Goal: Information Seeking & Learning: Check status

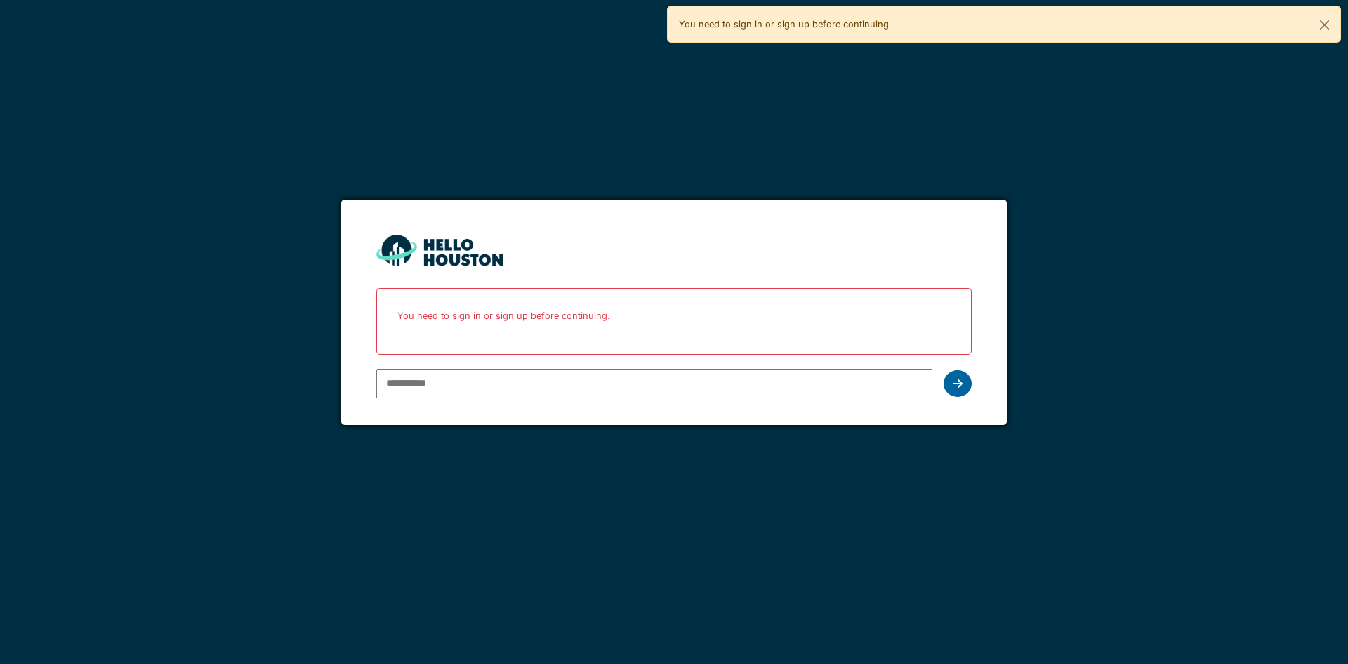
type input "**********"
drag, startPoint x: 958, startPoint y: 390, endPoint x: 940, endPoint y: 408, distance: 25.3
click at [958, 390] on div at bounding box center [958, 383] width 28 height 27
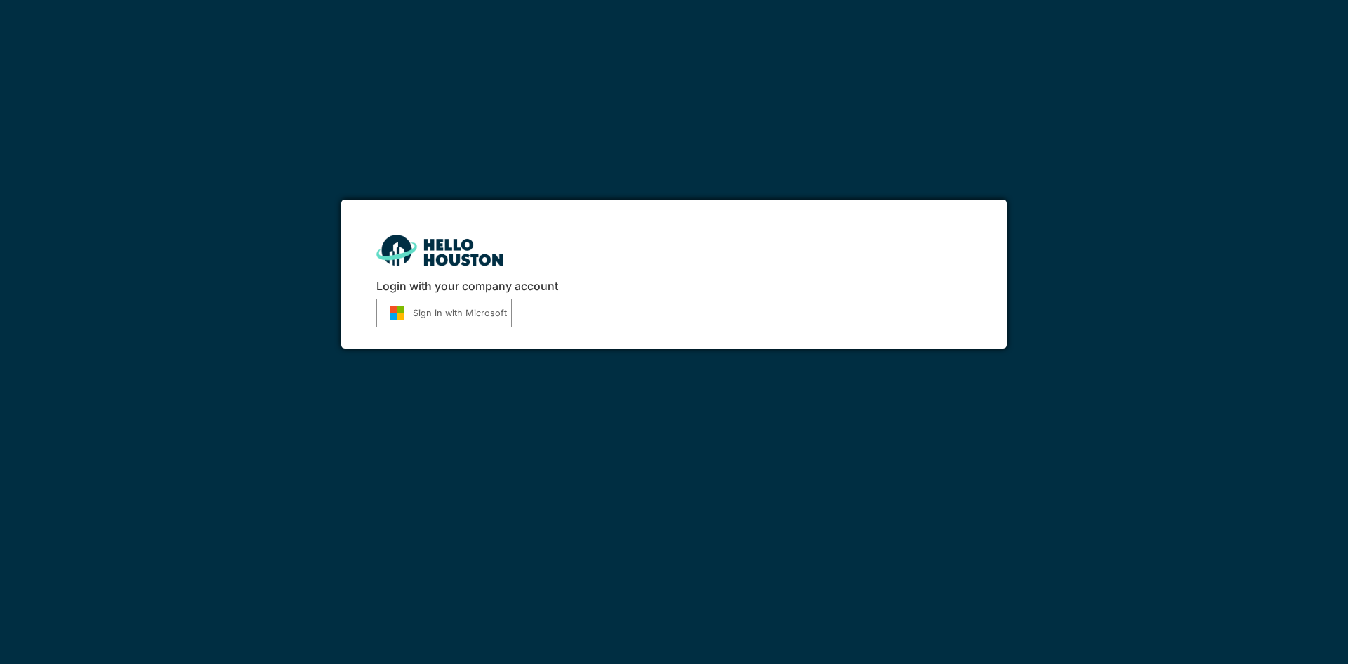
click at [453, 319] on button "Sign in with Microsoft" at bounding box center [444, 312] width 136 height 29
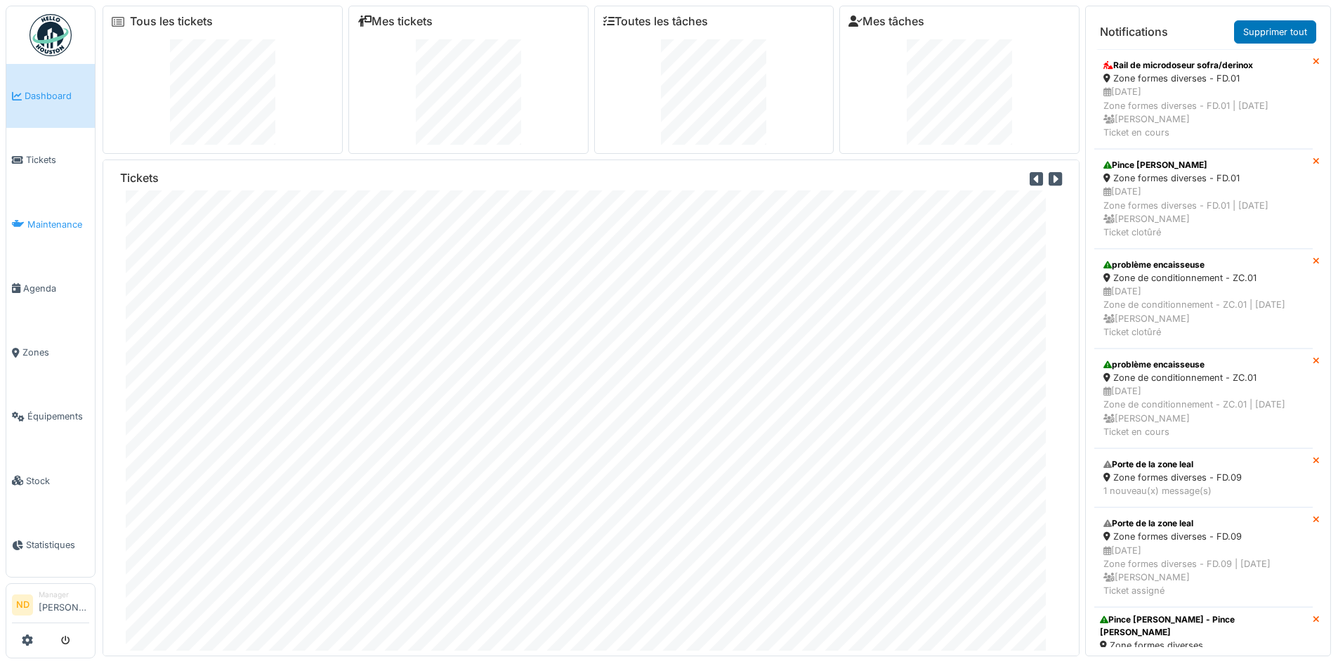
click at [51, 225] on span "Maintenance" at bounding box center [58, 224] width 62 height 13
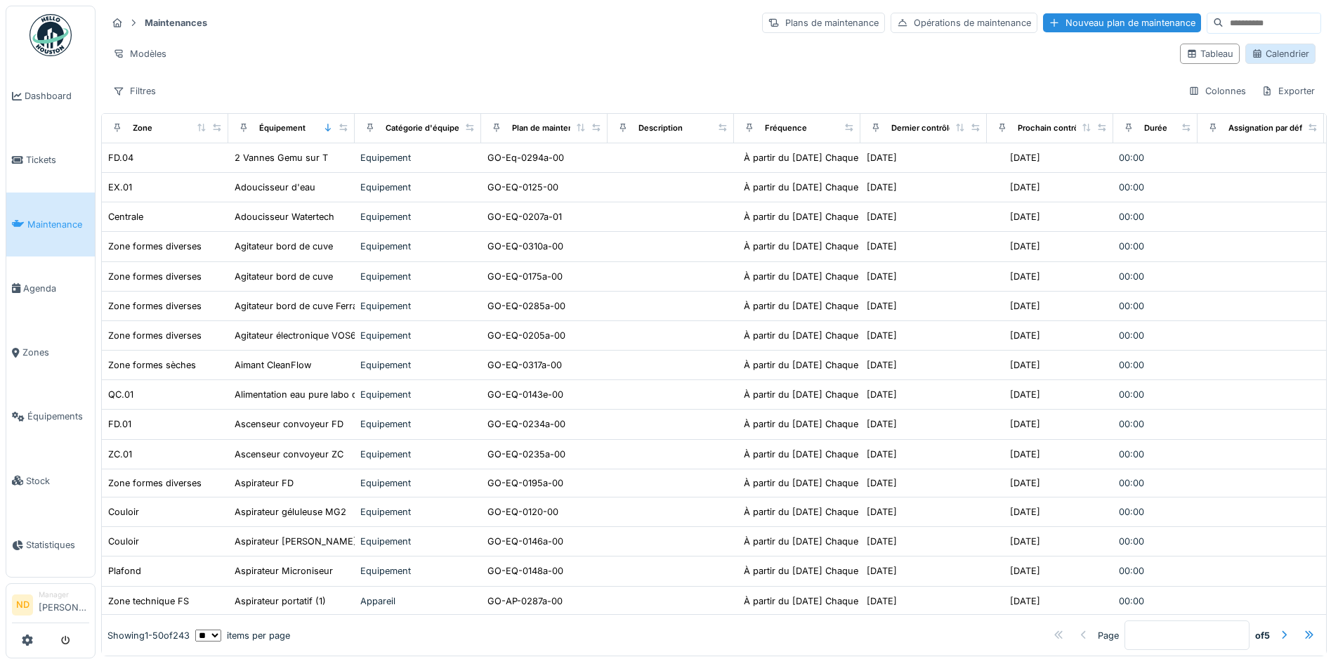
click at [1277, 59] on div "Calendrier" at bounding box center [1280, 53] width 58 height 13
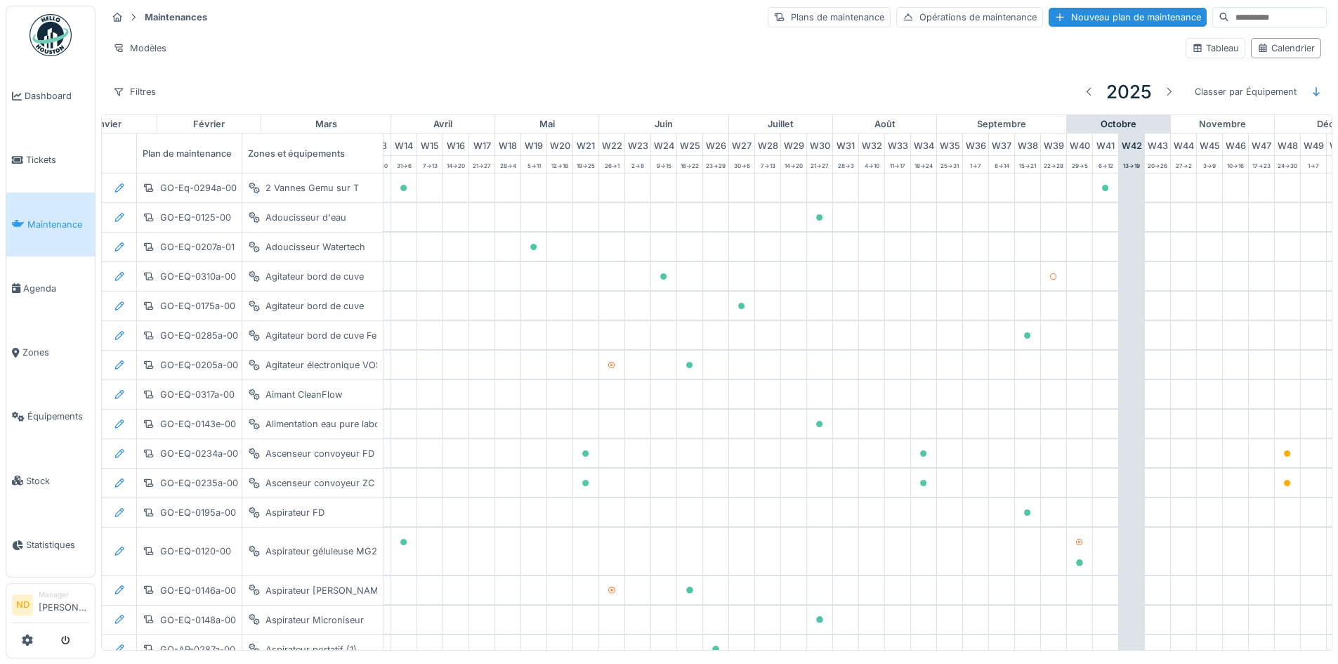
scroll to position [0, 460]
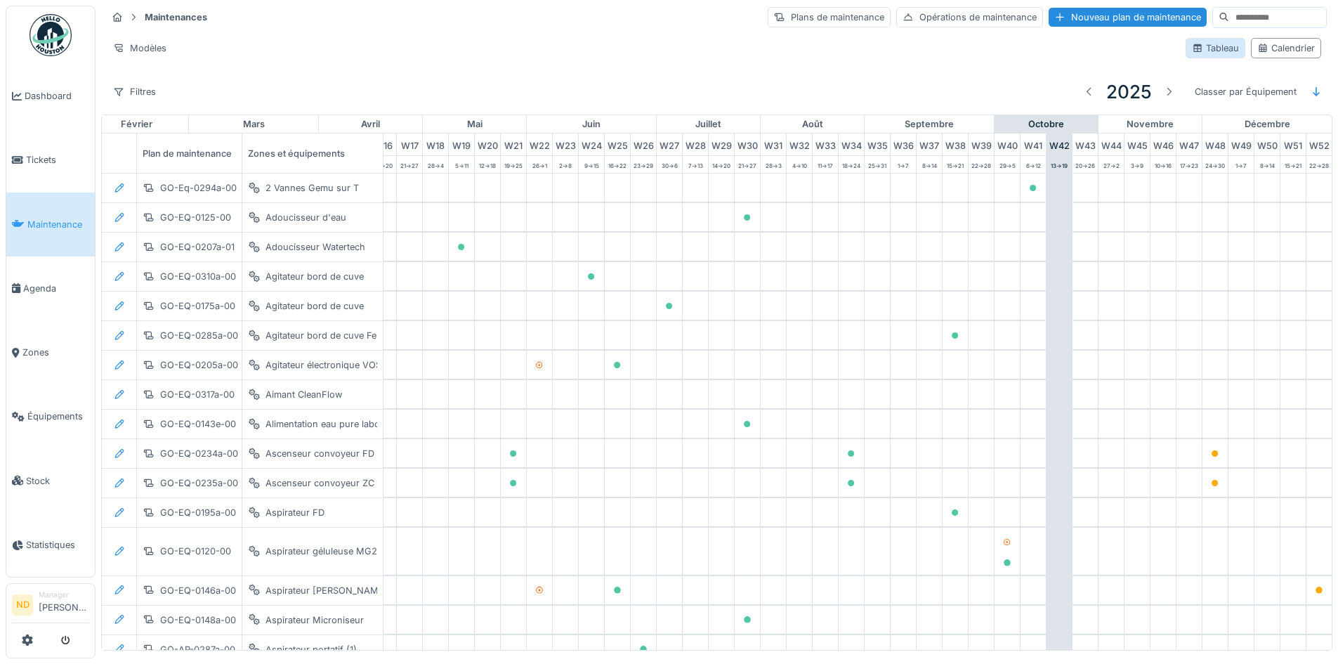
click at [1213, 50] on div "Tableau" at bounding box center [1215, 47] width 47 height 13
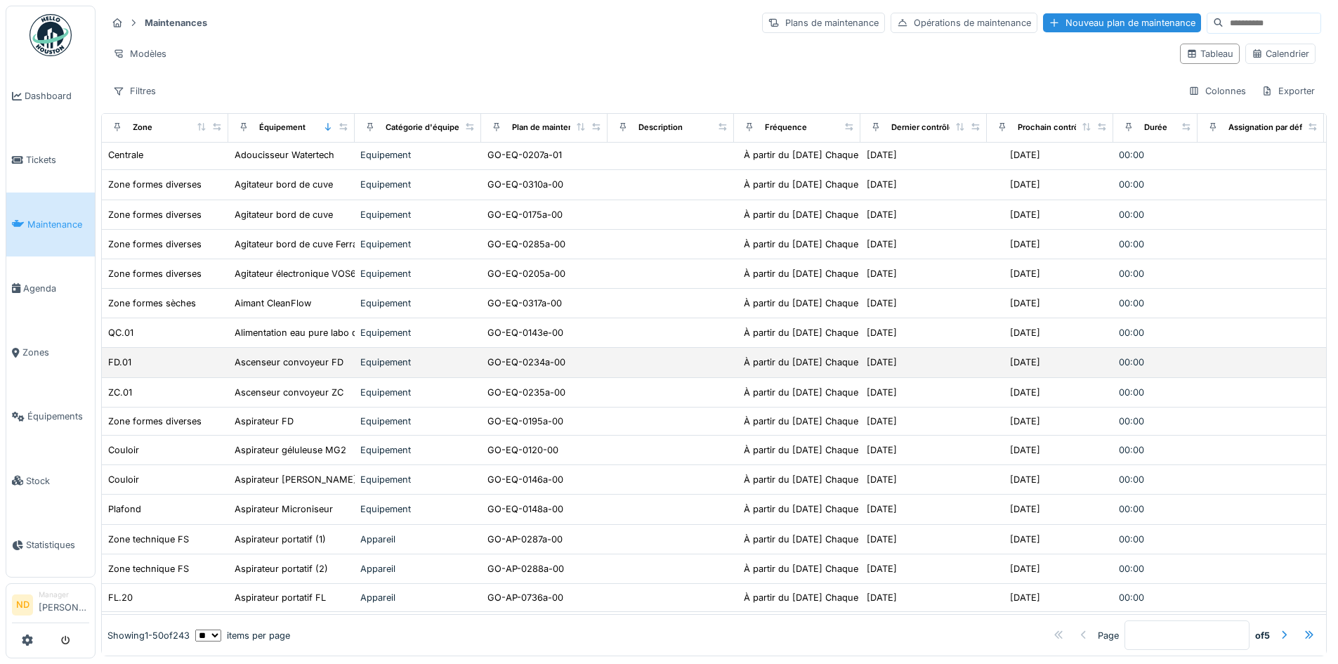
scroll to position [0, 0]
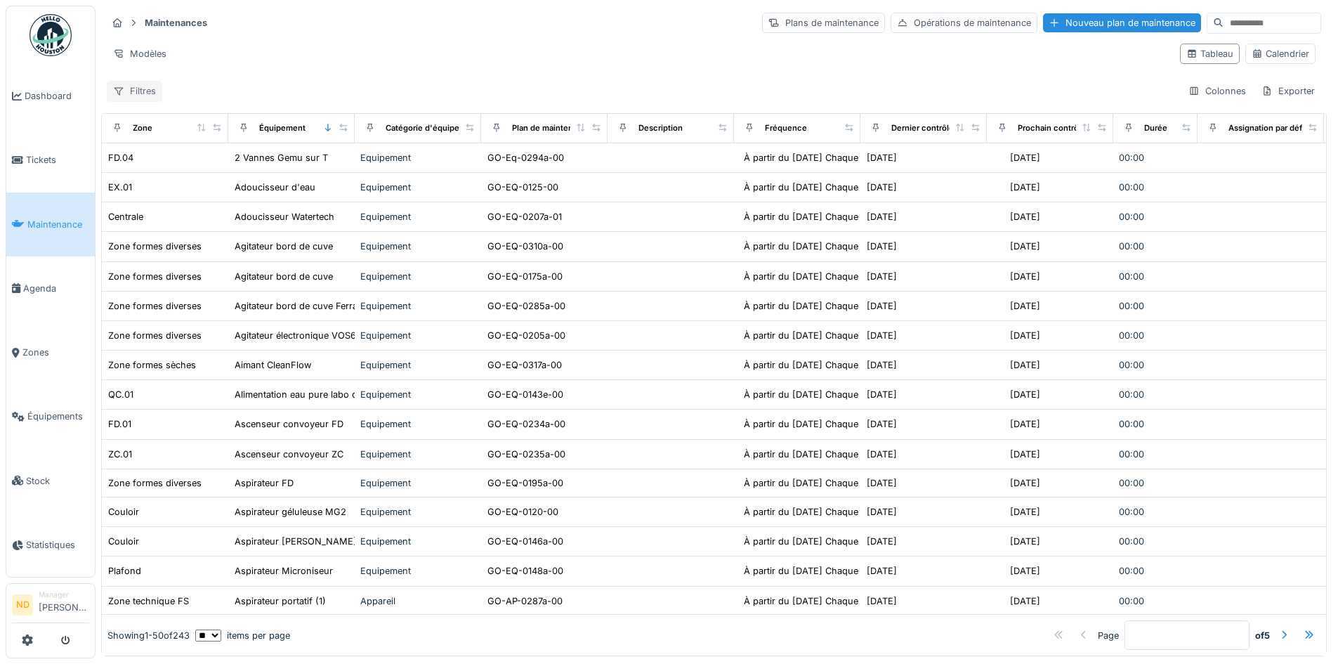
click at [154, 88] on div "Filtres" at bounding box center [134, 91] width 55 height 20
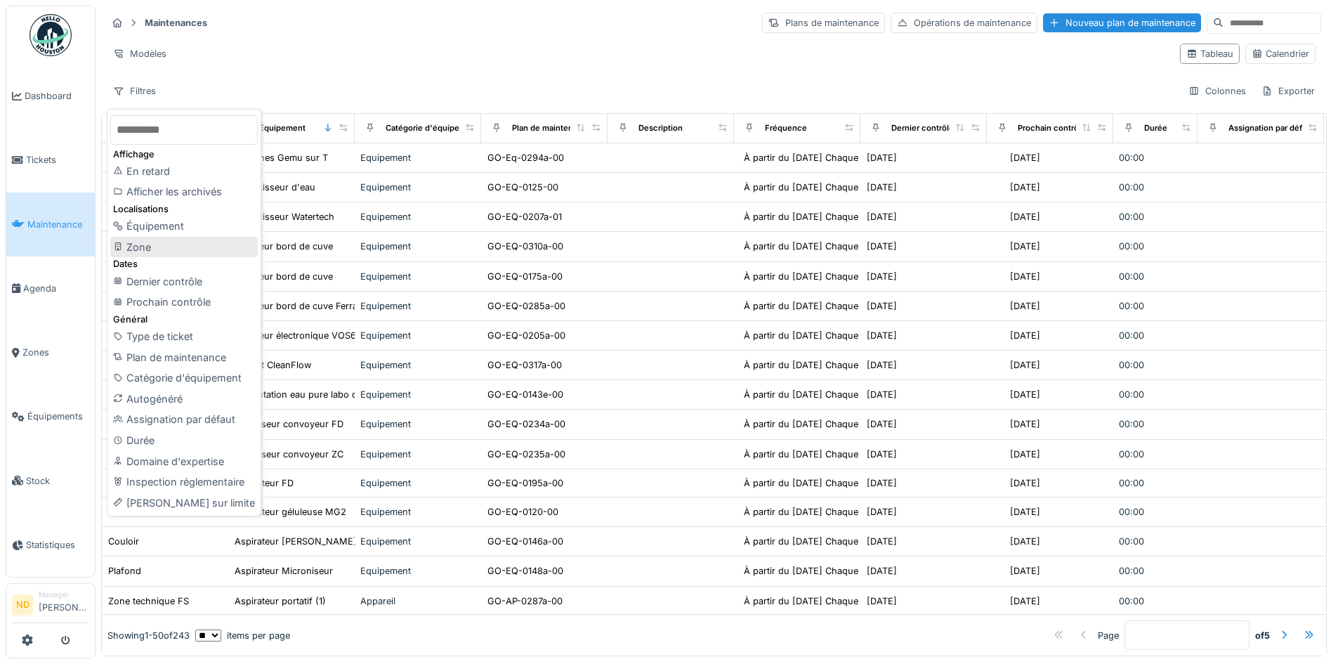
scroll to position [8, 0]
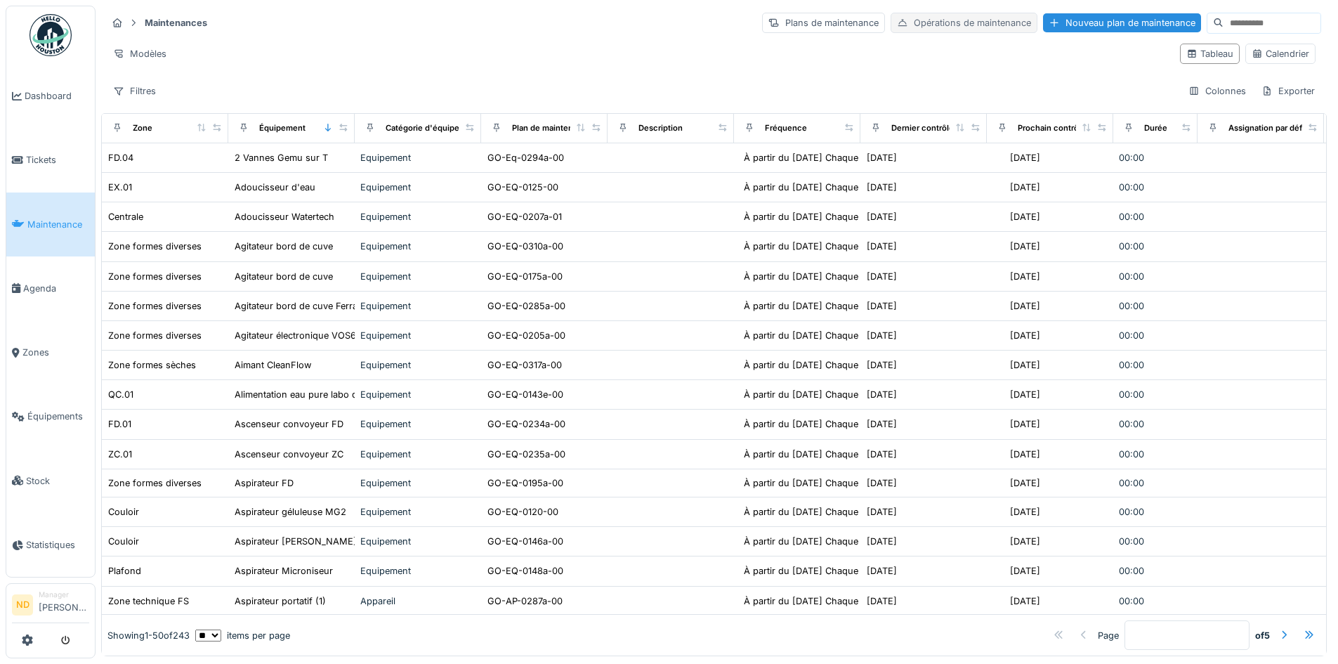
click at [966, 17] on div "Opérations de maintenance" at bounding box center [963, 23] width 147 height 20
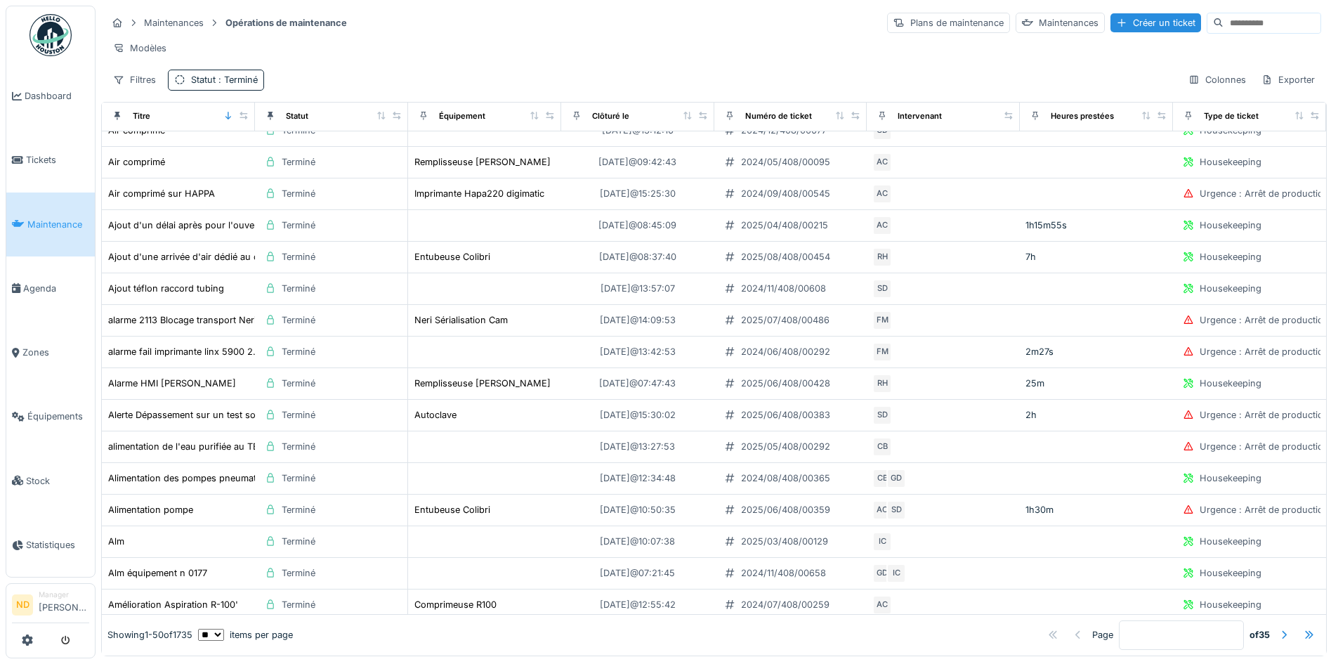
scroll to position [1117, 0]
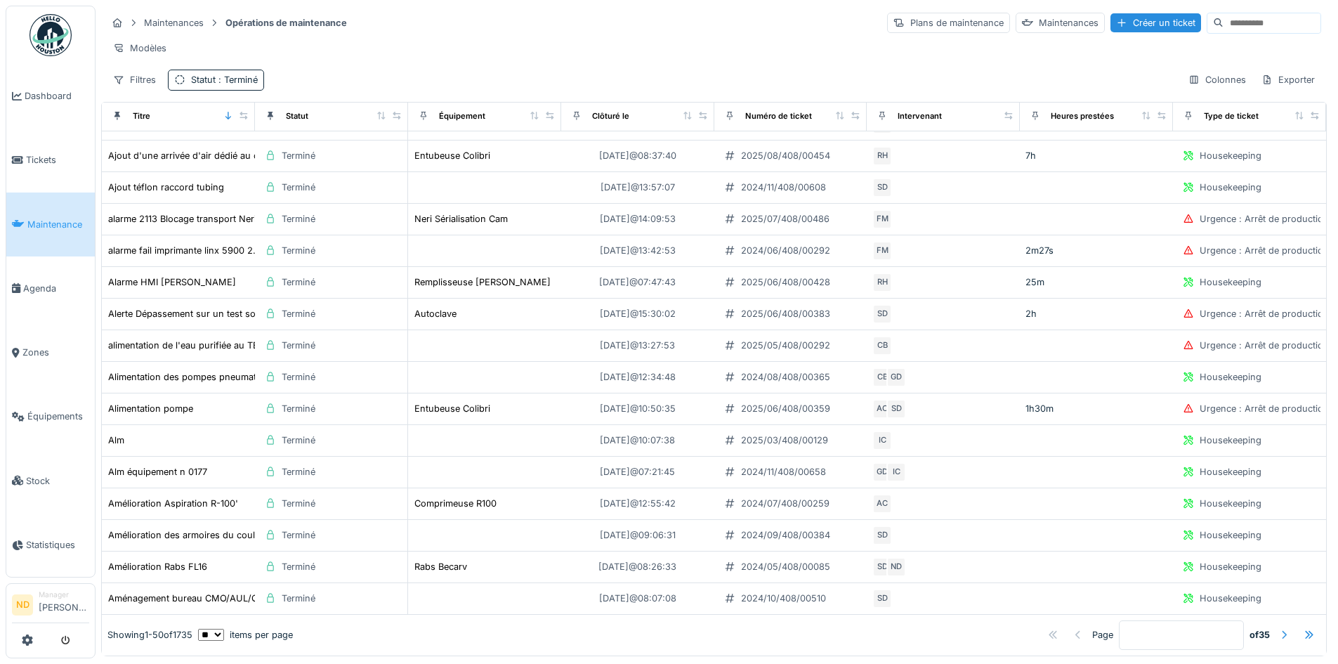
click at [1278, 628] on div at bounding box center [1283, 634] width 11 height 13
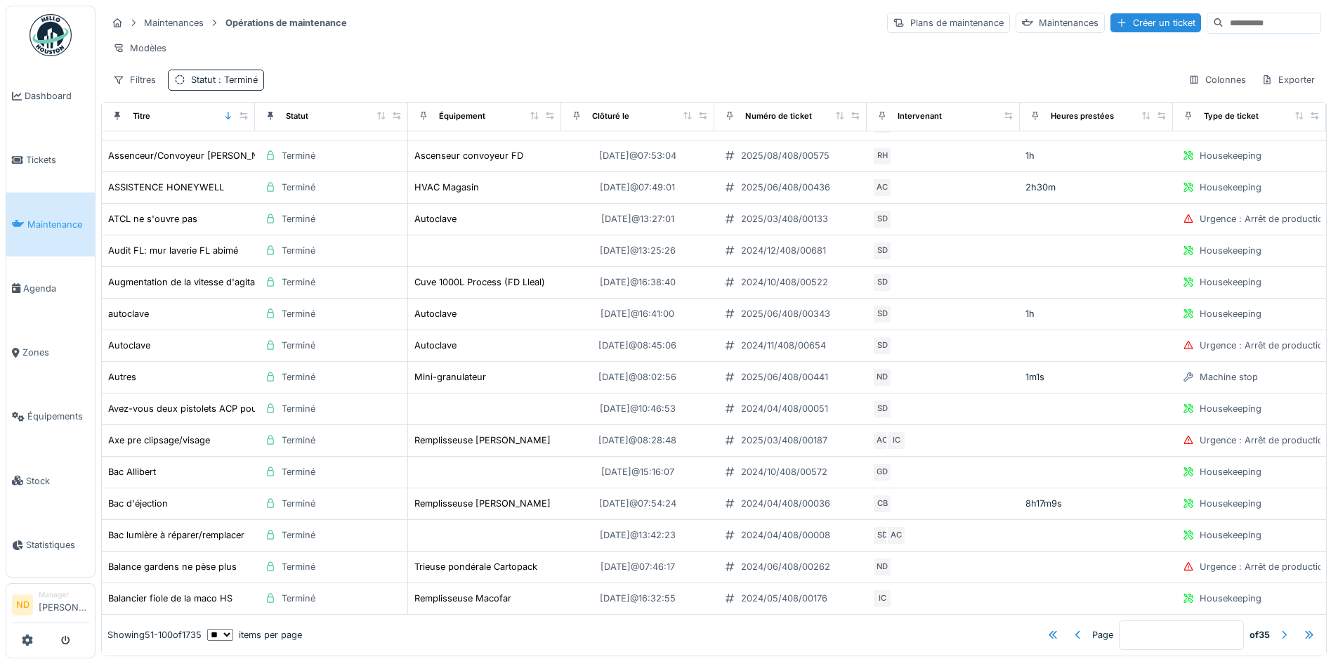
click at [1278, 628] on div at bounding box center [1283, 634] width 11 height 13
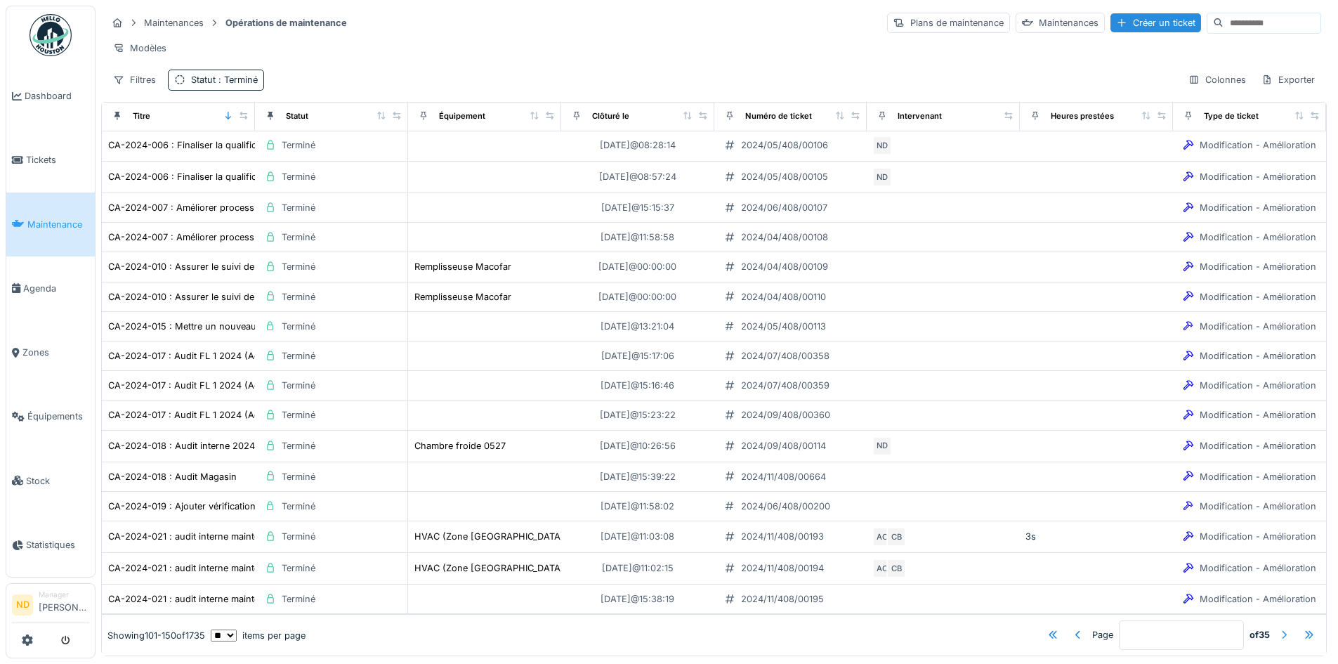
scroll to position [1094, 0]
click at [1278, 628] on div at bounding box center [1283, 634] width 11 height 13
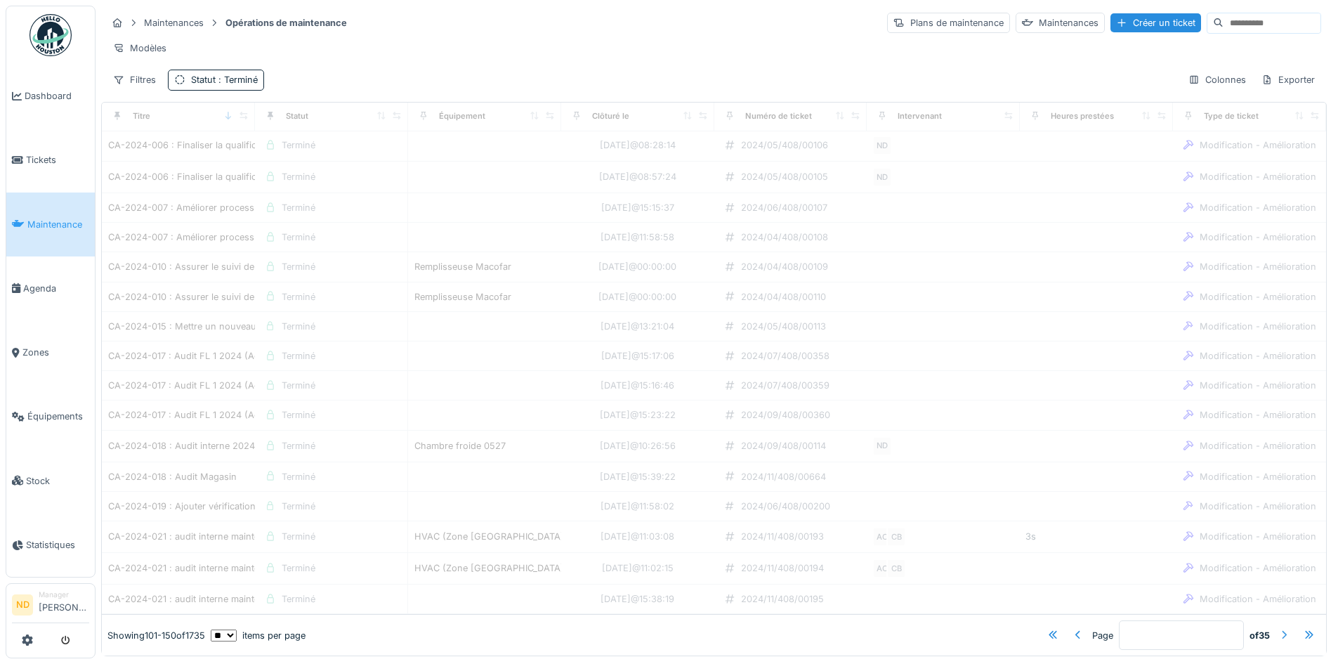
scroll to position [1098, 0]
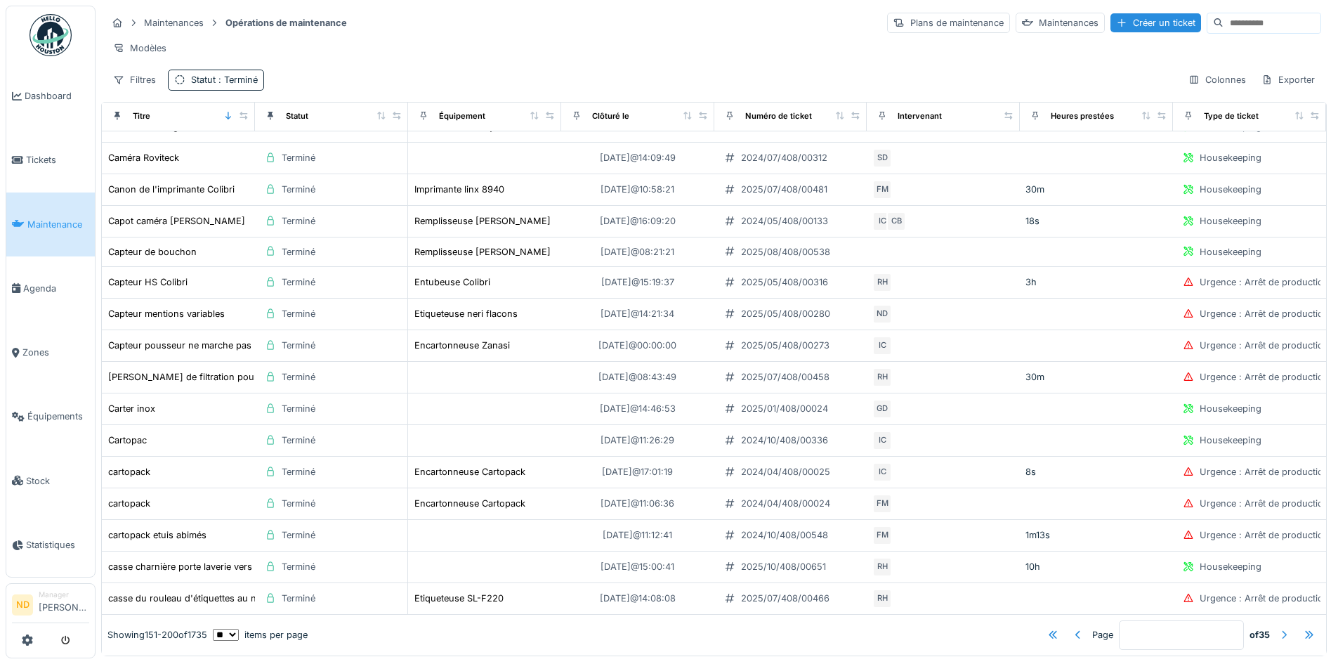
click at [1278, 628] on div at bounding box center [1283, 634] width 11 height 13
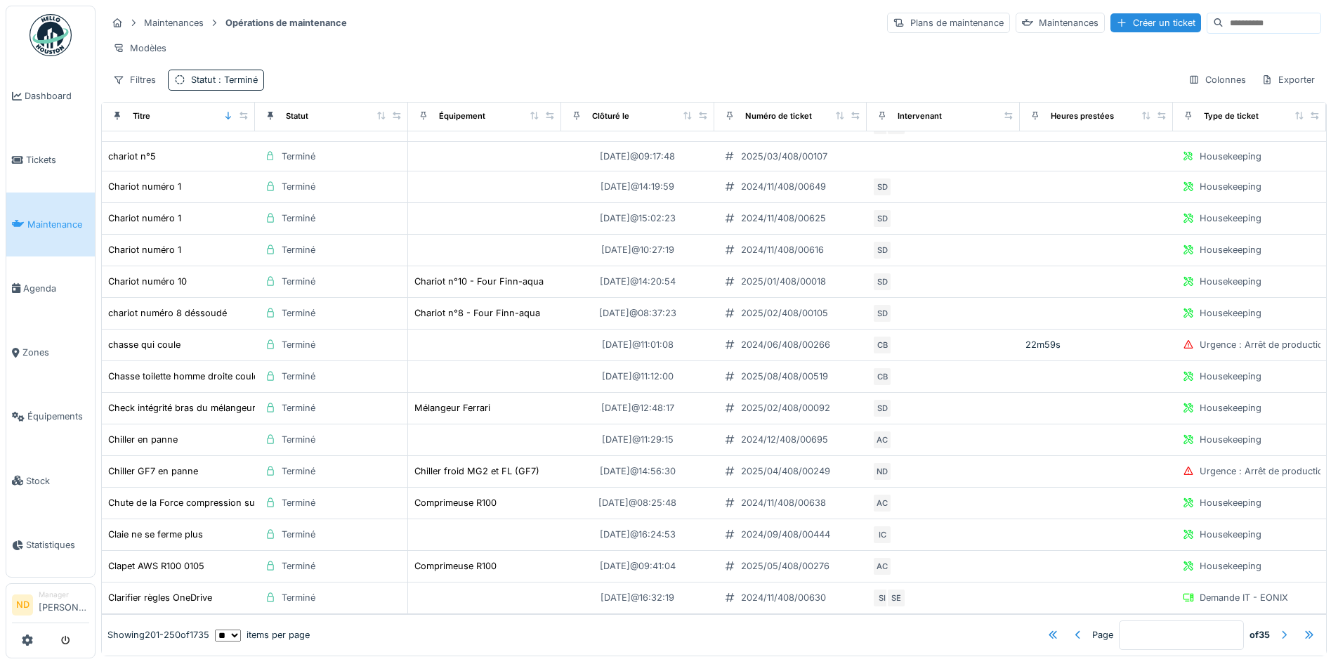
scroll to position [1116, 0]
click at [1278, 628] on div at bounding box center [1283, 634] width 11 height 13
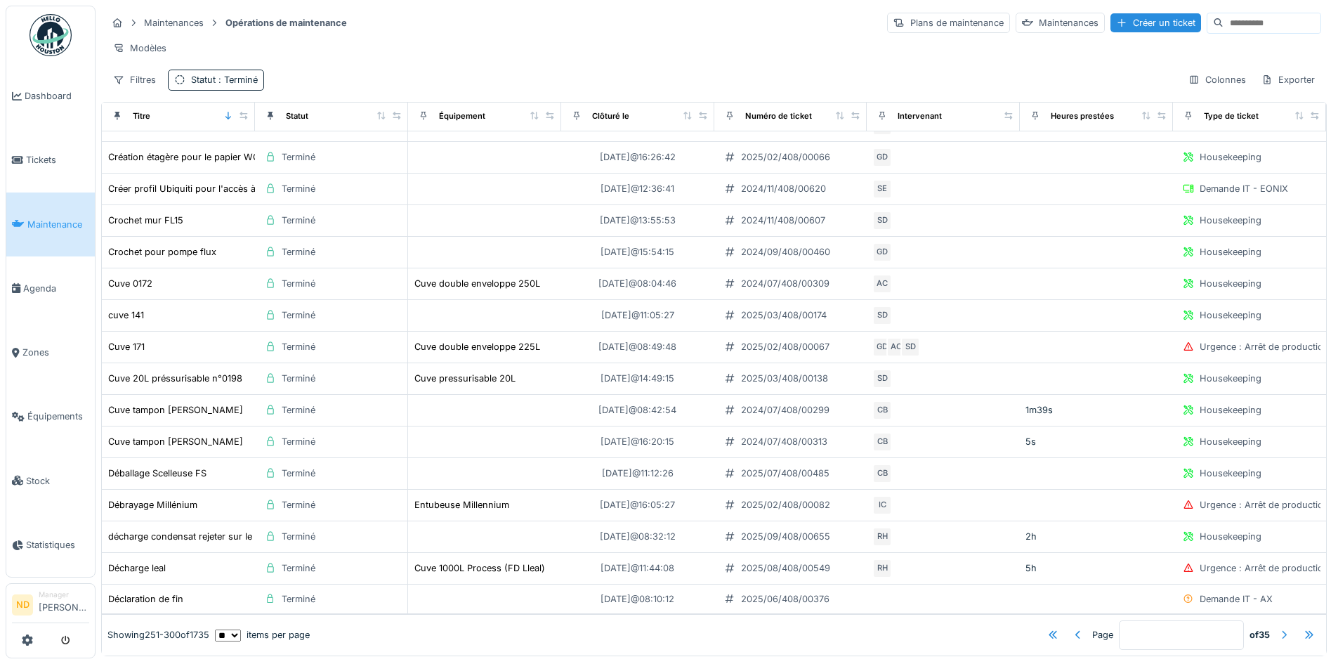
click at [1278, 628] on div at bounding box center [1283, 634] width 11 height 13
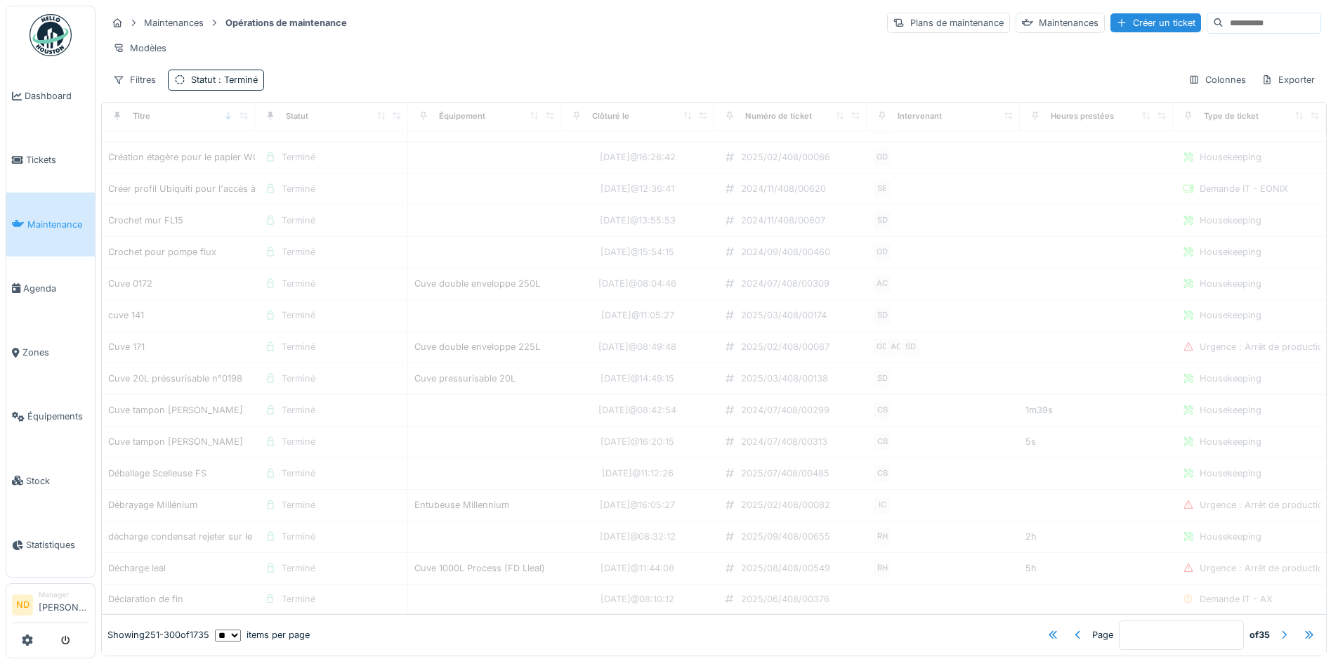
scroll to position [1114, 0]
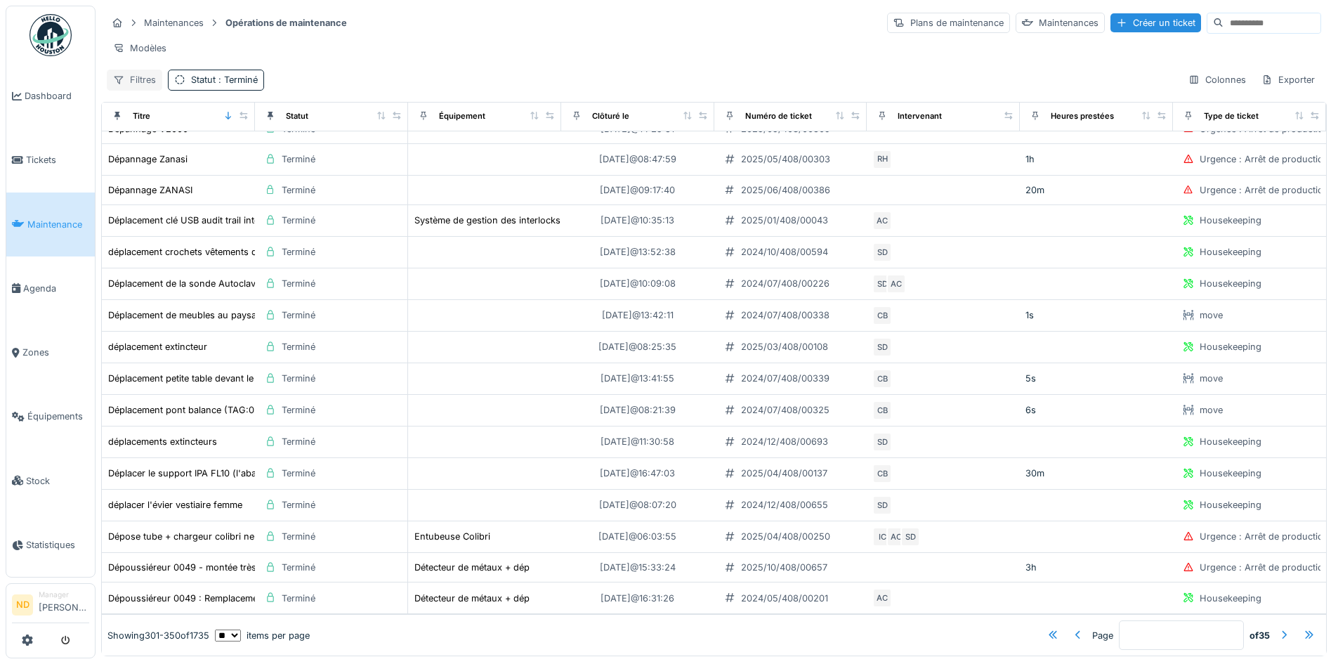
click at [141, 90] on div "Filtres" at bounding box center [134, 80] width 55 height 20
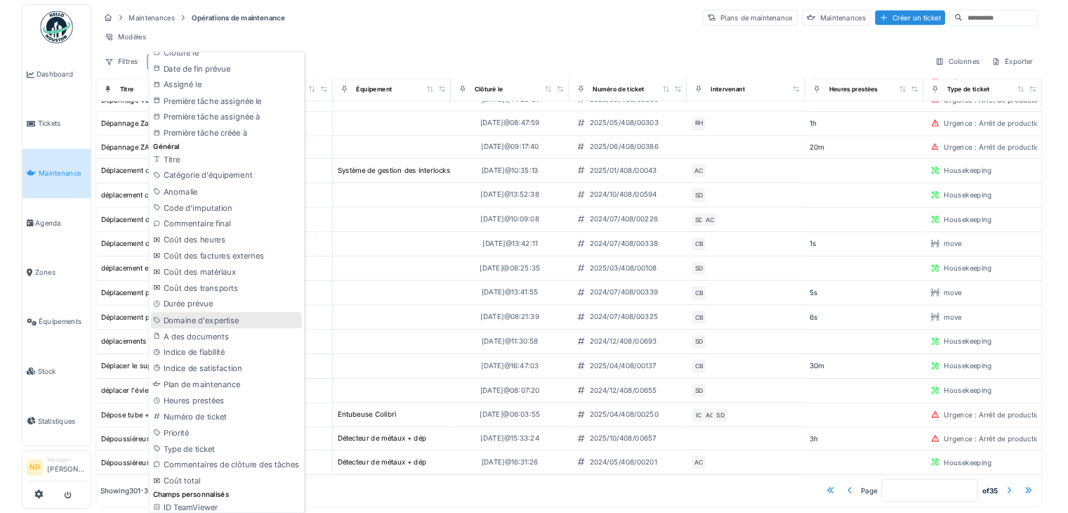
scroll to position [440, 0]
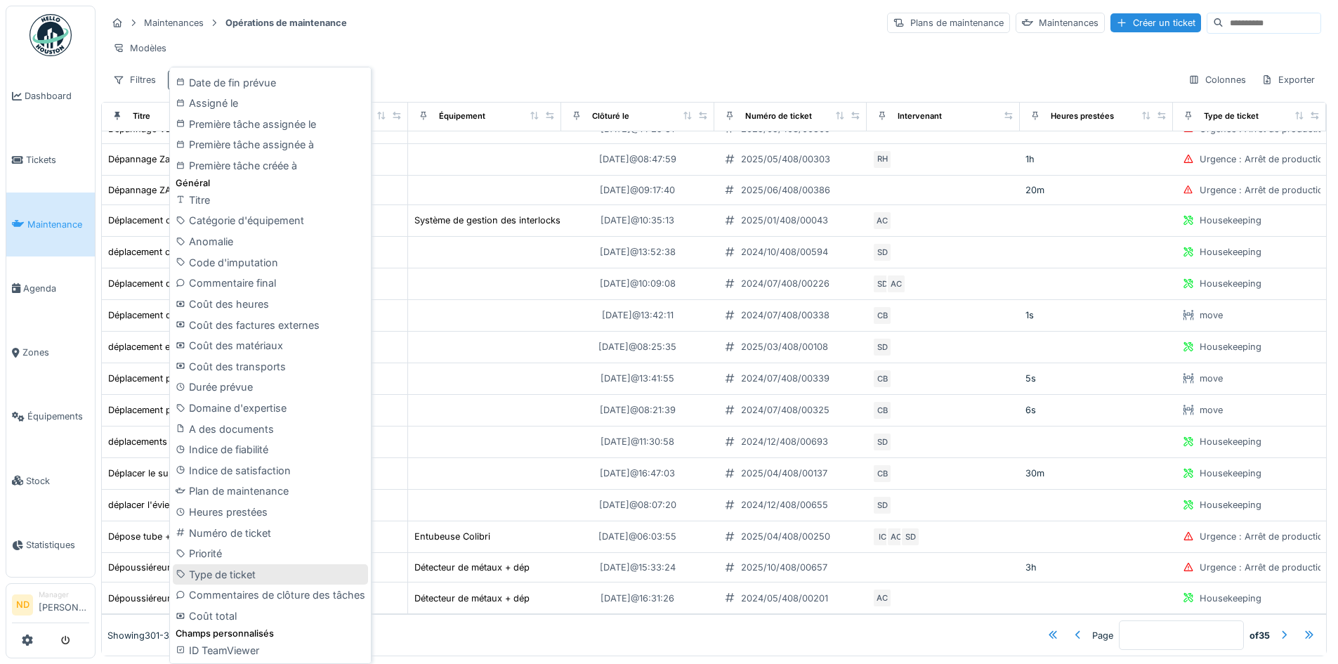
click at [286, 567] on div "Type de ticket" at bounding box center [270, 574] width 195 height 21
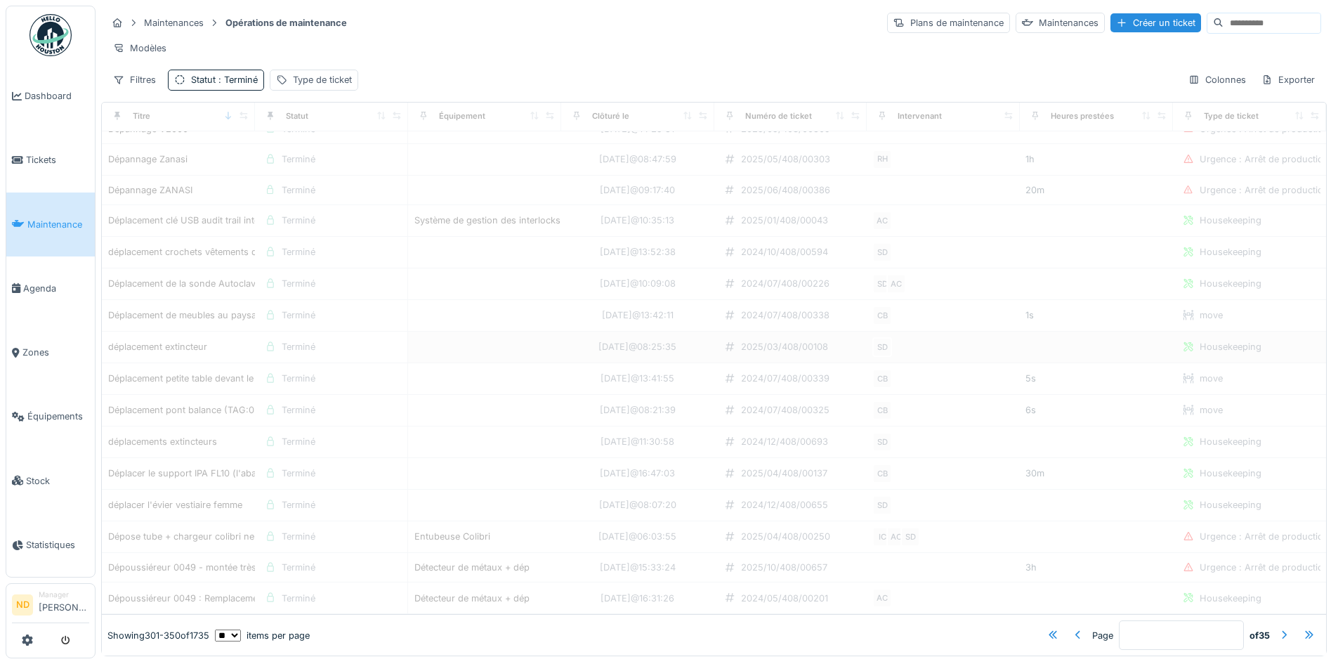
type input "*"
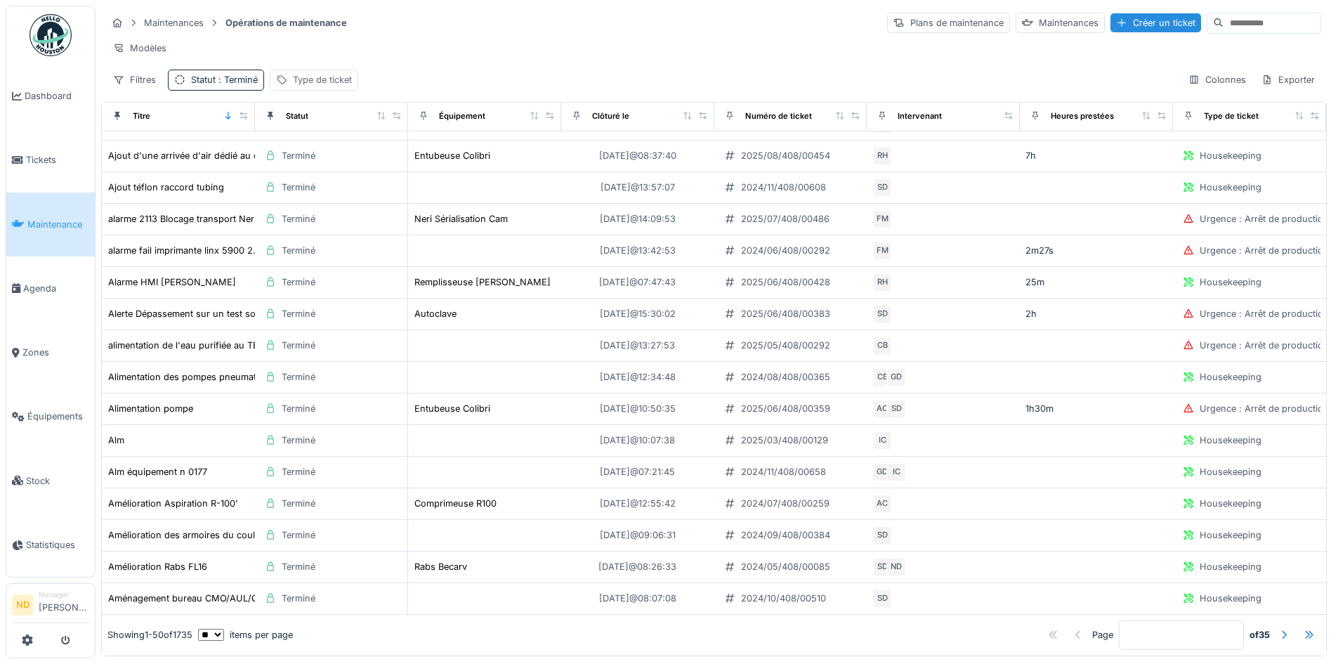
click at [312, 86] on div "Type de ticket" at bounding box center [322, 79] width 59 height 13
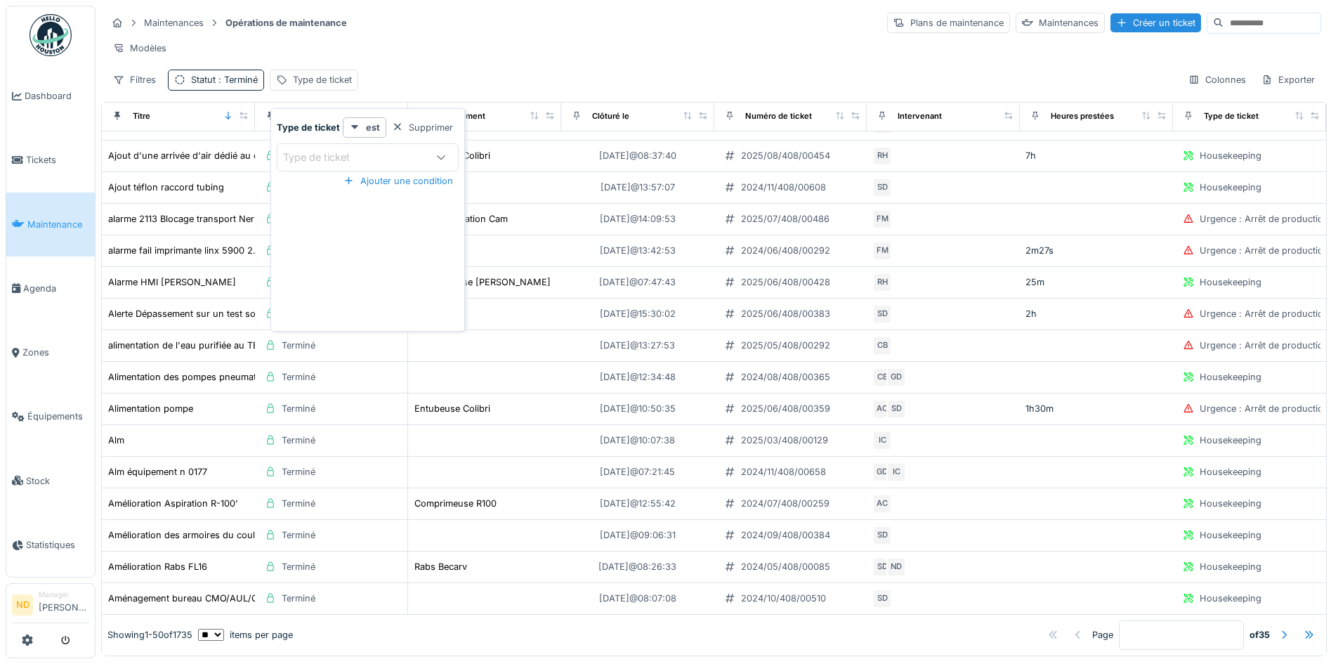
click at [441, 157] on icon at bounding box center [441, 157] width 8 height 4
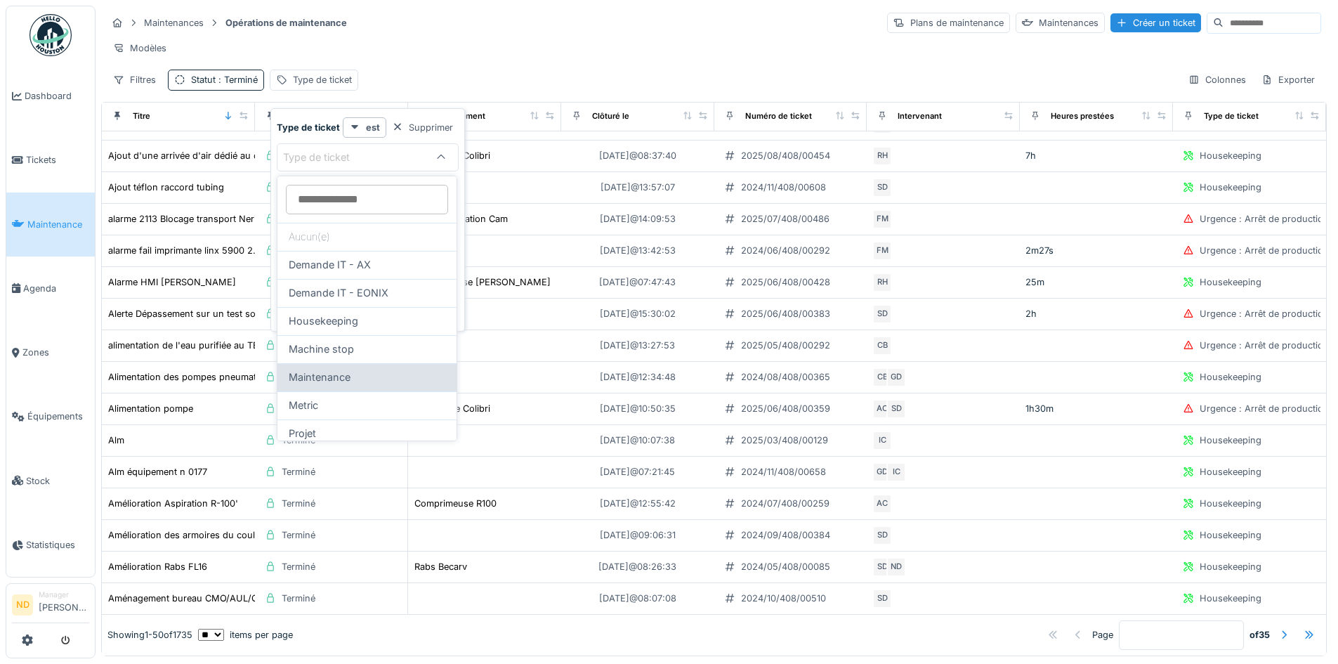
click at [385, 385] on div "Maintenance" at bounding box center [366, 377] width 179 height 28
type input "***"
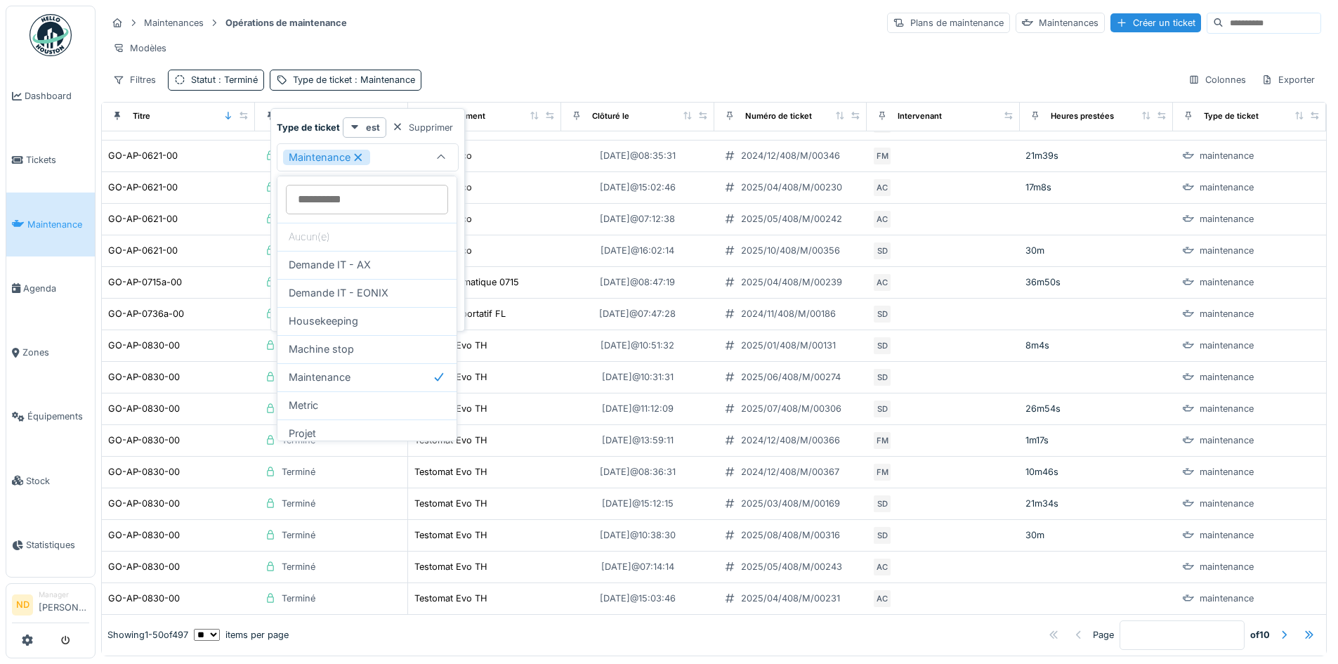
click at [357, 156] on icon at bounding box center [358, 157] width 13 height 10
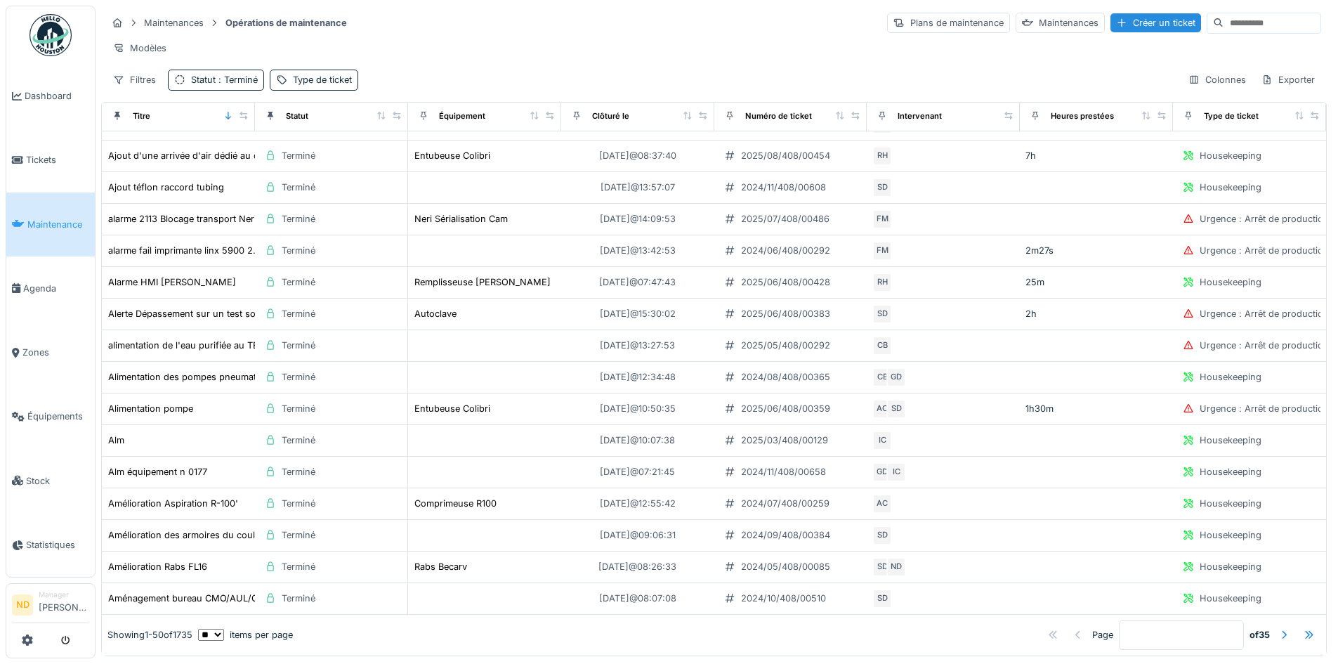
click at [388, 73] on div "Maintenances Opérations de maintenance Plans de maintenance Maintenances Créer …" at bounding box center [713, 51] width 1225 height 91
click at [348, 86] on div "Type de ticket" at bounding box center [322, 79] width 59 height 13
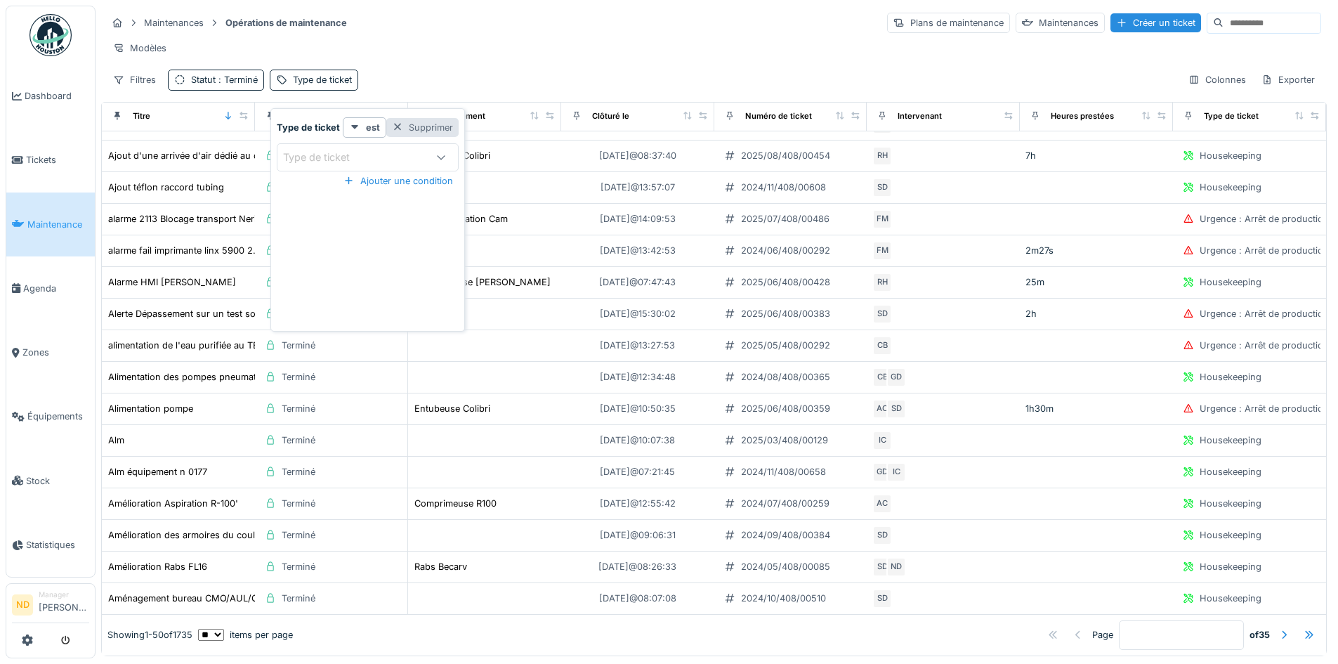
click at [424, 122] on div "Supprimer" at bounding box center [422, 127] width 72 height 19
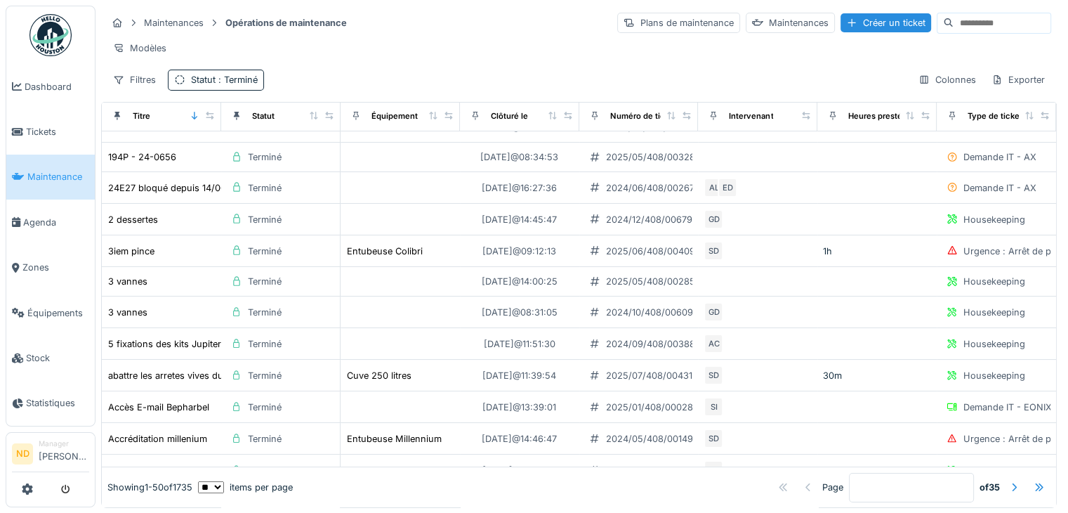
scroll to position [0, 0]
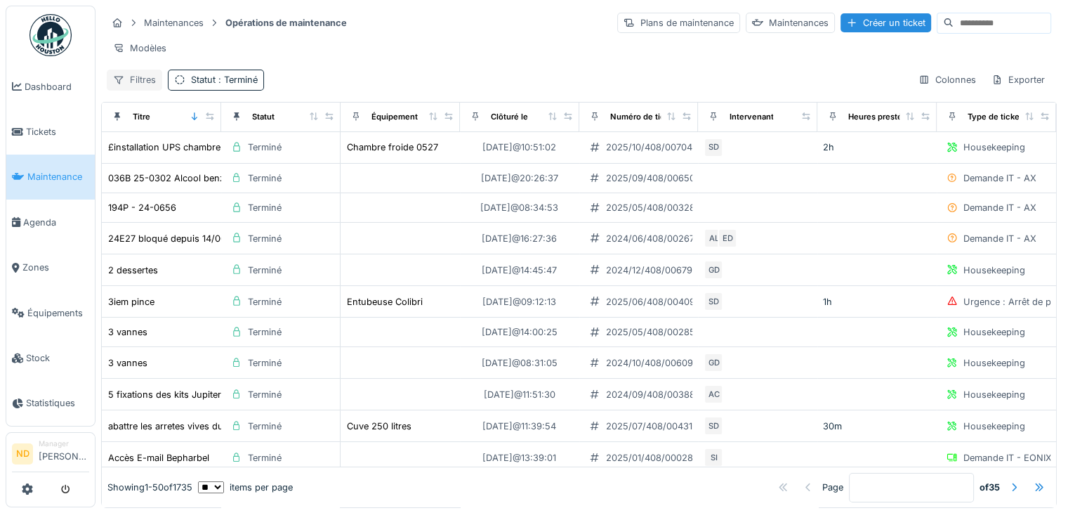
click at [138, 89] on div "Filtres" at bounding box center [134, 80] width 55 height 20
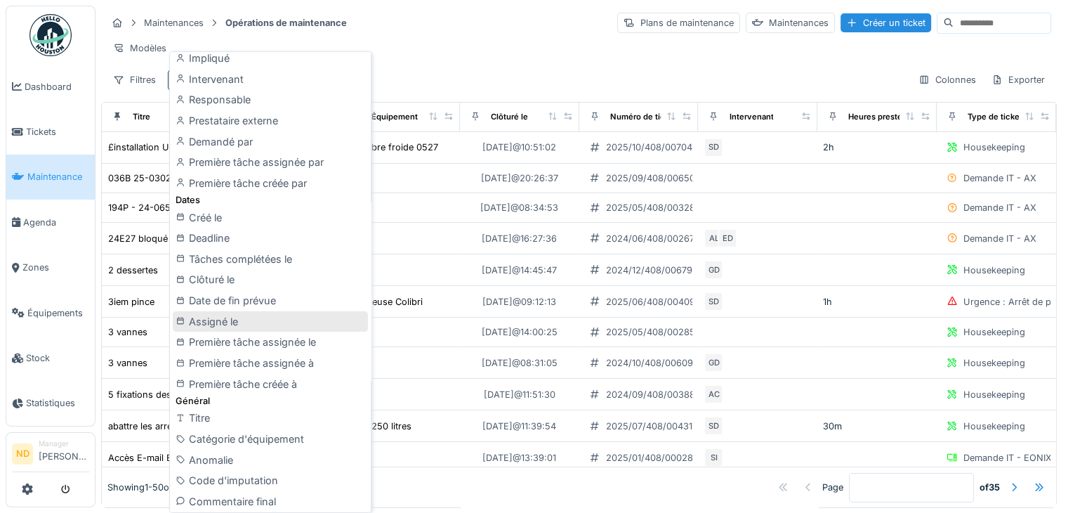
scroll to position [211, 0]
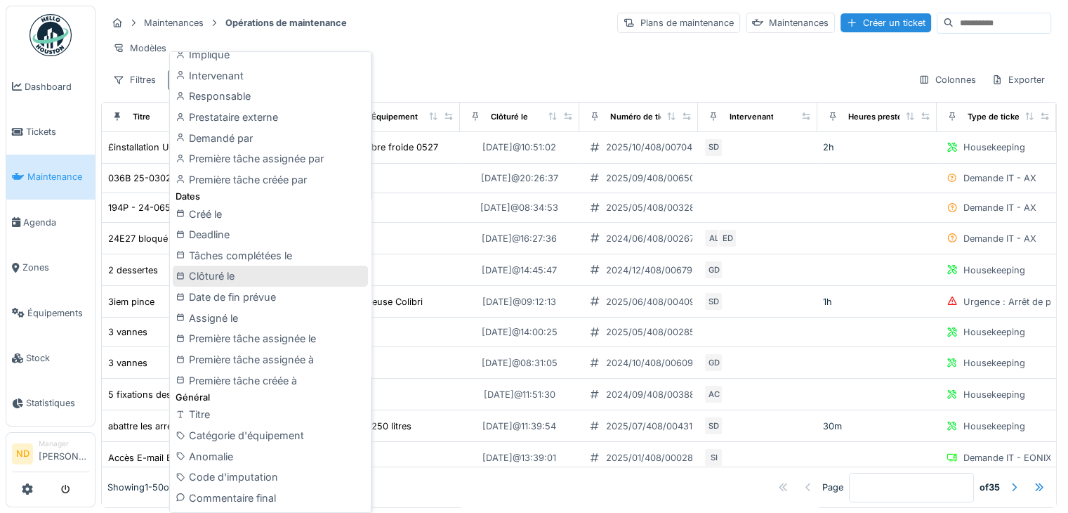
click at [272, 276] on div "Clôturé le" at bounding box center [270, 275] width 195 height 21
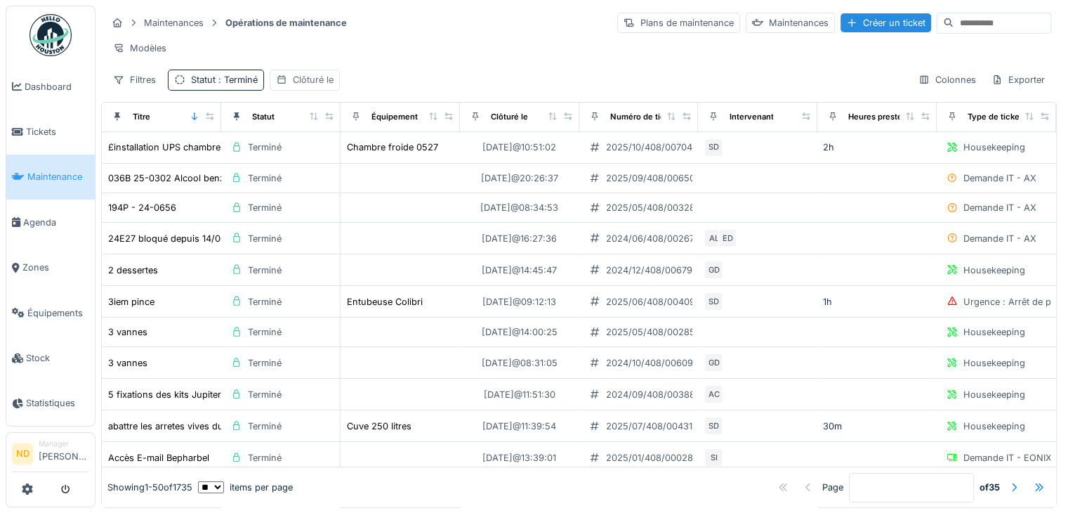
click at [329, 86] on div "Clôturé le" at bounding box center [313, 79] width 41 height 13
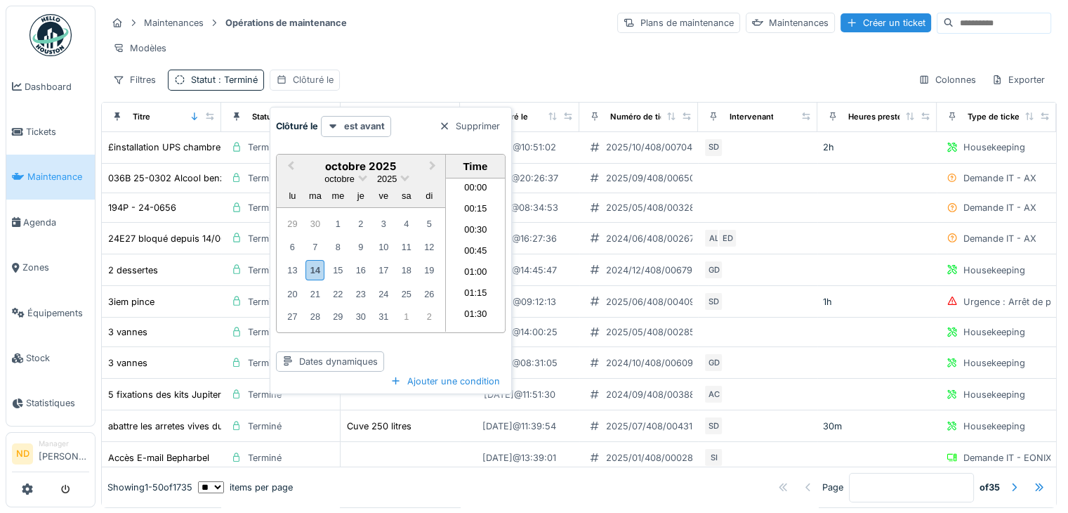
scroll to position [713, 0]
click at [386, 125] on div "est avant" at bounding box center [356, 126] width 70 height 20
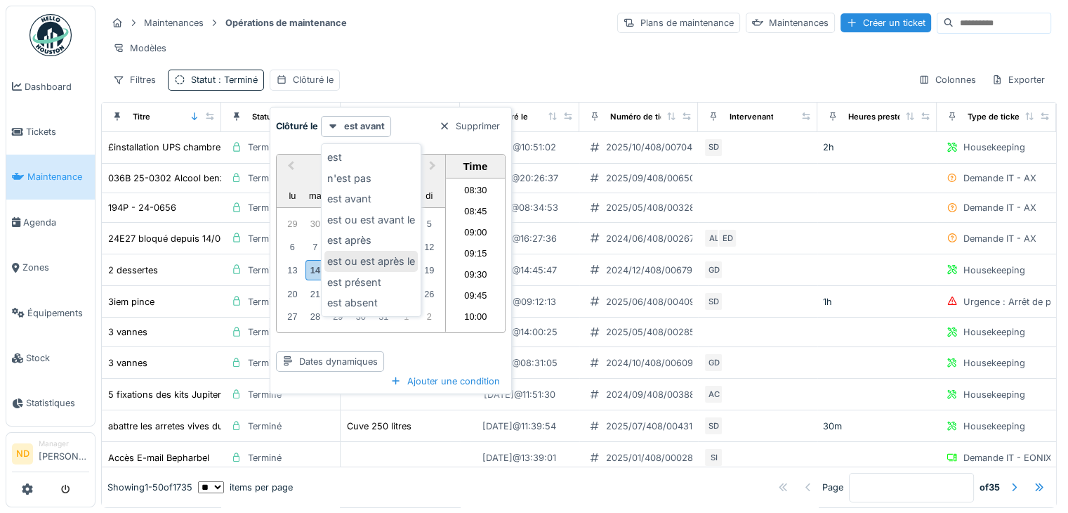
click at [382, 254] on div "est ou est après le" at bounding box center [370, 261] width 93 height 21
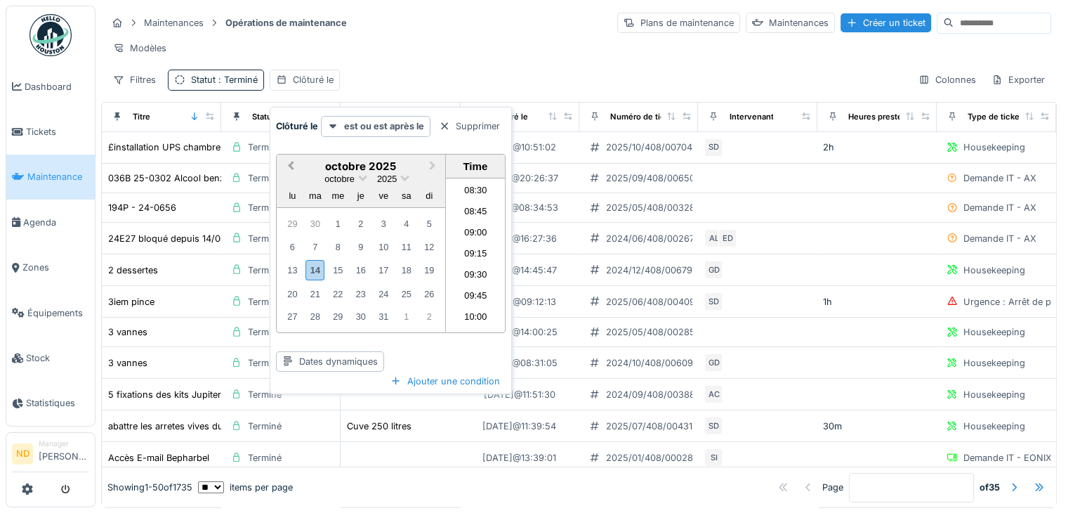
click at [291, 166] on span "Previous Month" at bounding box center [291, 166] width 0 height 16
click at [295, 222] on div "1" at bounding box center [292, 223] width 19 height 19
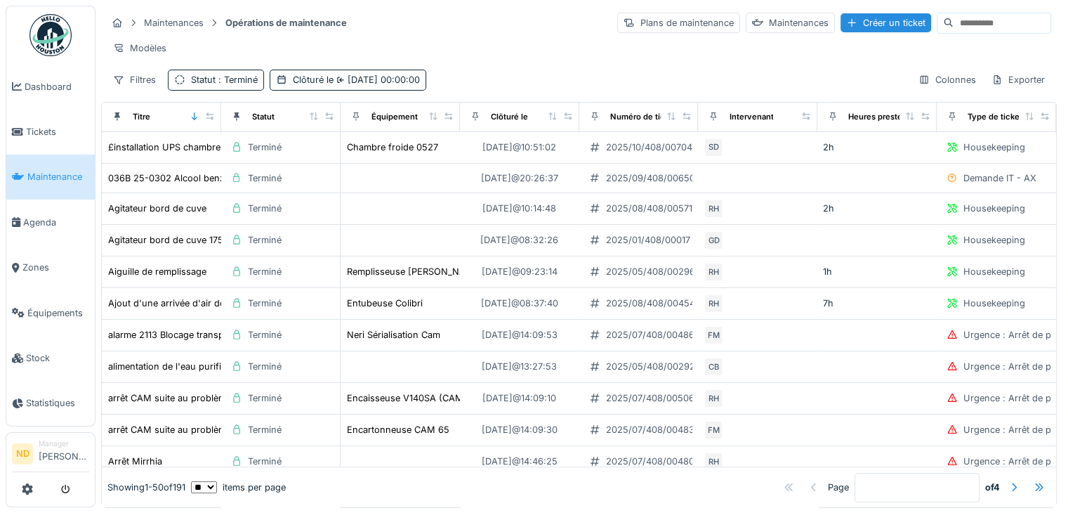
click at [410, 34] on div "Maintenances Opérations de maintenance Plans de maintenance Maintenances Créer …" at bounding box center [579, 51] width 956 height 91
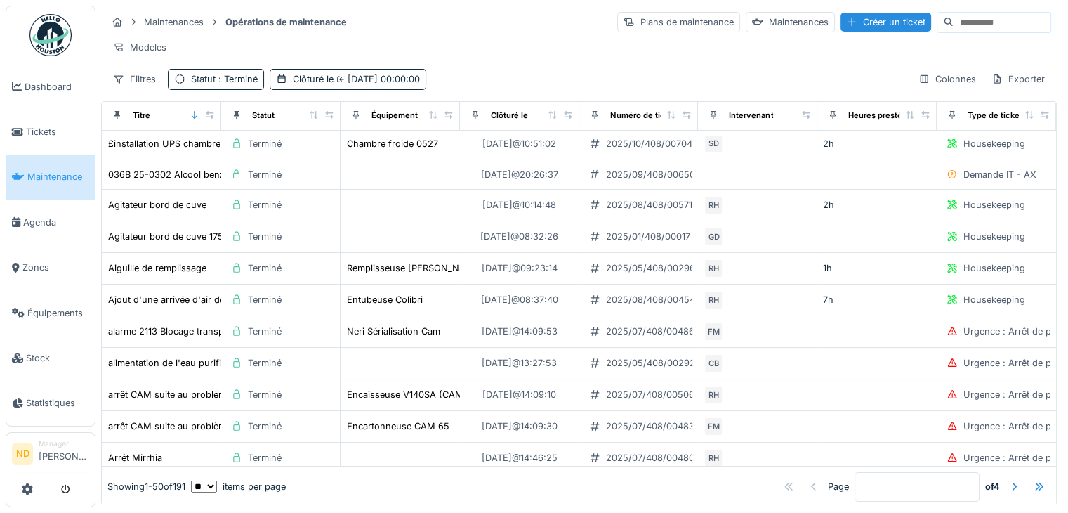
scroll to position [0, 0]
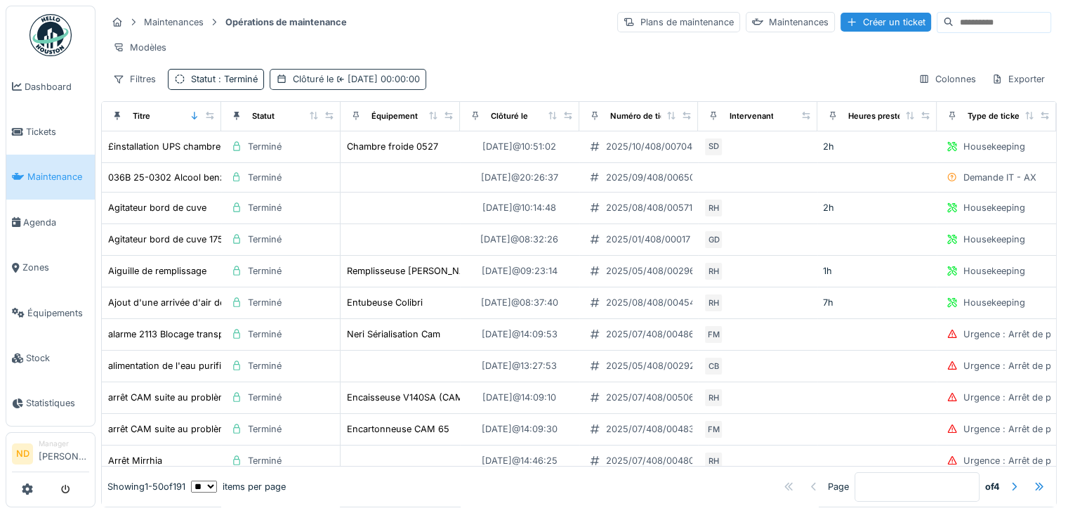
click at [348, 80] on span "01/09/2025 00:00:00" at bounding box center [377, 79] width 86 height 11
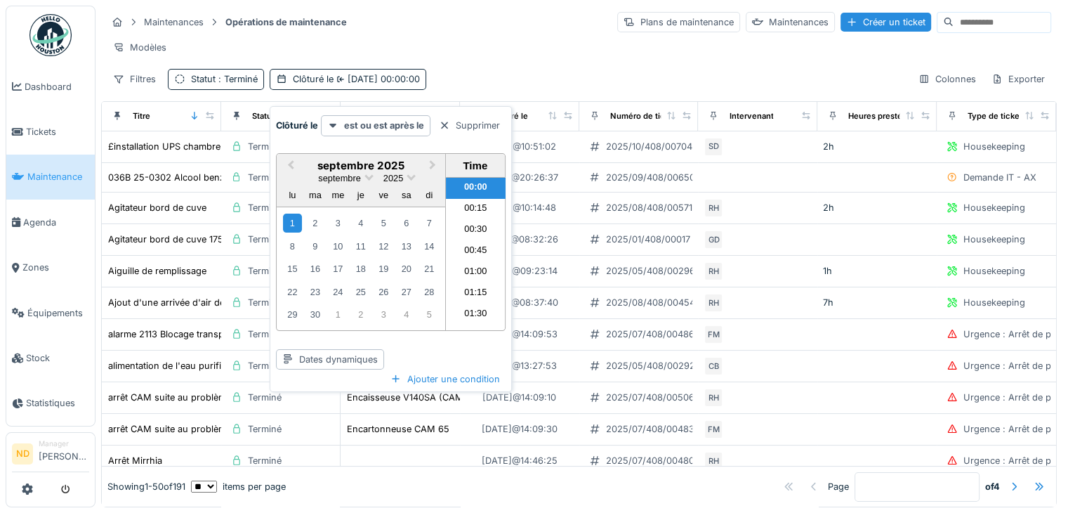
click at [539, 57] on div "Maintenances Opérations de maintenance Plans de maintenance Maintenances Créer …" at bounding box center [579, 50] width 956 height 91
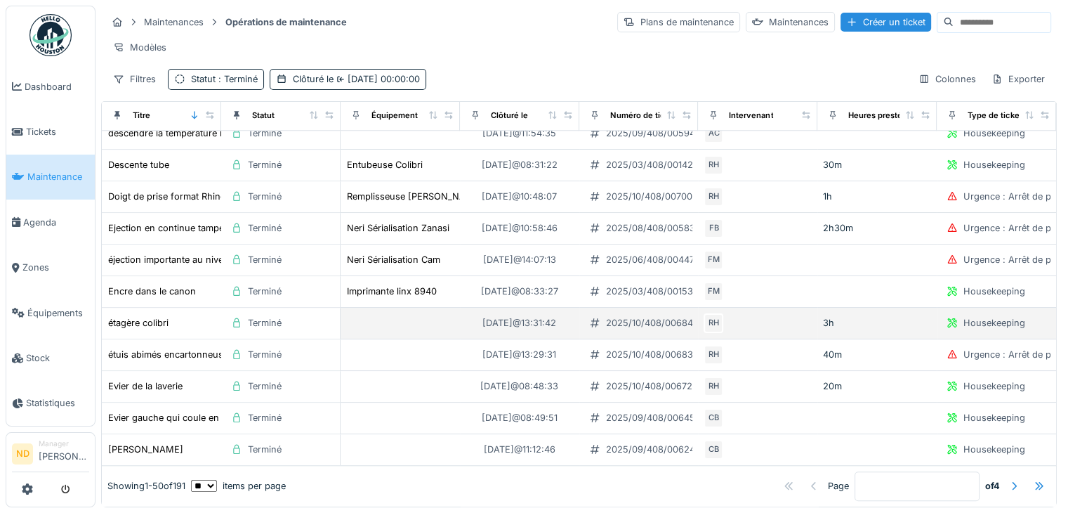
scroll to position [1258, 0]
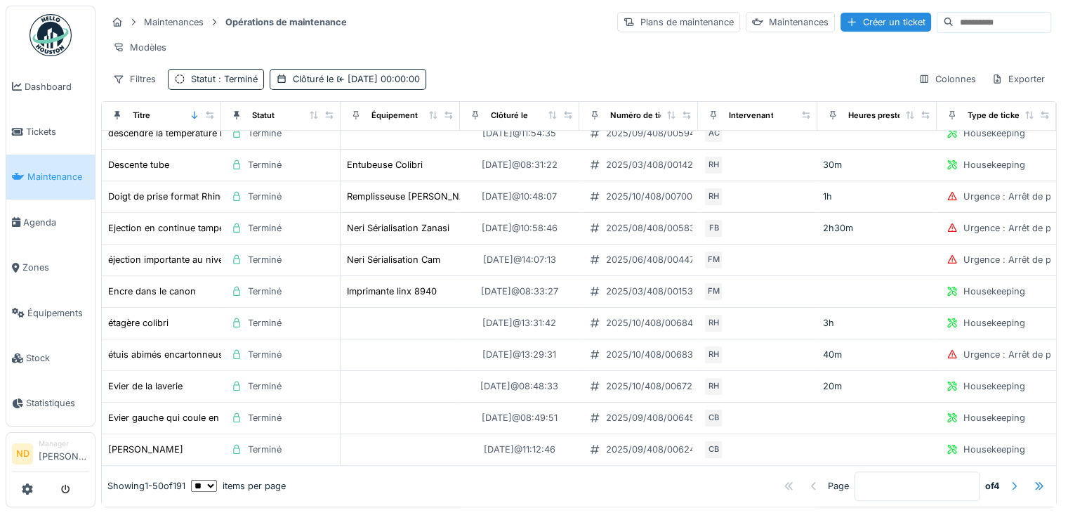
click at [1008, 480] on div at bounding box center [1013, 486] width 11 height 13
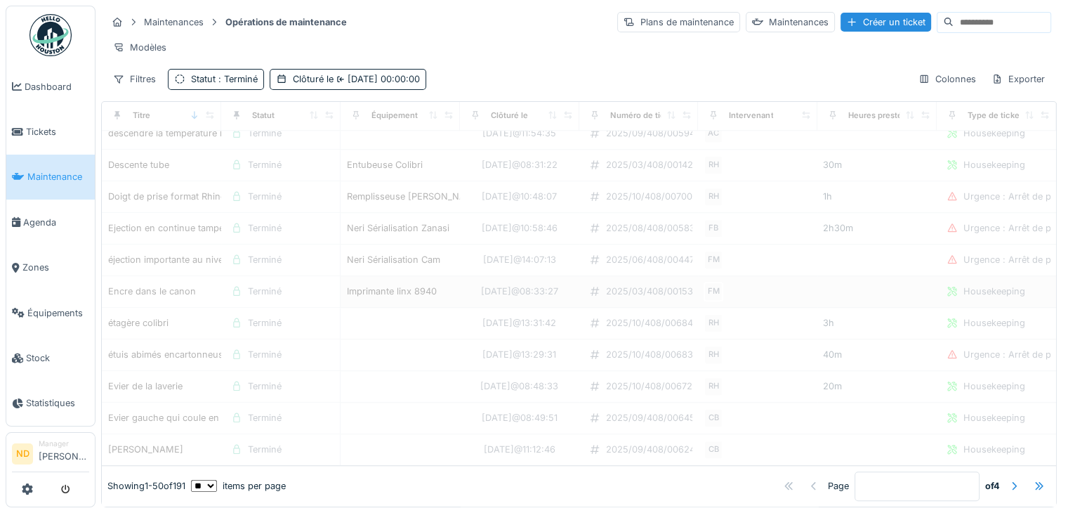
type input "*"
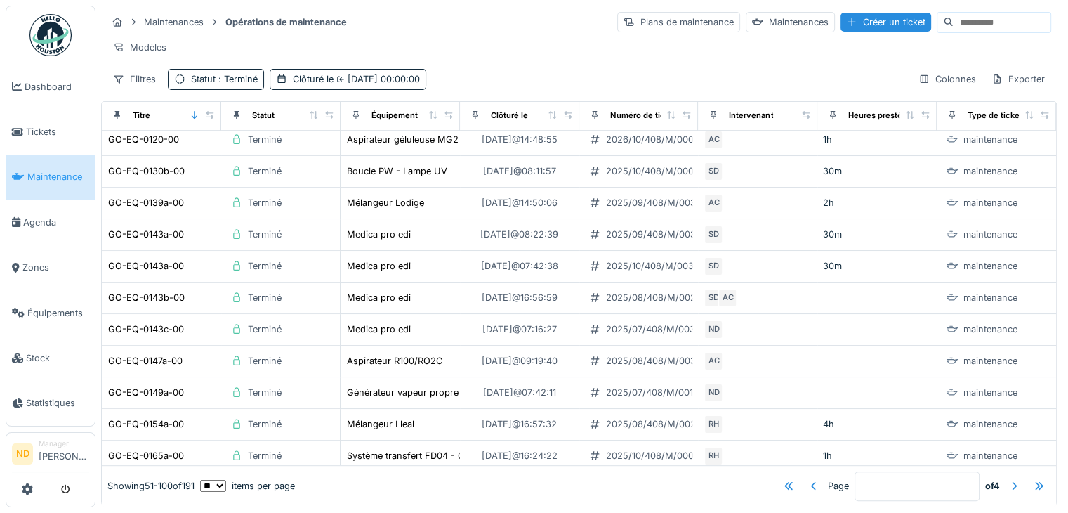
scroll to position [565, 0]
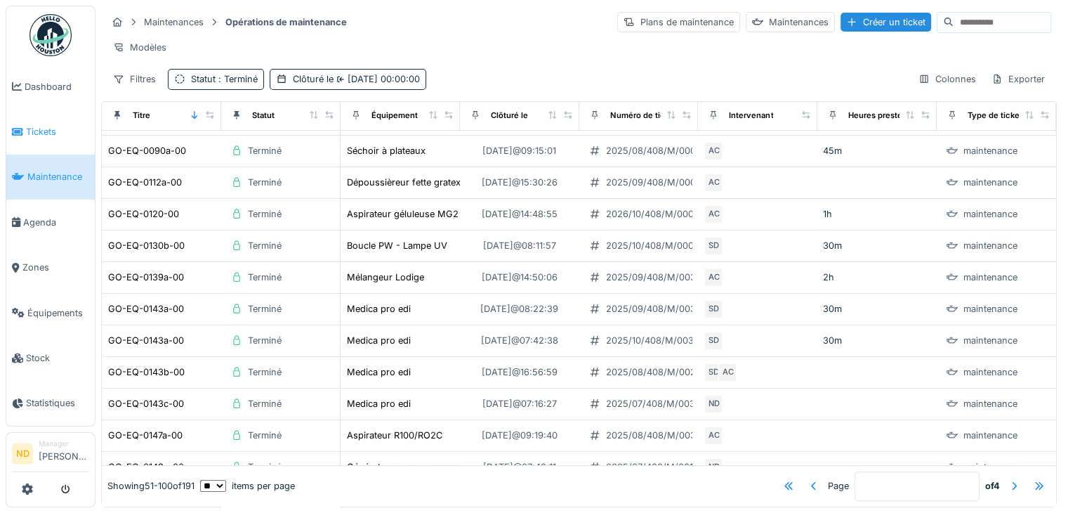
click at [48, 133] on span "Tickets" at bounding box center [57, 131] width 63 height 13
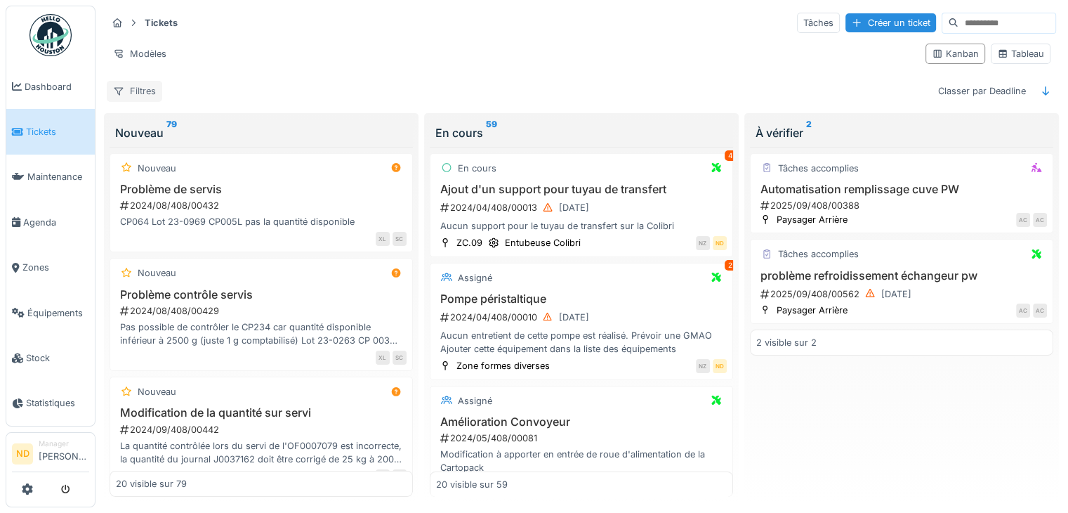
click at [153, 97] on div "Filtres" at bounding box center [134, 91] width 55 height 20
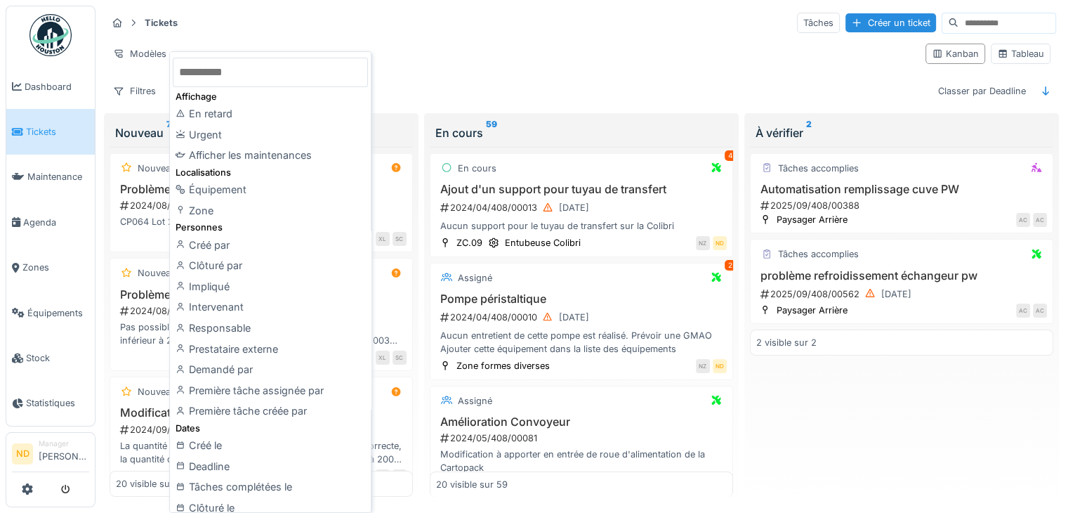
click at [612, 79] on div "Tickets Tâches Créer un ticket Modèles Kanban Tableau Filtres Classer par Deadl…" at bounding box center [581, 57] width 961 height 102
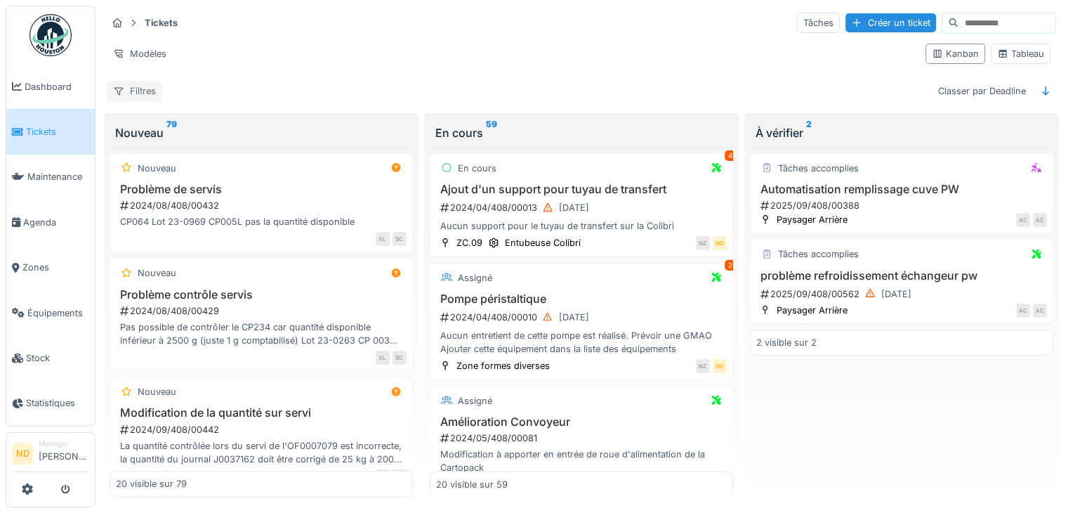
click at [159, 87] on div "Filtres" at bounding box center [134, 91] width 55 height 20
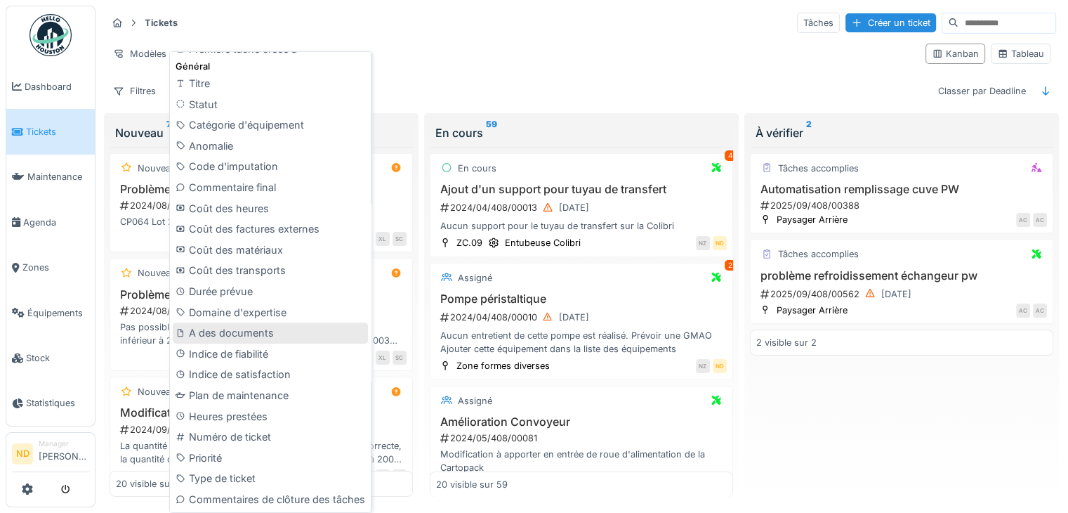
scroll to position [617, 0]
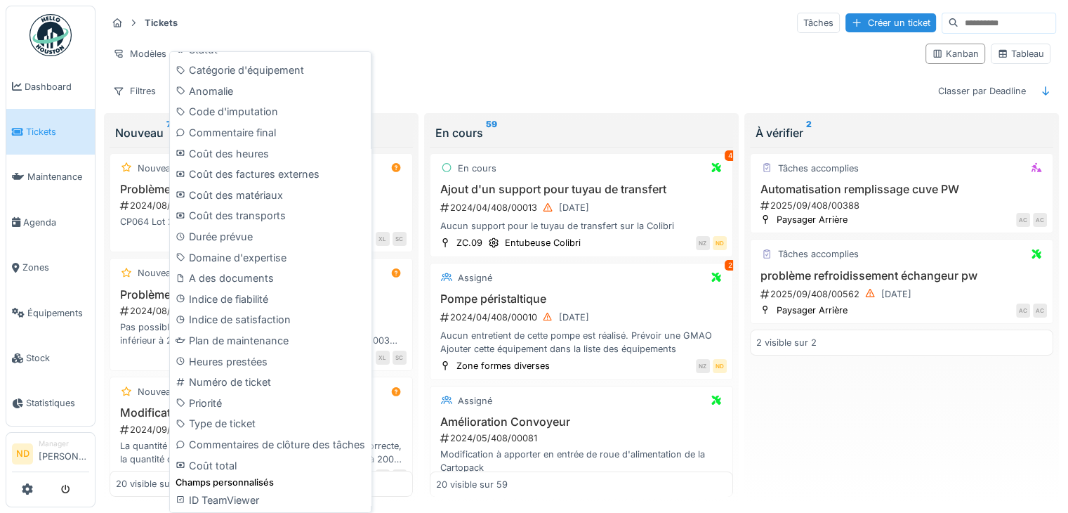
click at [562, 44] on div "Modèles" at bounding box center [511, 54] width 808 height 20
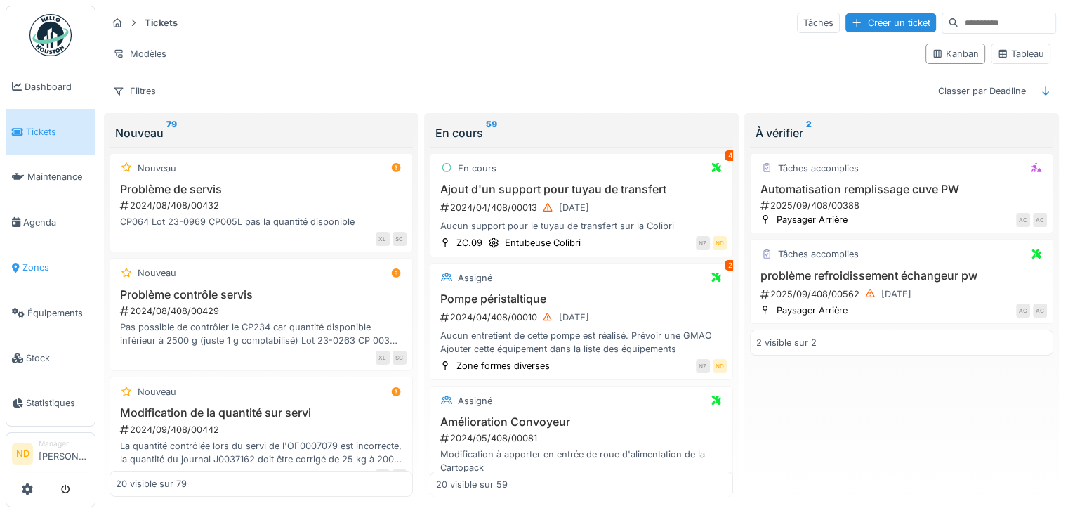
click at [48, 268] on link "Zones" at bounding box center [50, 267] width 88 height 45
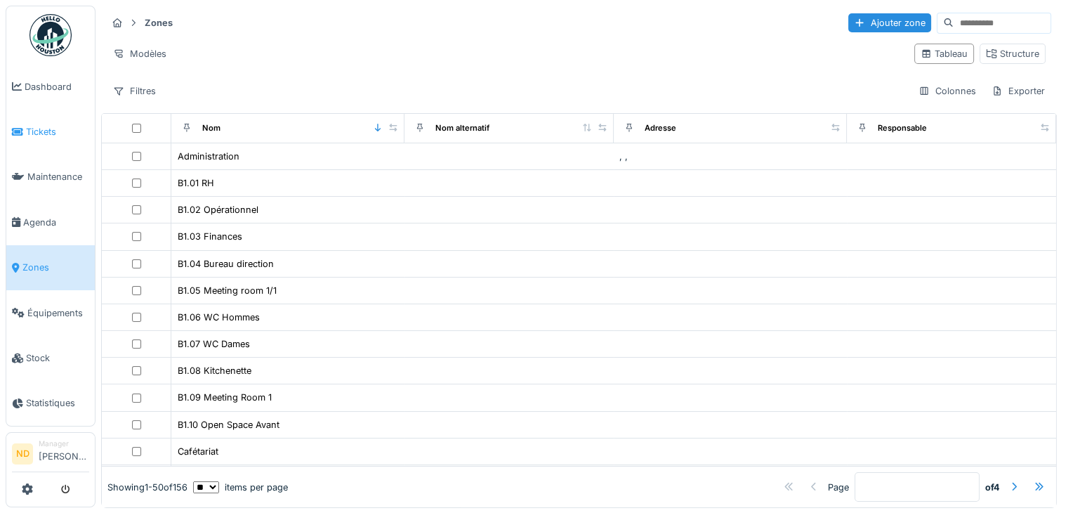
click at [42, 141] on link "Tickets" at bounding box center [50, 131] width 88 height 45
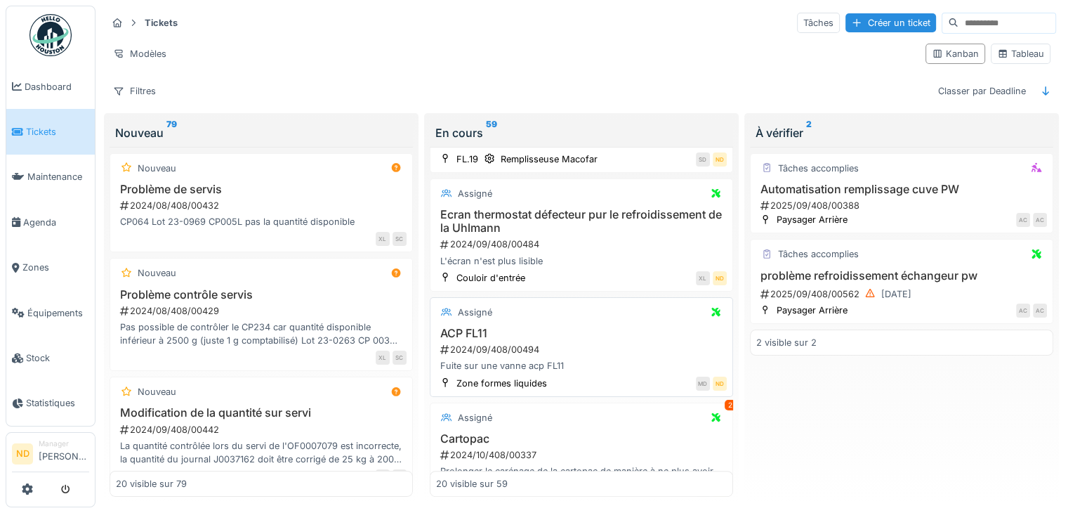
click at [562, 321] on div "Assigné" at bounding box center [581, 312] width 291 height 18
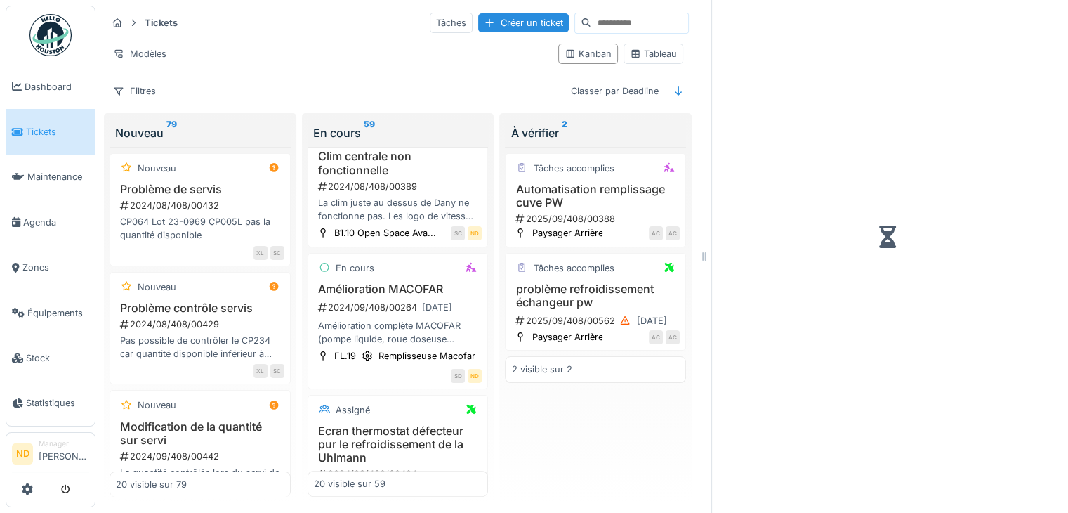
scroll to position [1185, 0]
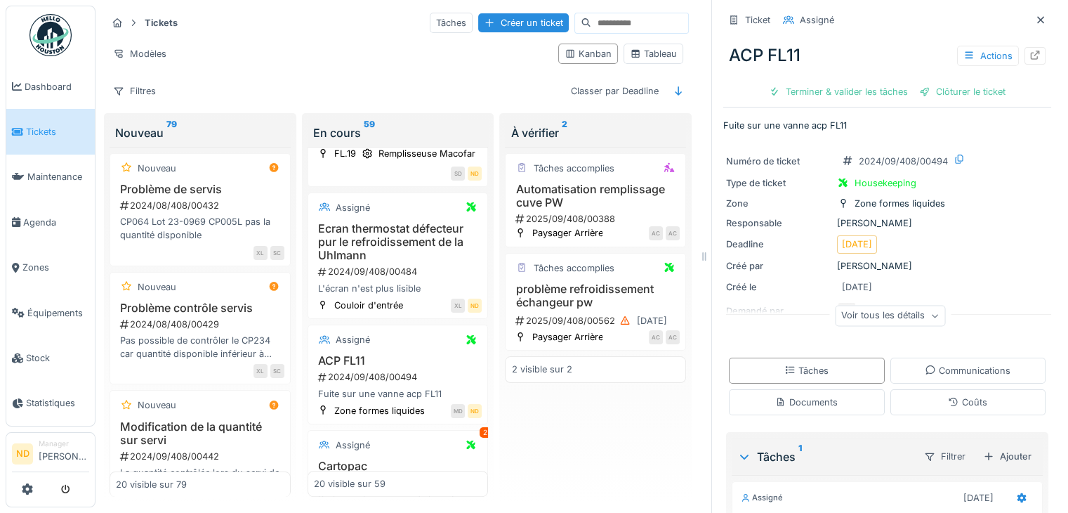
click at [1036, 65] on div "Ticket Assigné ACP FL11 Actions Terminer & valider les tâches Clôturer le ticke…" at bounding box center [886, 256] width 351 height 513
click at [1029, 60] on icon at bounding box center [1034, 55] width 11 height 9
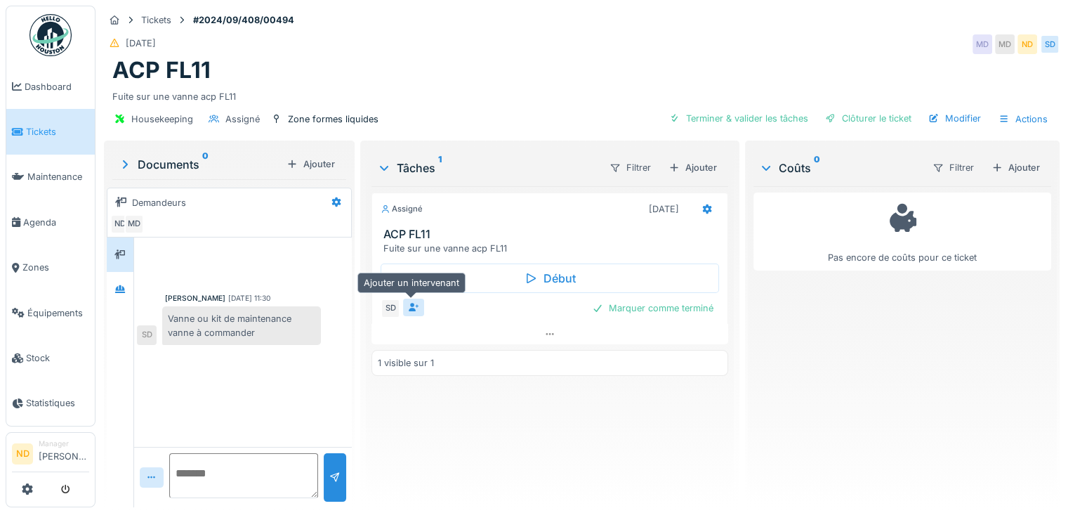
click at [414, 303] on icon at bounding box center [414, 307] width 11 height 9
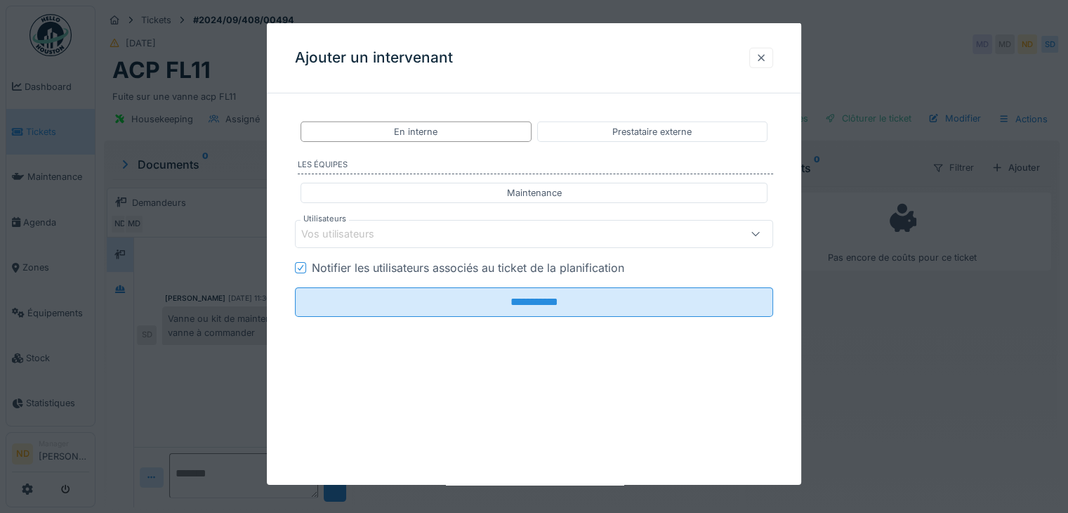
click at [758, 59] on div at bounding box center [761, 58] width 24 height 20
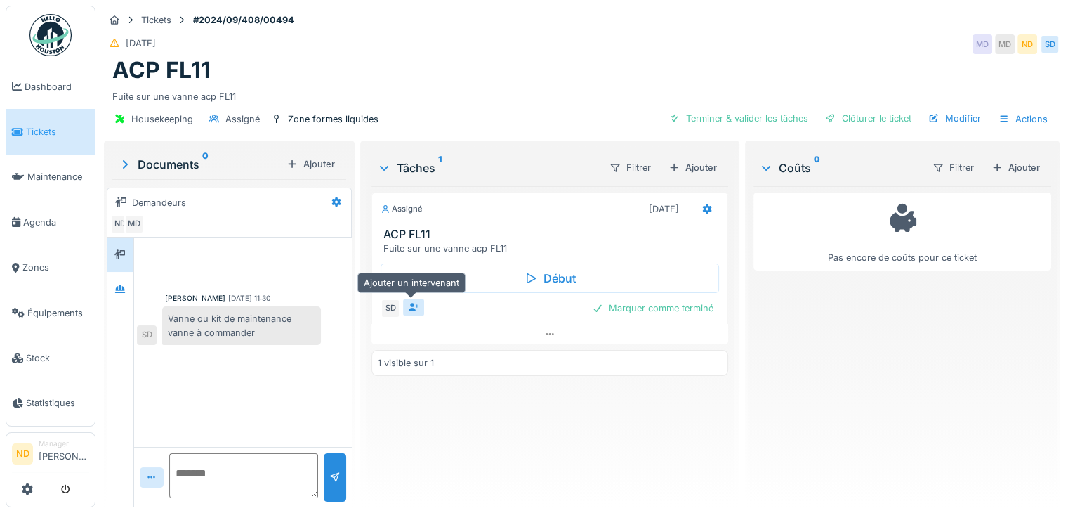
click at [409, 306] on icon at bounding box center [414, 307] width 11 height 9
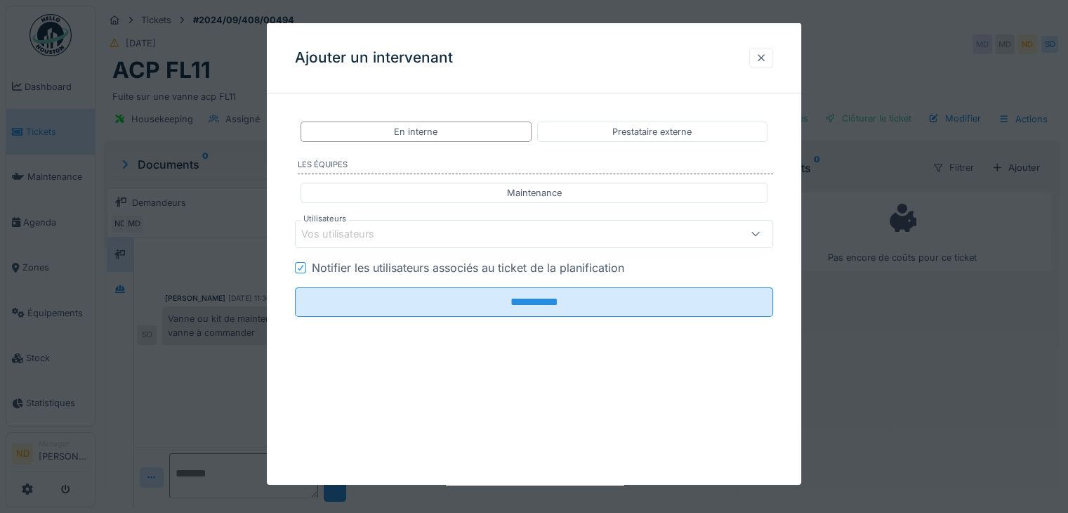
click at [767, 61] on div at bounding box center [761, 57] width 11 height 13
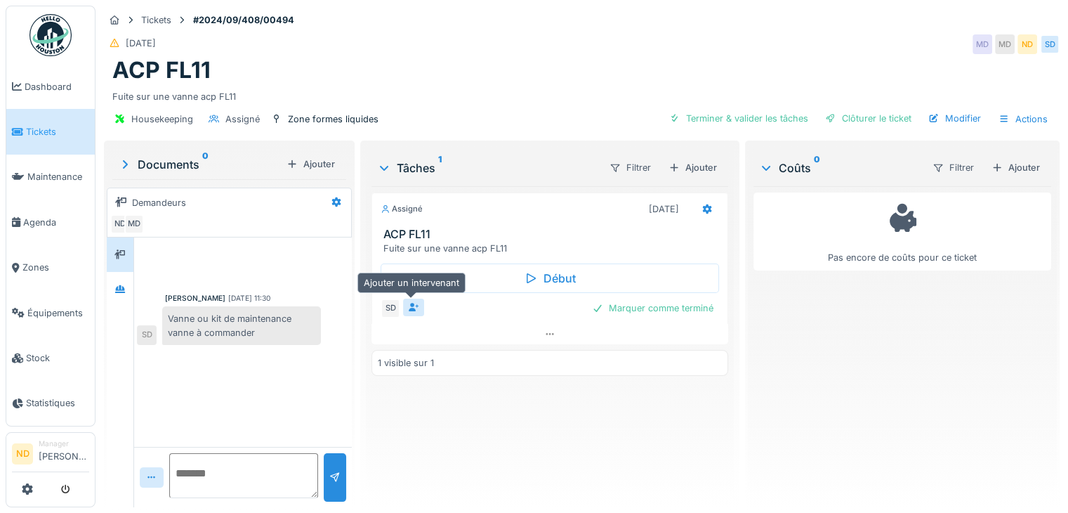
click at [416, 310] on div at bounding box center [413, 307] width 11 height 13
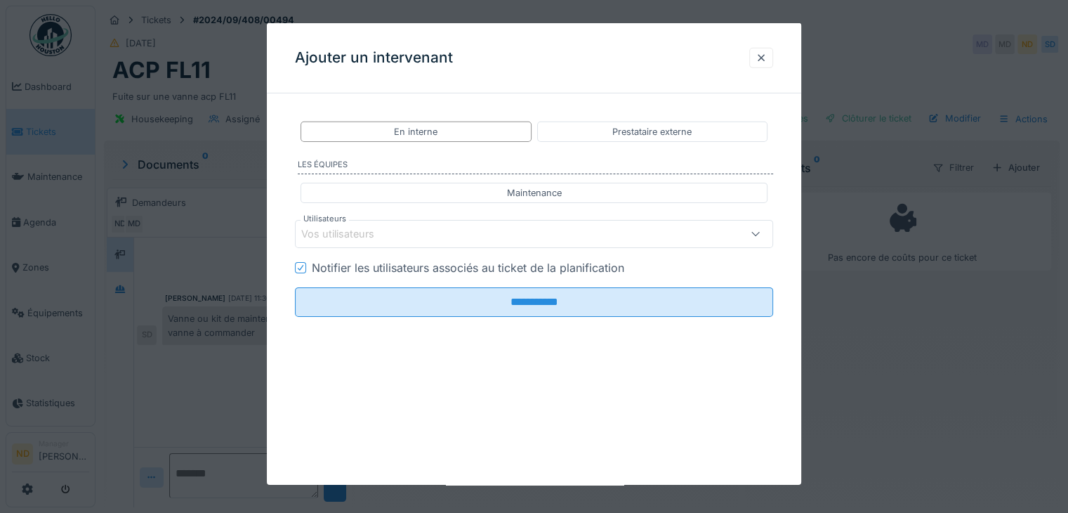
click at [466, 234] on div "Vos utilisateurs" at bounding box center [504, 233] width 407 height 15
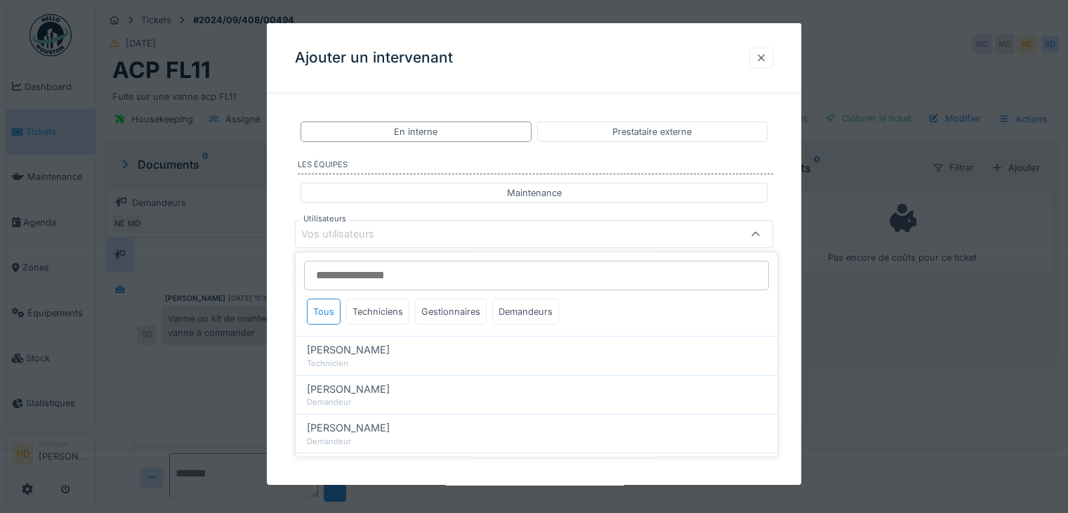
click at [767, 61] on div at bounding box center [761, 57] width 11 height 13
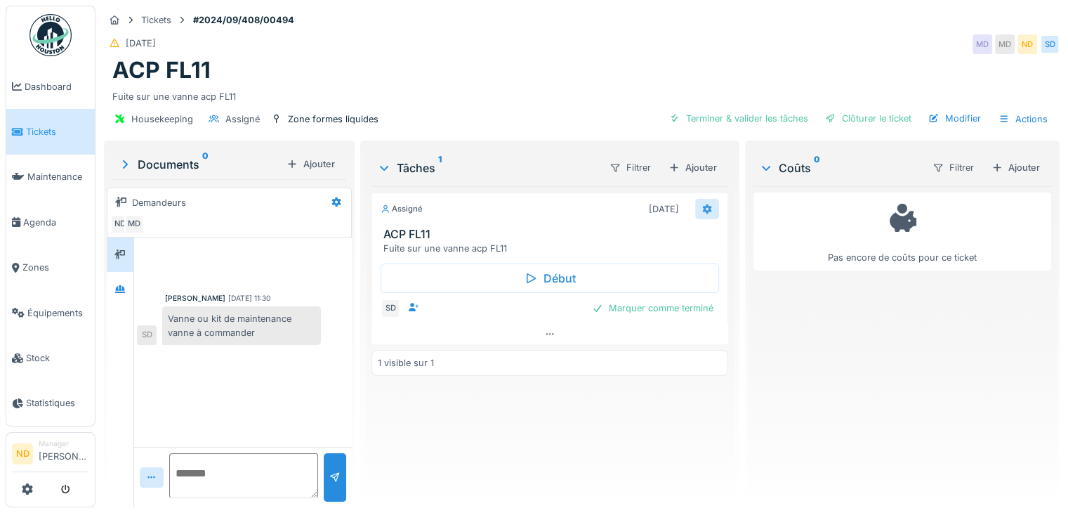
click at [702, 206] on icon at bounding box center [706, 209] width 9 height 10
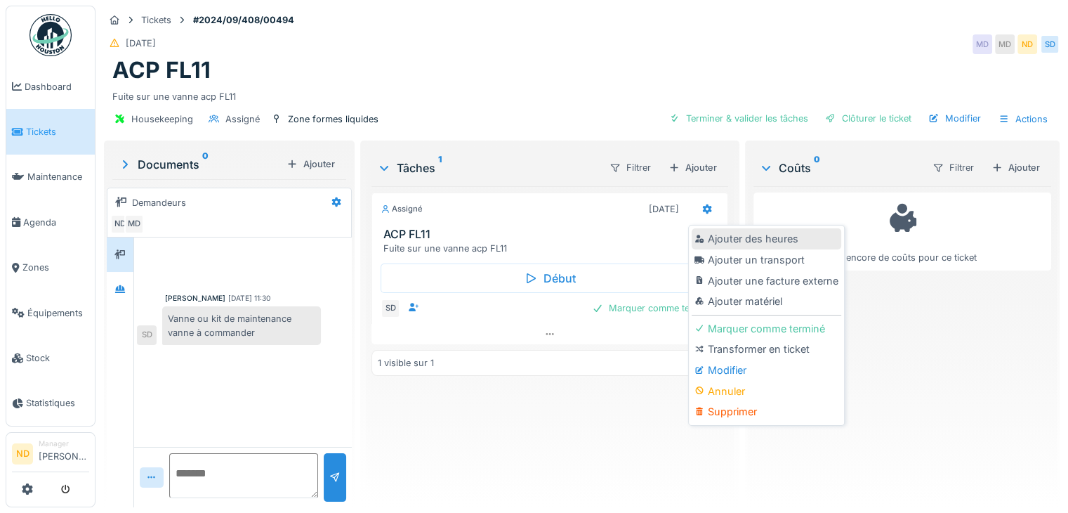
click at [781, 239] on div "Ajouter des heures" at bounding box center [767, 238] width 150 height 21
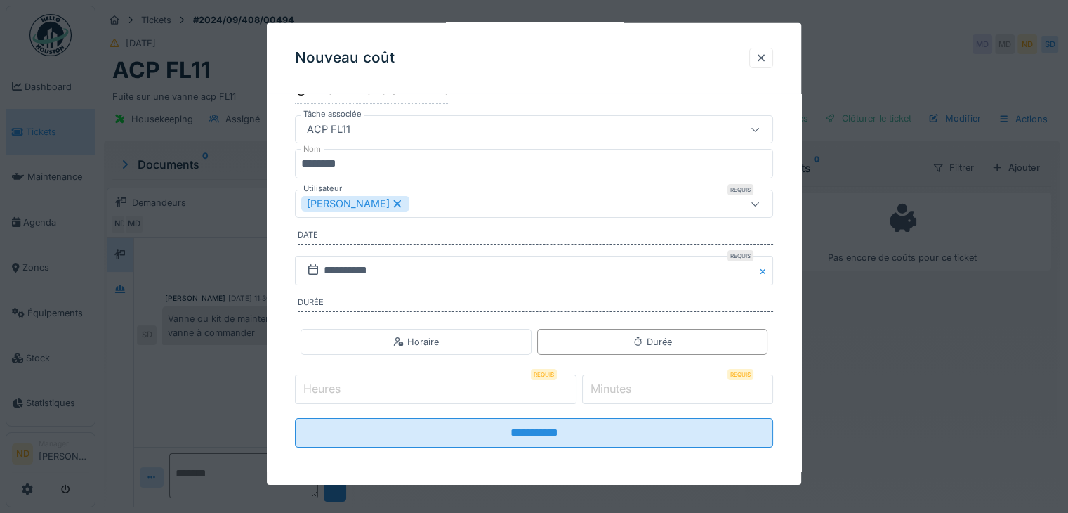
scroll to position [11, 0]
click at [767, 54] on div at bounding box center [761, 57] width 11 height 13
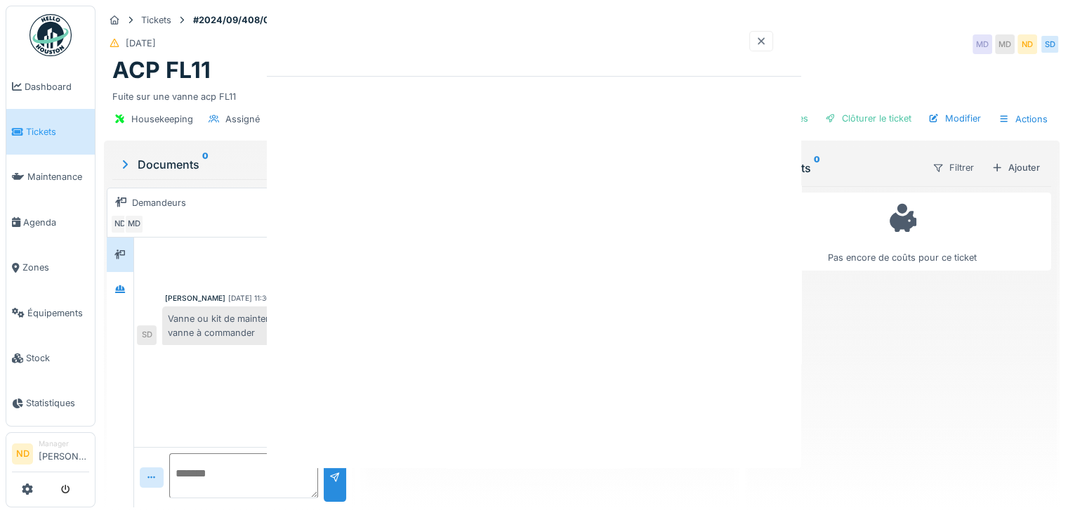
scroll to position [0, 0]
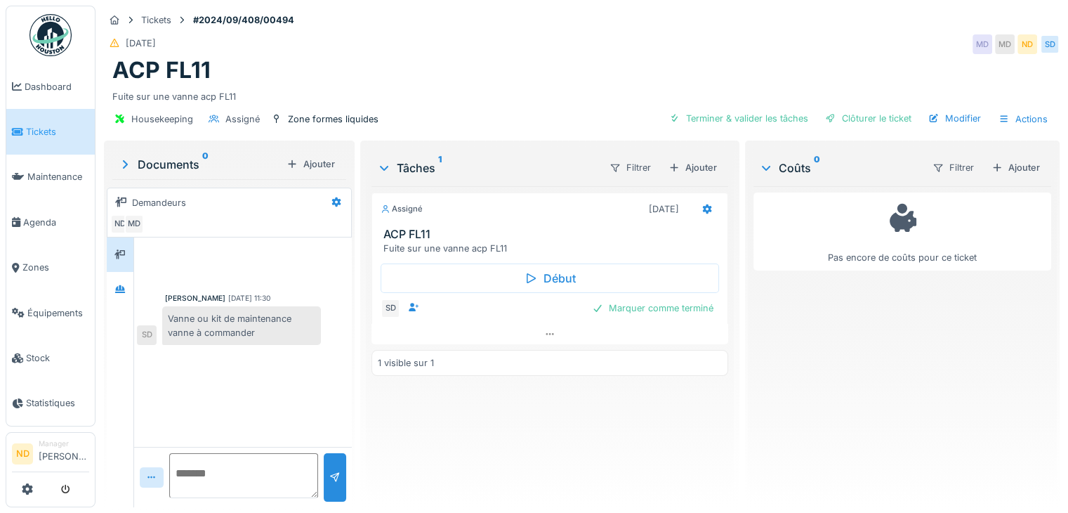
click at [65, 135] on span "Tickets" at bounding box center [57, 131] width 63 height 13
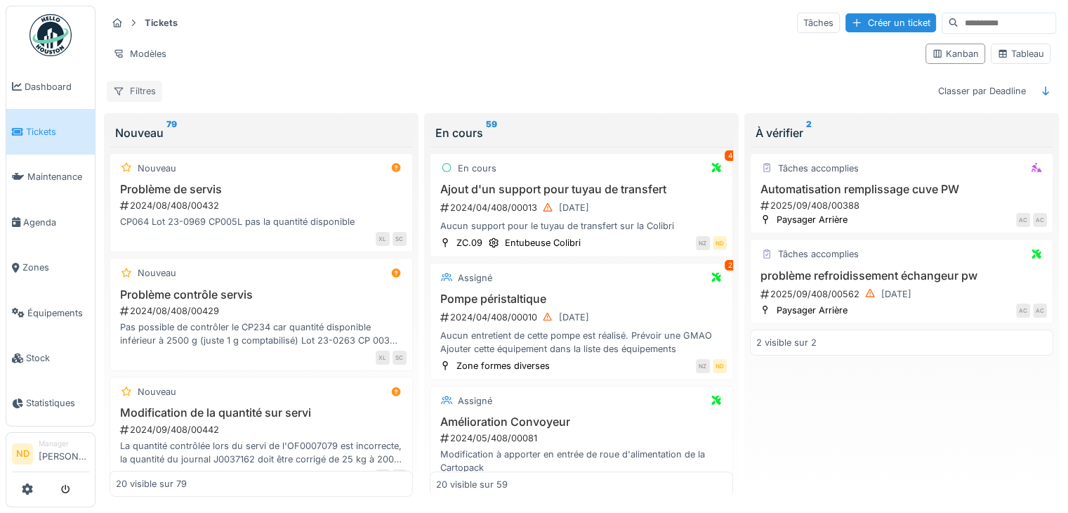
click at [129, 91] on div "Filtres" at bounding box center [134, 91] width 55 height 20
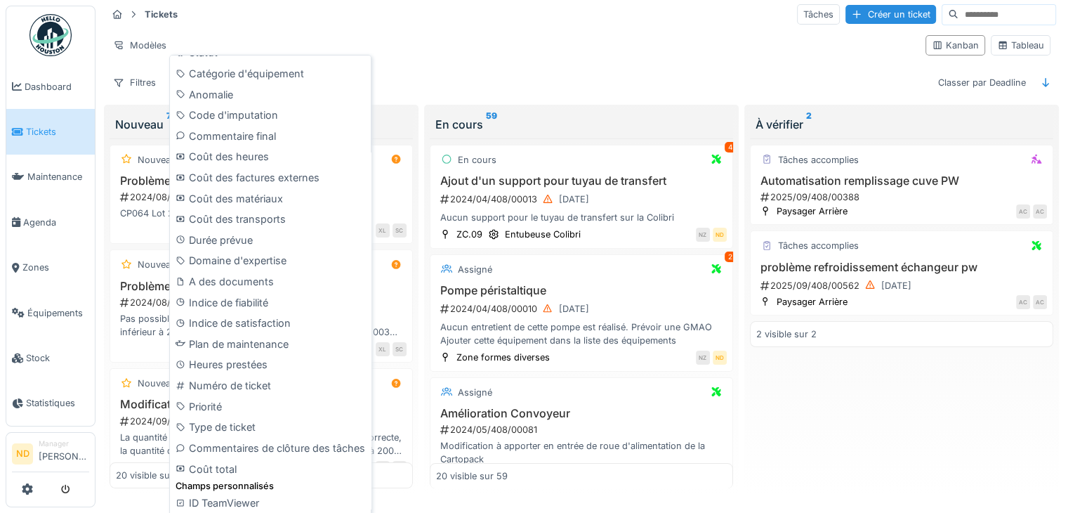
scroll to position [11, 0]
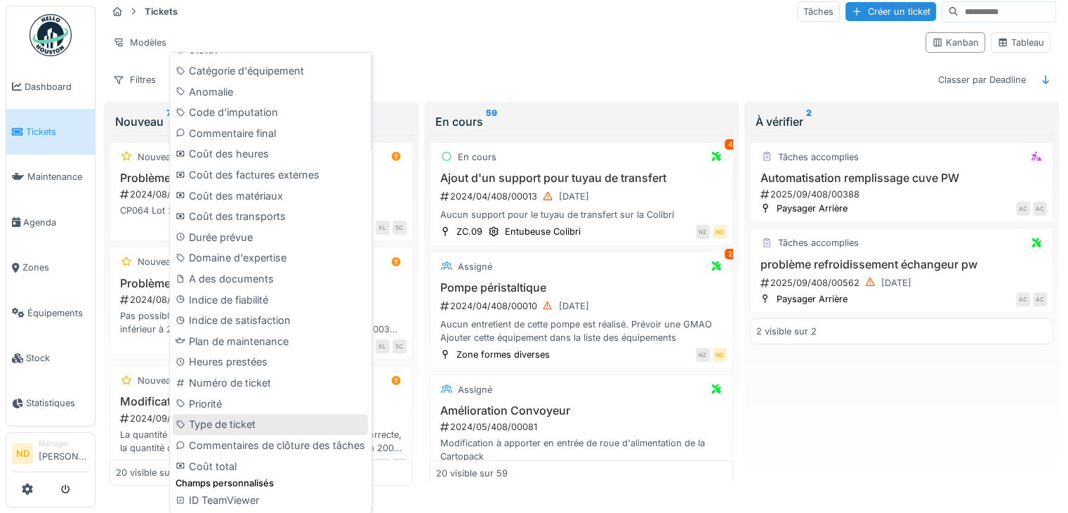
drag, startPoint x: 203, startPoint y: 391, endPoint x: 293, endPoint y: 427, distance: 96.8
click at [293, 427] on div "Type de ticket" at bounding box center [270, 424] width 195 height 21
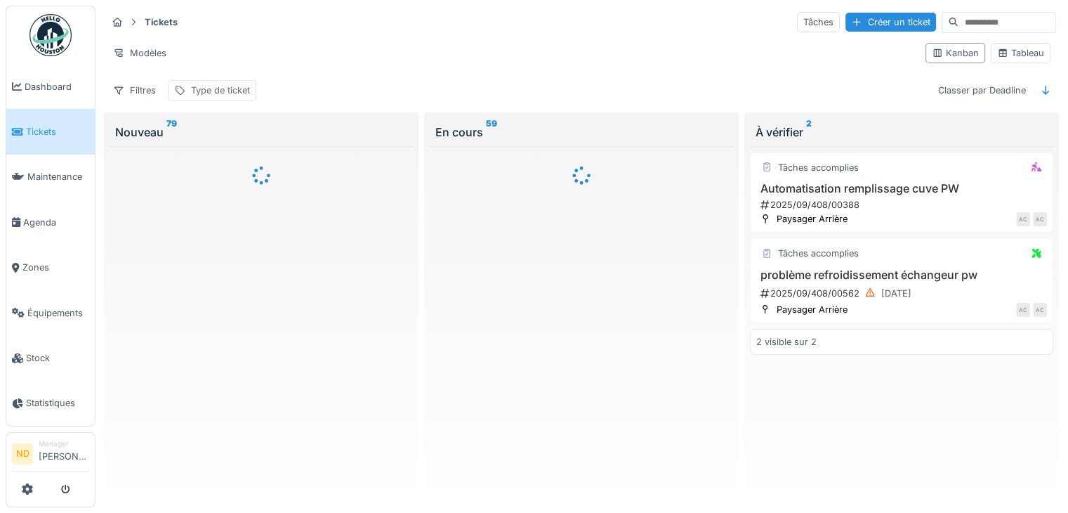
click at [233, 84] on div "Type de ticket" at bounding box center [220, 90] width 59 height 13
click at [340, 152] on icon at bounding box center [338, 156] width 11 height 9
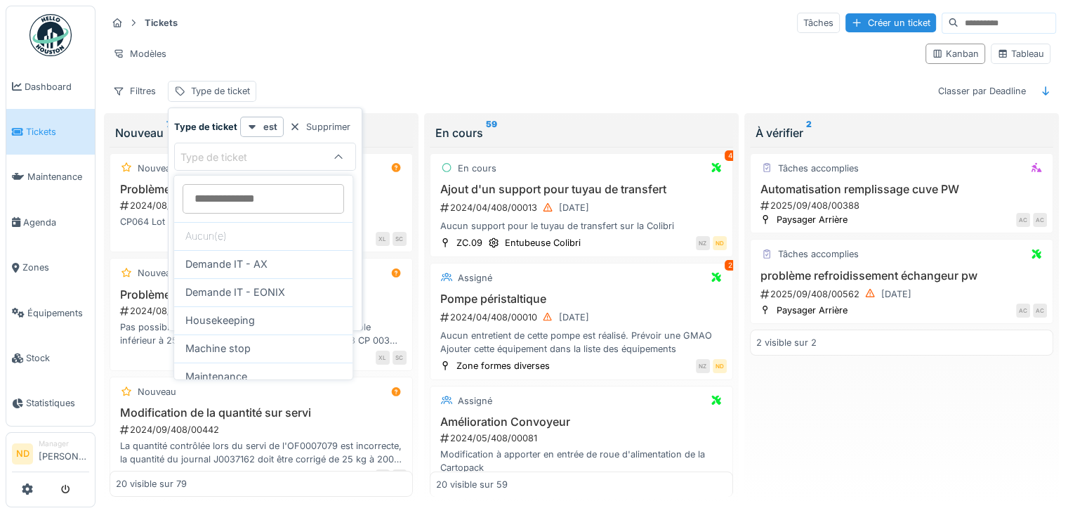
click at [348, 74] on div "Tickets Tâches Créer un ticket Modèles Kanban Tableau Filtres Type de ticket Cl…" at bounding box center [581, 57] width 961 height 102
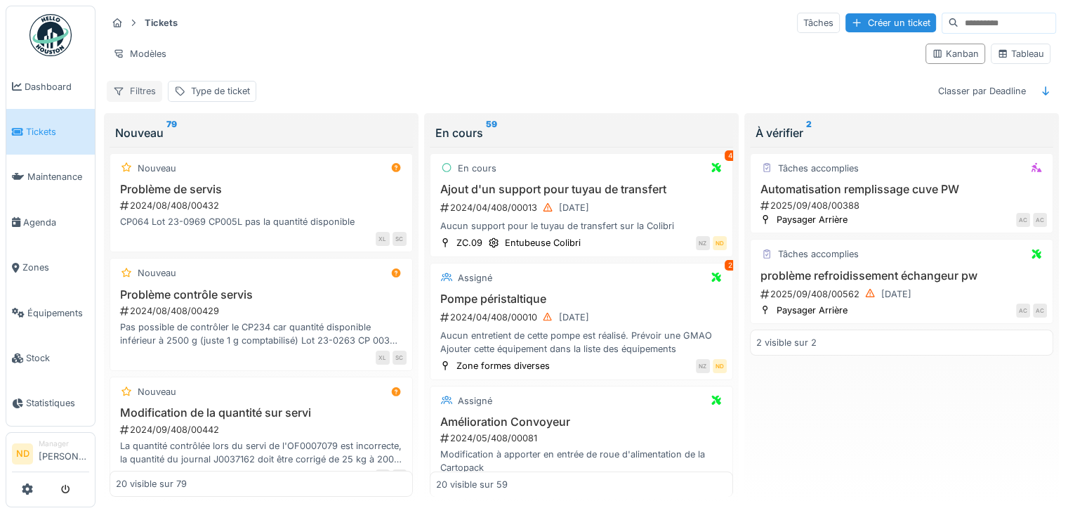
click at [133, 89] on div "Filtres" at bounding box center [134, 91] width 55 height 20
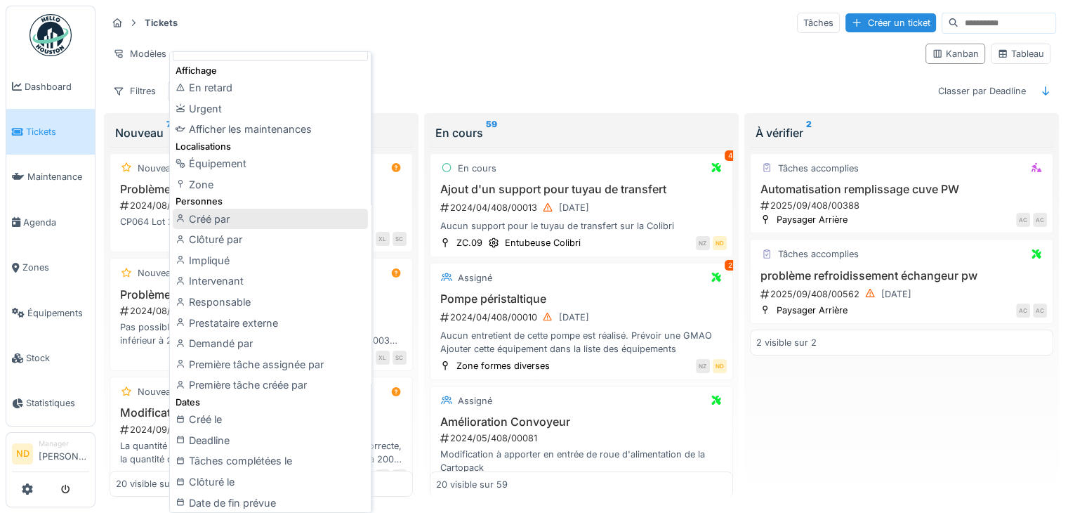
scroll to position [70, 0]
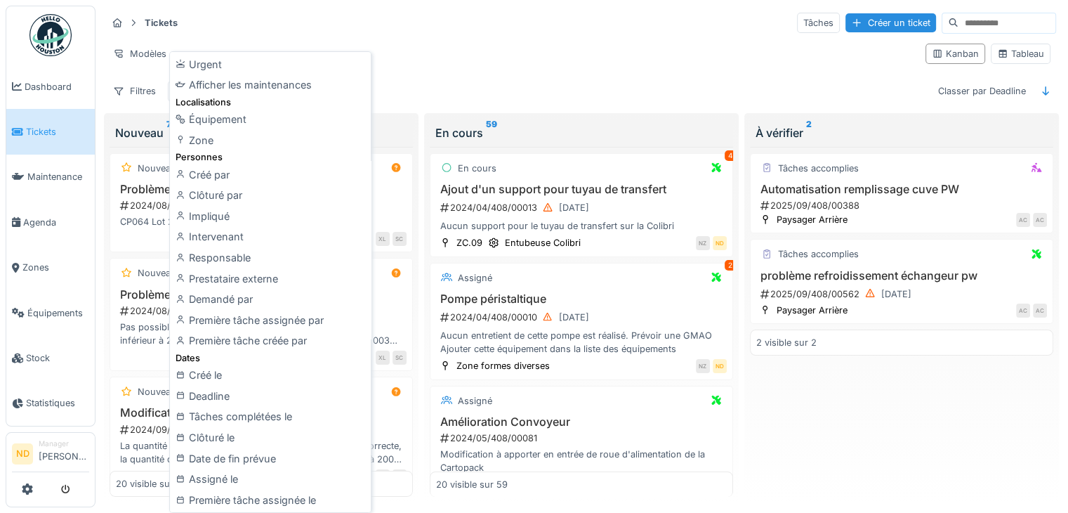
click at [249, 136] on div "Zone" at bounding box center [270, 140] width 195 height 21
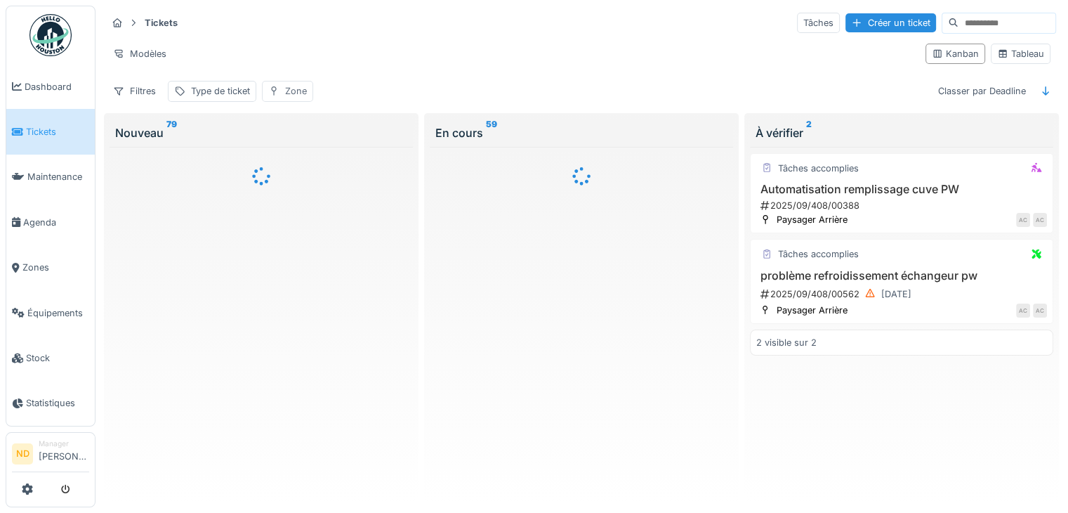
click at [293, 89] on div "Zone" at bounding box center [296, 90] width 22 height 13
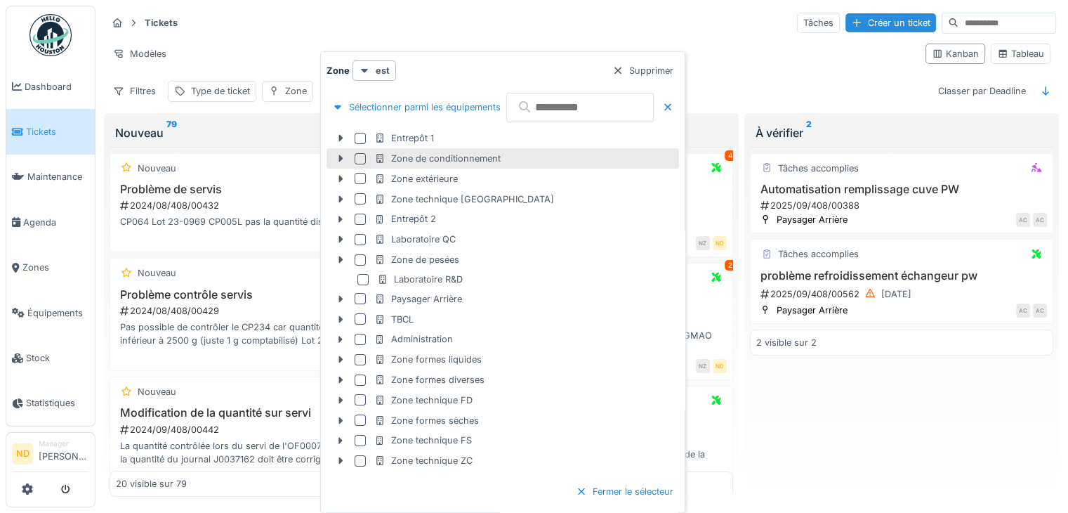
click at [361, 158] on div at bounding box center [360, 158] width 11 height 11
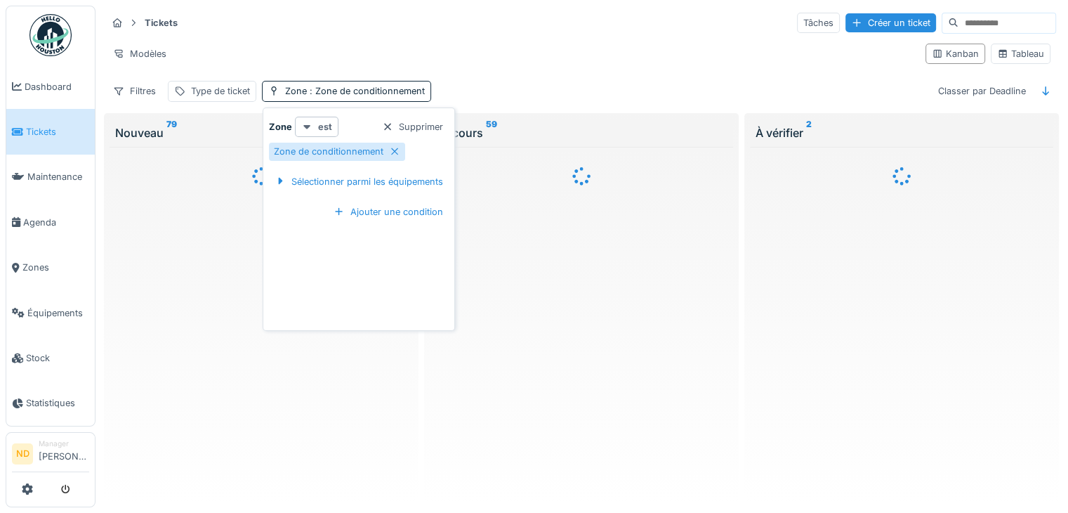
click at [321, 127] on strong "est" at bounding box center [325, 126] width 14 height 13
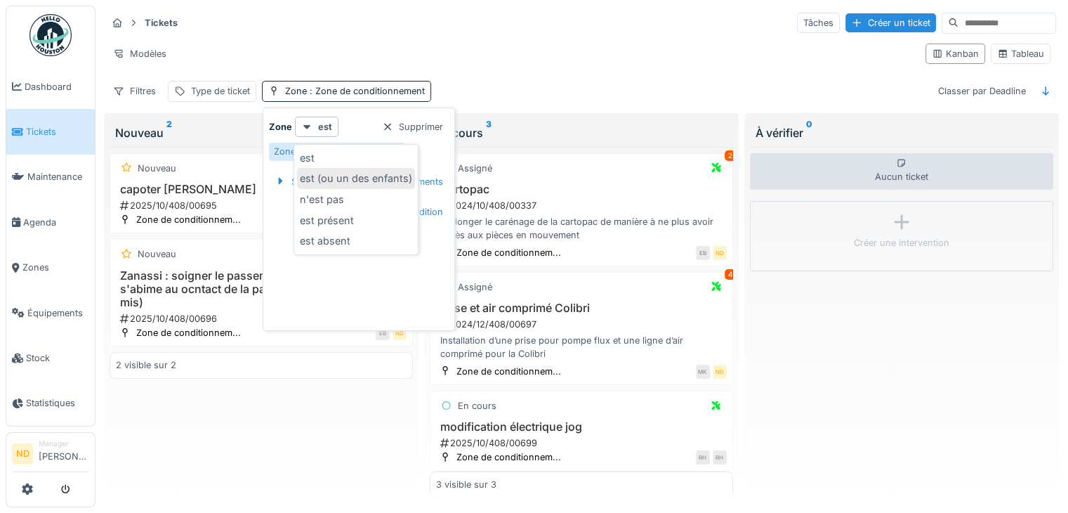
click at [385, 178] on div "est (ou un des enfants)" at bounding box center [356, 178] width 118 height 21
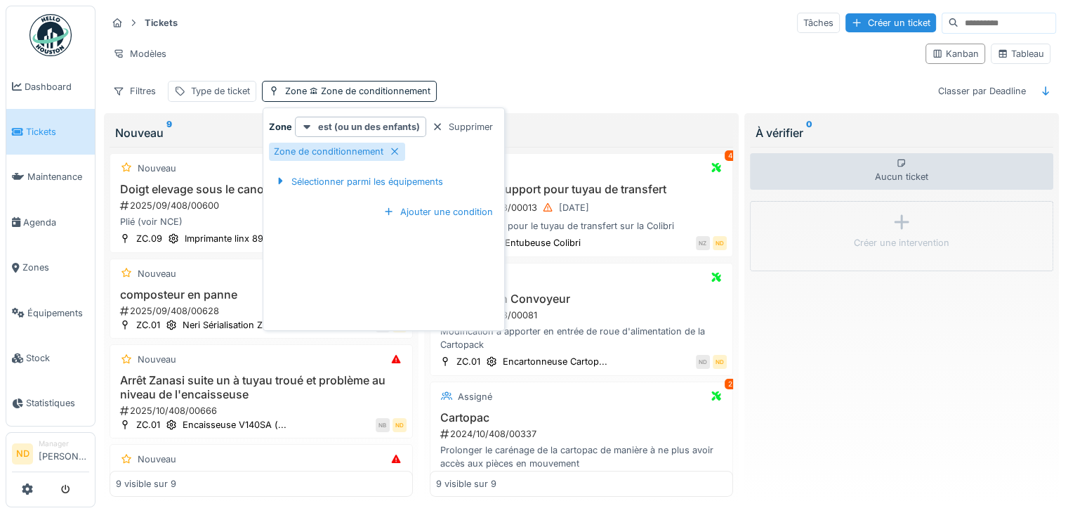
click at [520, 44] on div "Modèles" at bounding box center [511, 54] width 808 height 20
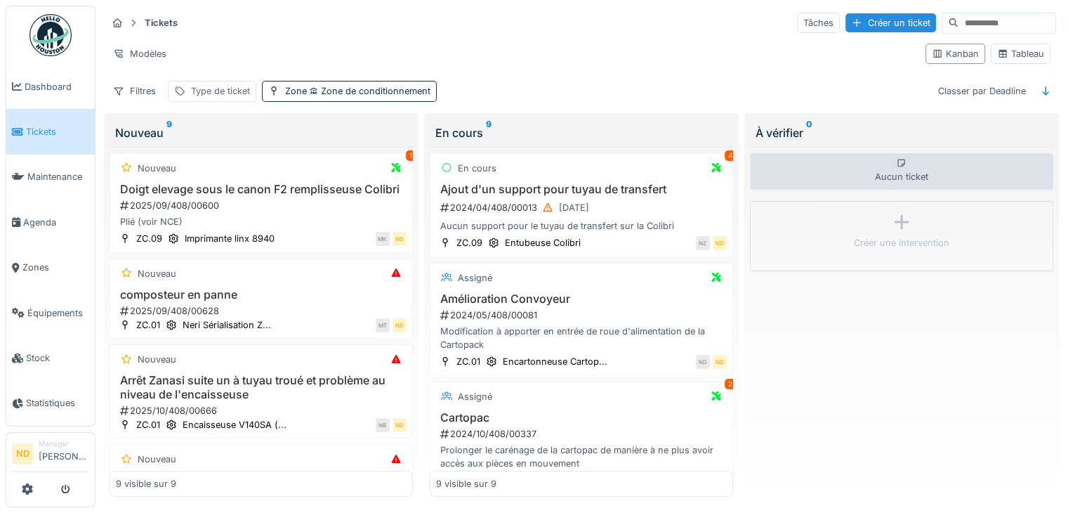
click at [236, 88] on div "Type de ticket" at bounding box center [220, 90] width 59 height 13
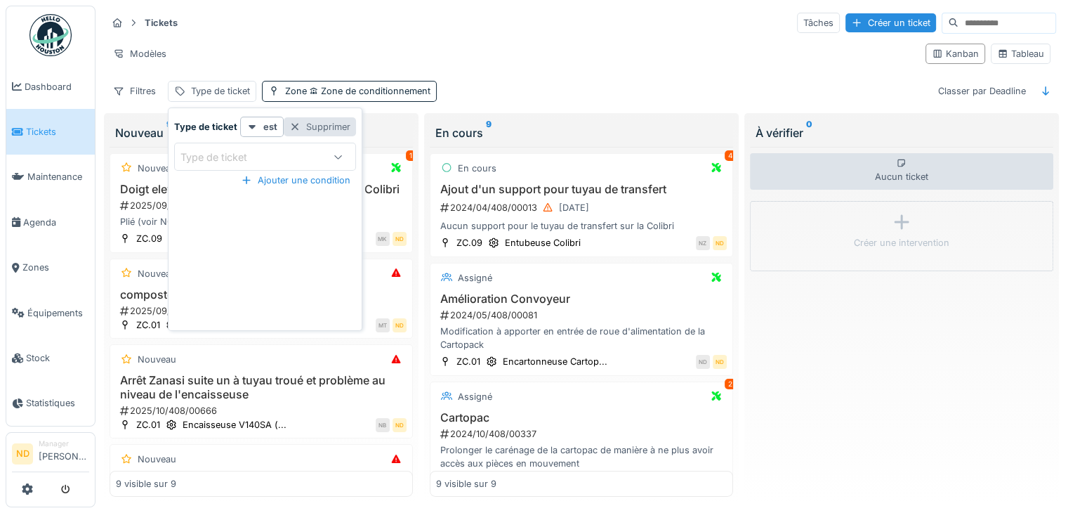
click at [337, 124] on div "Supprimer" at bounding box center [320, 126] width 72 height 19
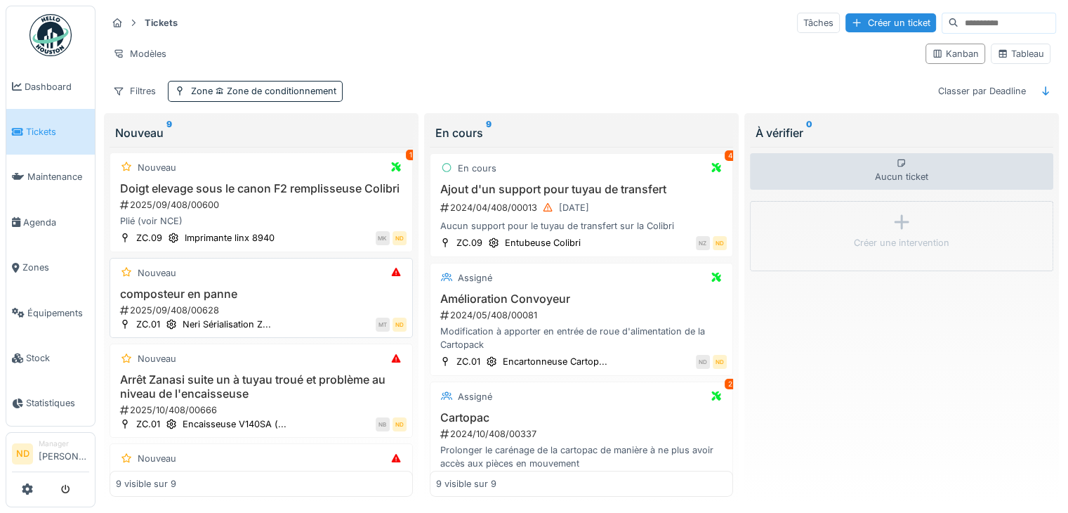
scroll to position [0, 0]
click at [132, 96] on div "Filtres" at bounding box center [134, 91] width 55 height 20
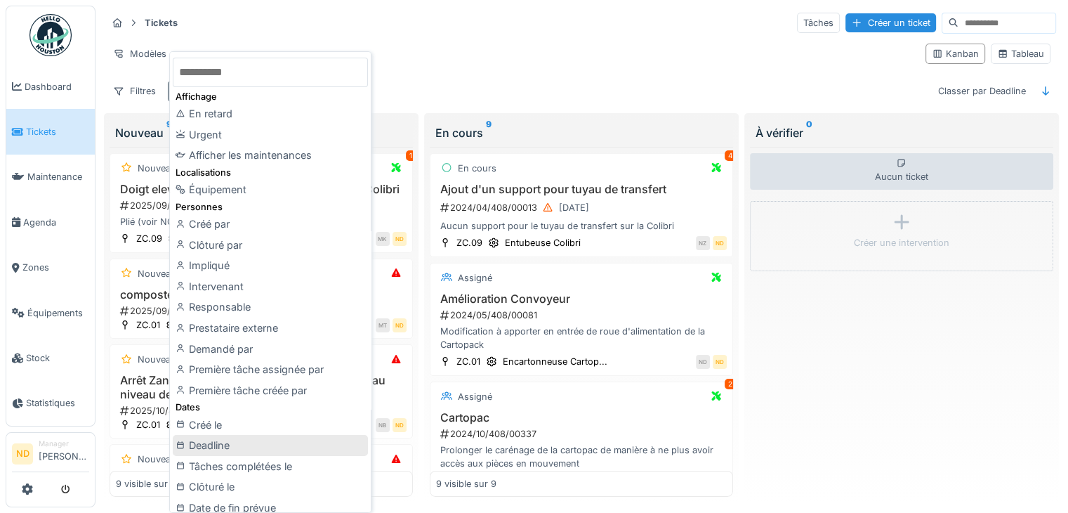
scroll to position [140, 0]
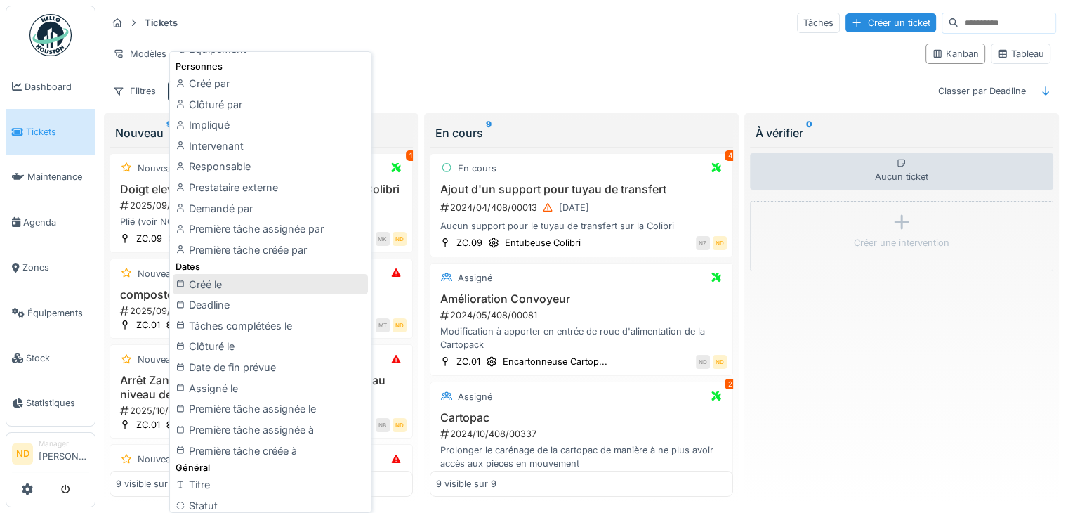
click at [226, 282] on div "Créé le" at bounding box center [270, 284] width 195 height 21
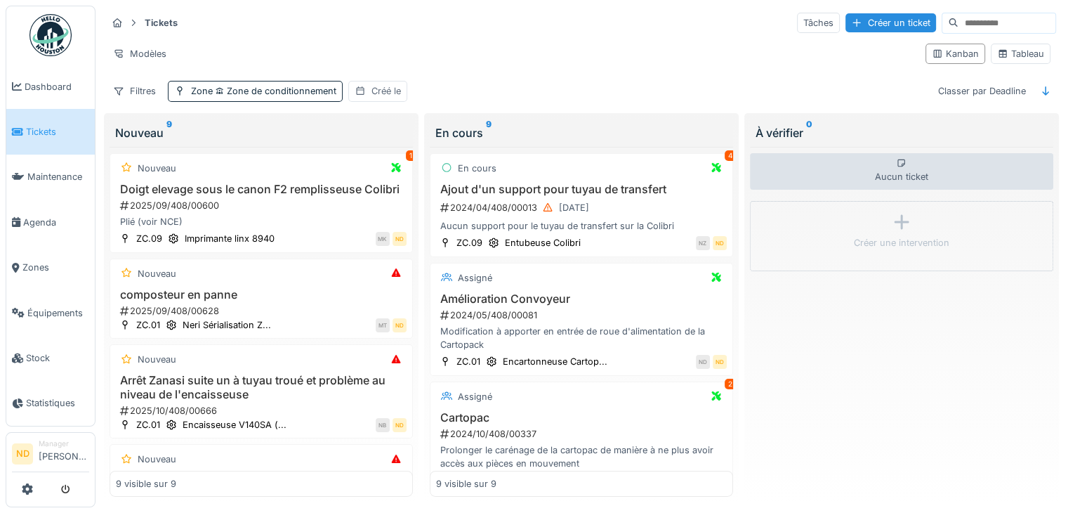
click at [393, 89] on div "Créé le" at bounding box center [385, 90] width 29 height 13
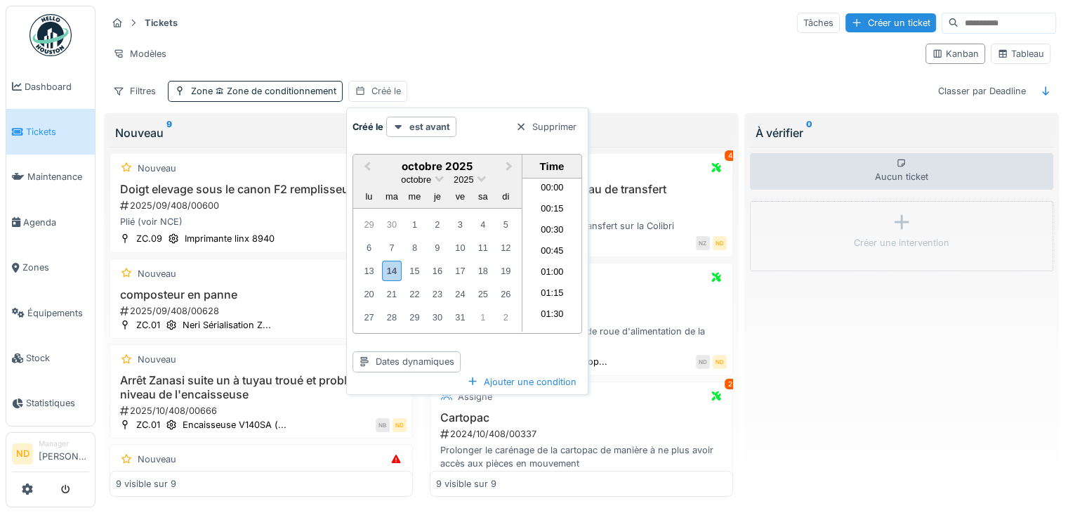
scroll to position [734, 0]
click at [395, 269] on div "14" at bounding box center [391, 271] width 19 height 20
click at [442, 38] on div "Modèles Kanban Tableau" at bounding box center [581, 54] width 949 height 32
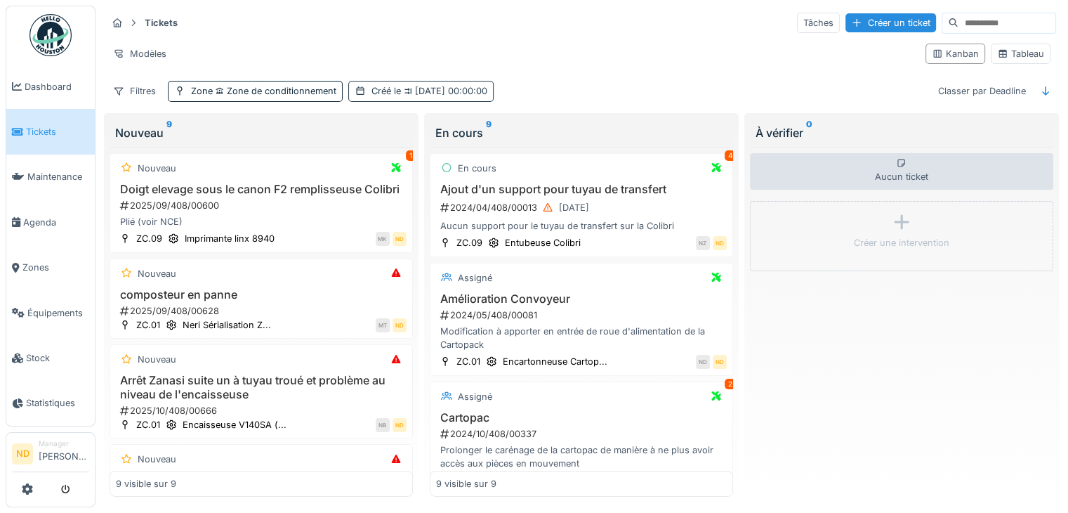
click at [419, 91] on span "14/10/2025 00:00:00" at bounding box center [444, 91] width 86 height 11
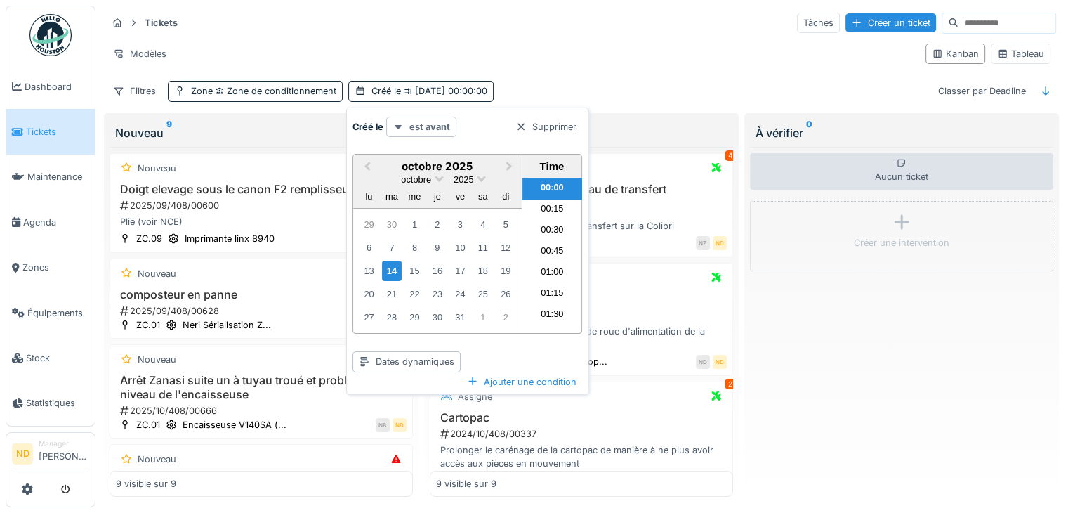
click at [447, 126] on strong "est avant" at bounding box center [429, 126] width 41 height 13
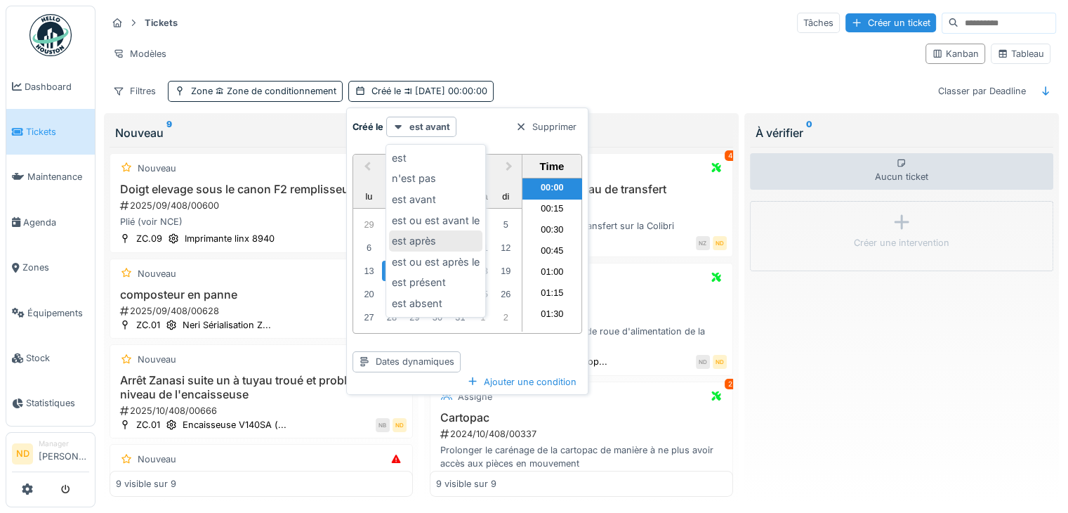
click at [425, 245] on div "est après" at bounding box center [435, 240] width 93 height 21
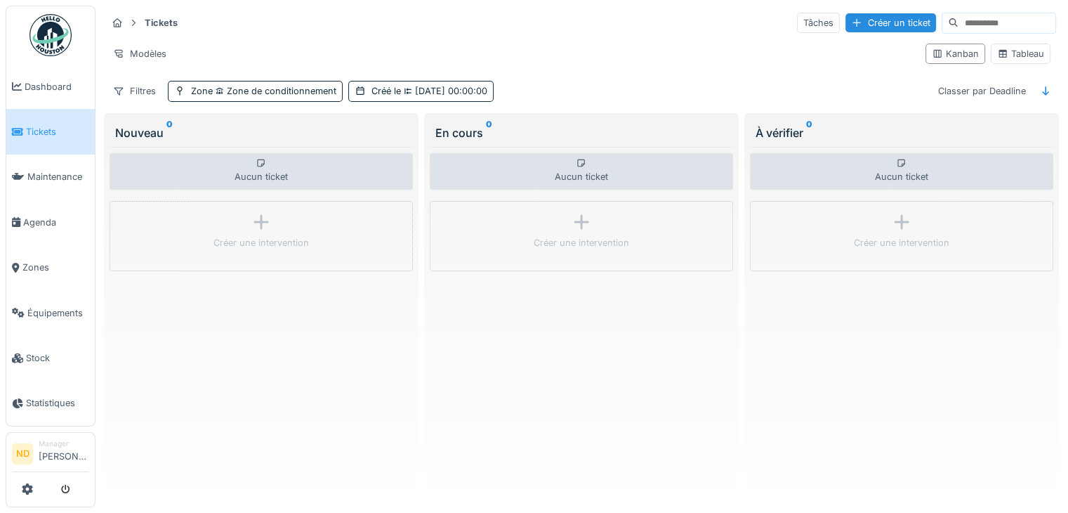
click at [646, 21] on div "Tickets Tâches Créer un ticket" at bounding box center [581, 22] width 949 height 23
click at [384, 90] on div "Créé le 14/10/2025 00:00:00" at bounding box center [429, 90] width 116 height 13
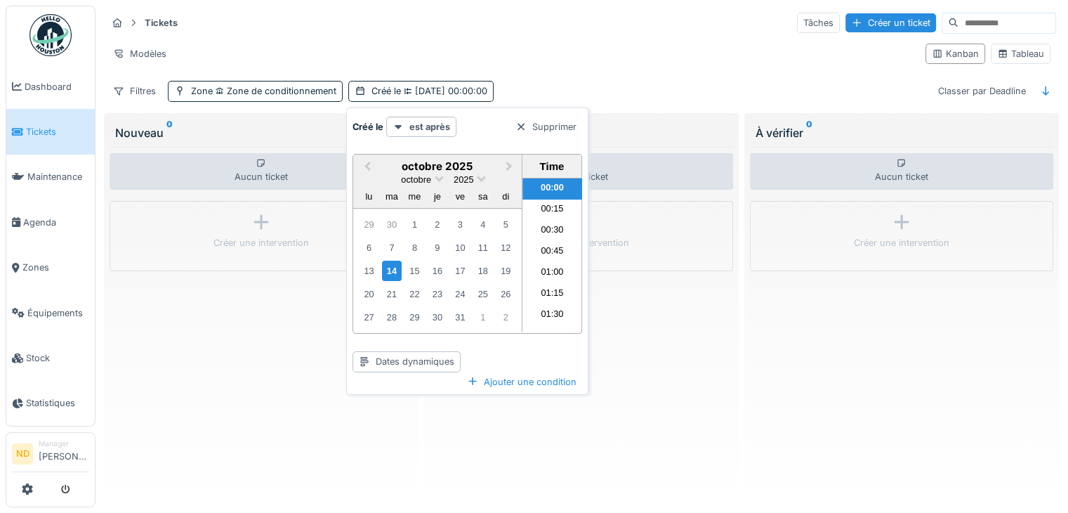
click at [525, 26] on div "Tickets Tâches Créer un ticket" at bounding box center [581, 22] width 949 height 23
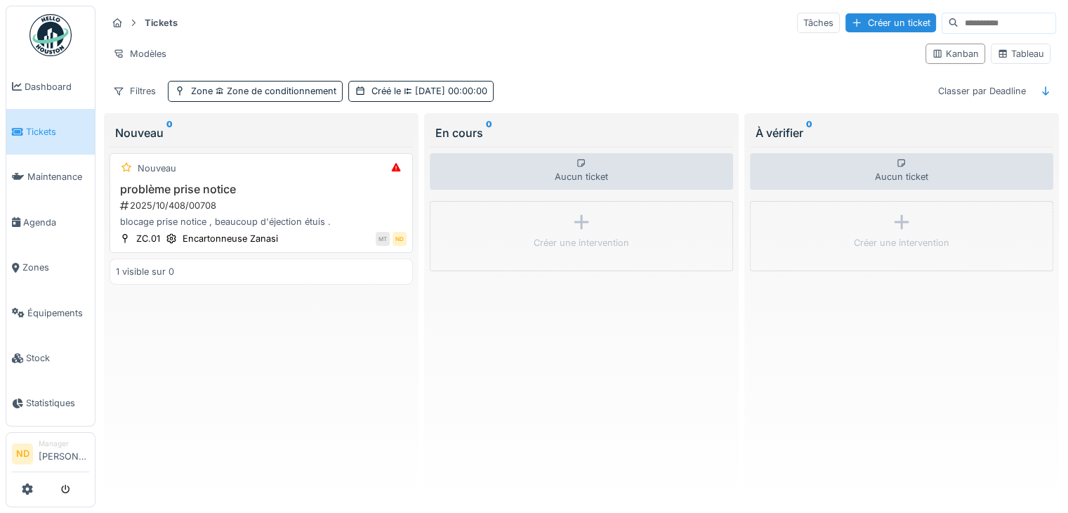
click at [354, 176] on div "Nouveau problème prise notice 2025/10/408/00708 blocage prise notice , beaucoup…" at bounding box center [261, 203] width 303 height 100
click at [253, 190] on h3 "problème prise notice" at bounding box center [261, 189] width 291 height 13
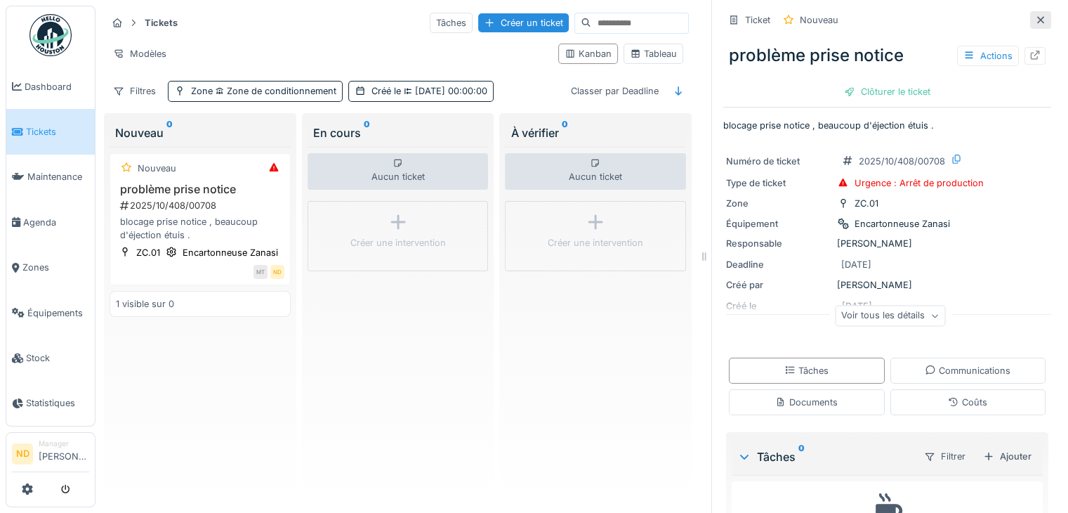
click at [1035, 20] on icon at bounding box center [1040, 19] width 11 height 9
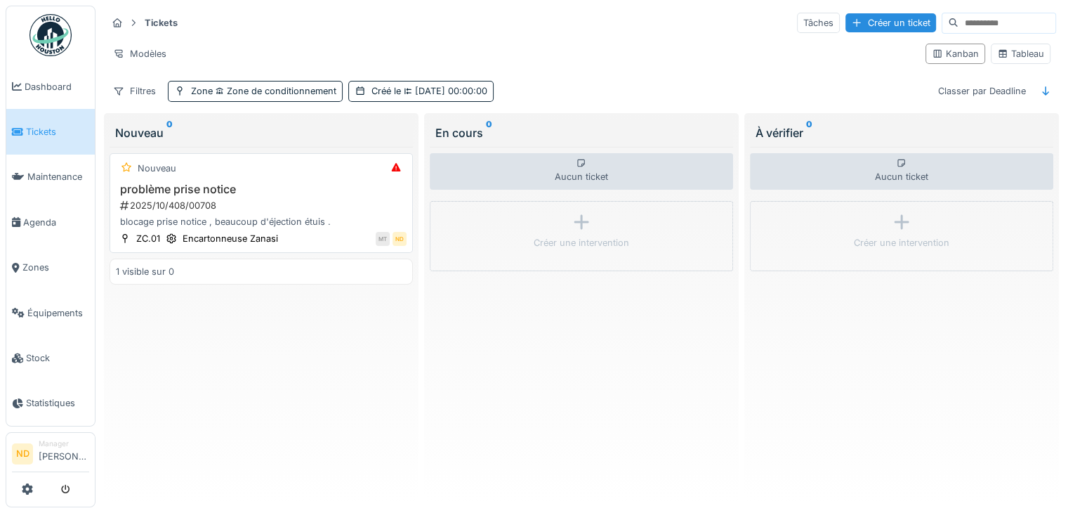
click at [294, 183] on h3 "problème prise notice" at bounding box center [261, 189] width 291 height 13
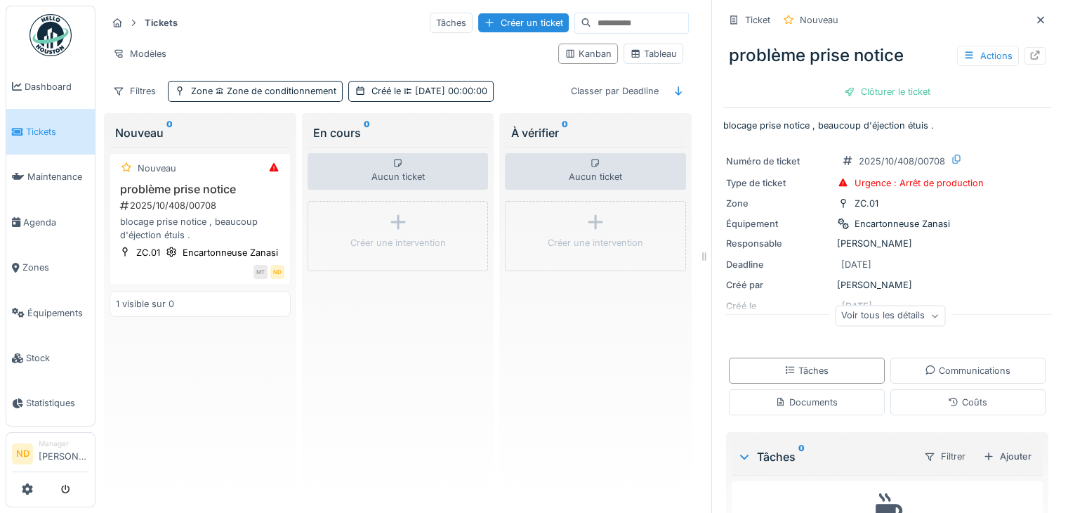
click at [1035, 23] on icon at bounding box center [1040, 19] width 11 height 9
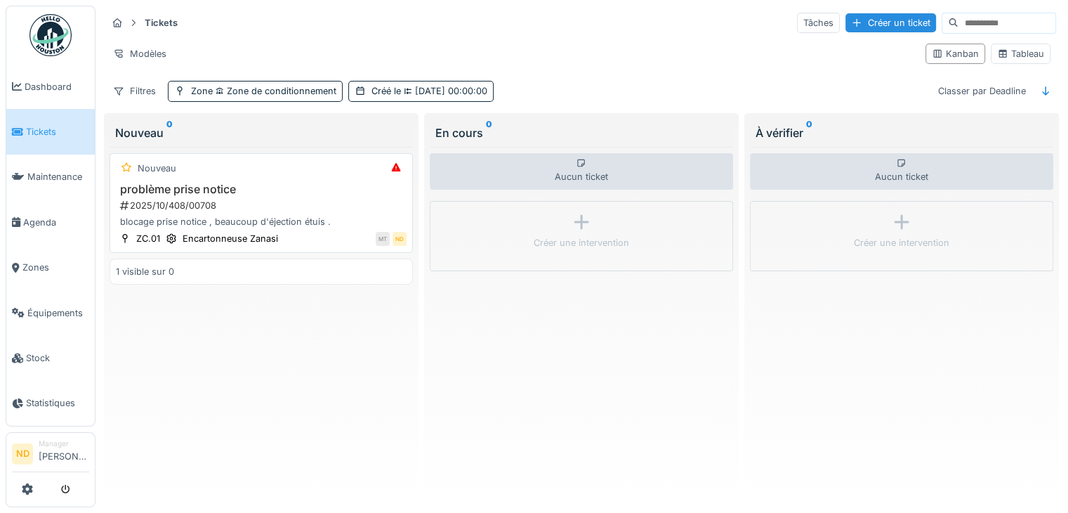
click at [285, 185] on h3 "problème prise notice" at bounding box center [261, 189] width 291 height 13
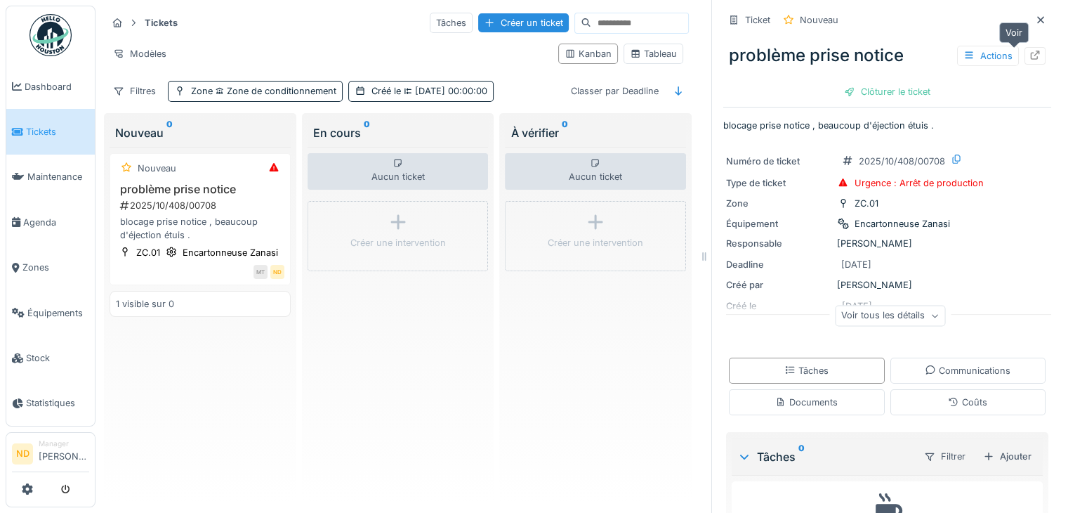
click at [1029, 55] on icon at bounding box center [1034, 55] width 11 height 9
click at [1035, 26] on div at bounding box center [1040, 19] width 11 height 13
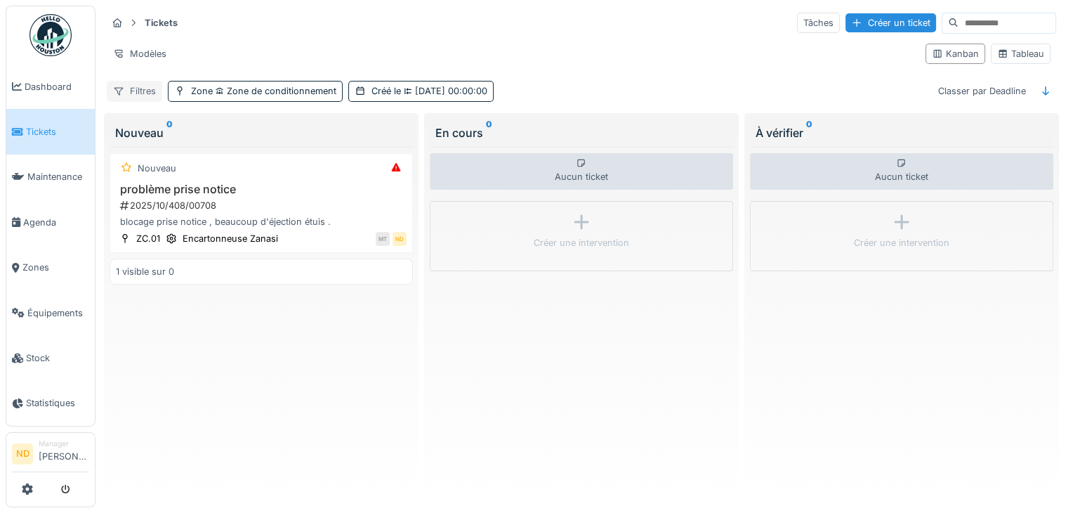
click at [151, 93] on div "Filtres" at bounding box center [134, 91] width 55 height 20
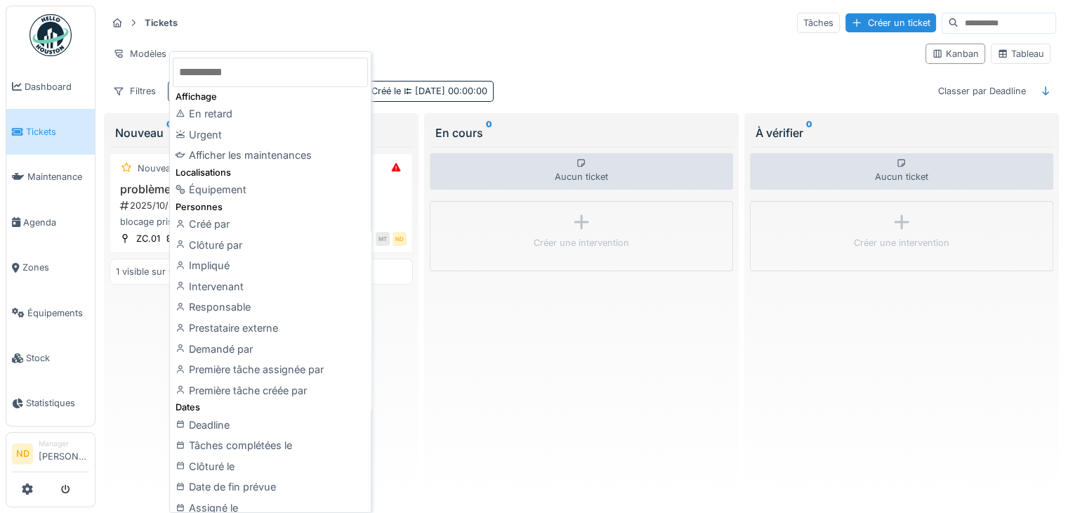
drag, startPoint x: 683, startPoint y: 414, endPoint x: 653, endPoint y: 416, distance: 29.6
click at [680, 414] on div "Aucun ticket Créer une intervention" at bounding box center [581, 322] width 303 height 350
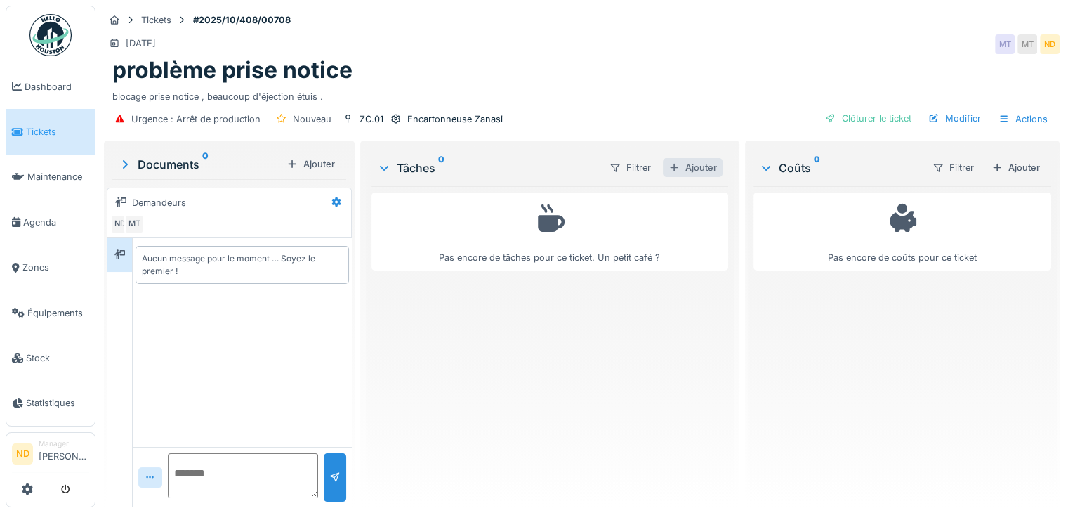
click at [708, 166] on div "Ajouter" at bounding box center [693, 167] width 60 height 19
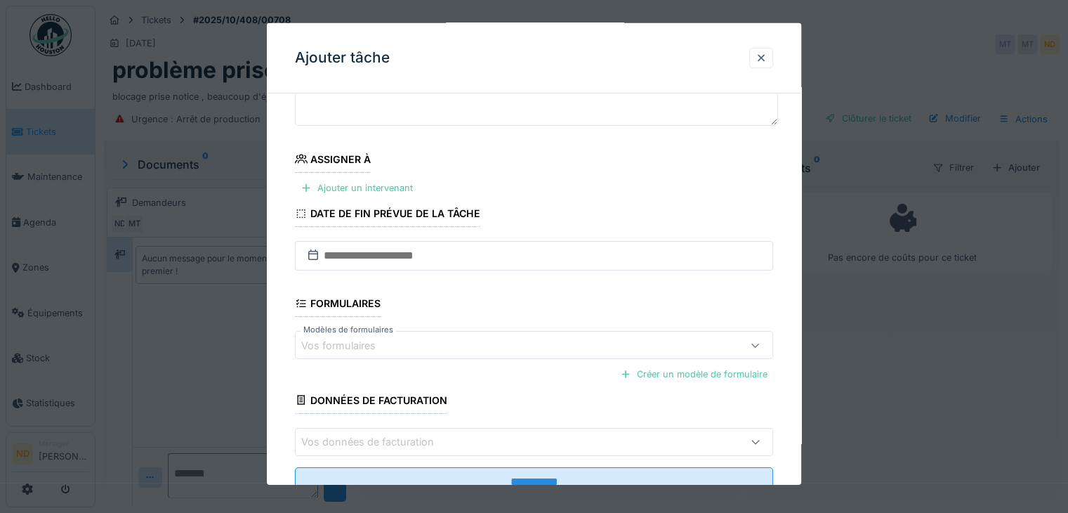
scroll to position [140, 0]
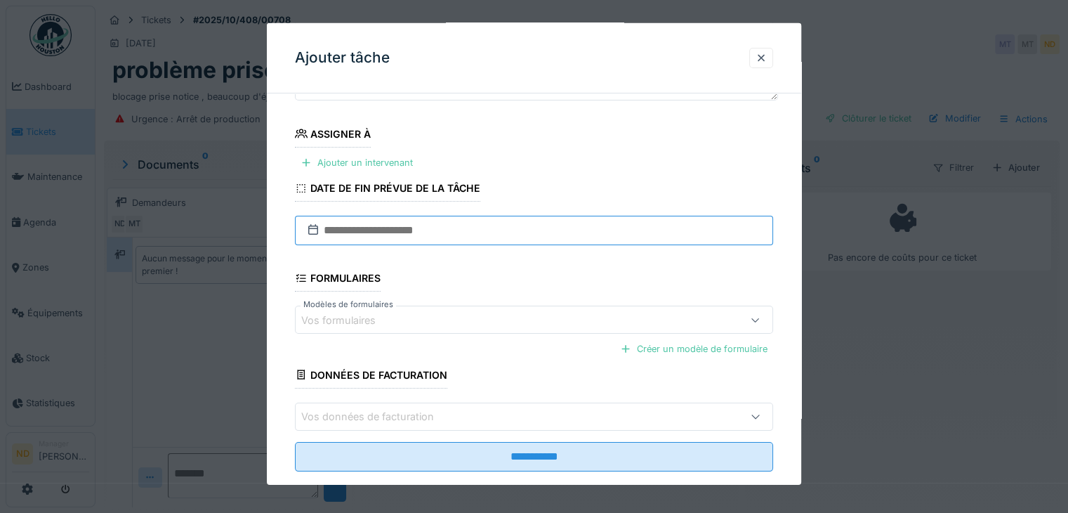
click at [397, 231] on input "text" at bounding box center [534, 230] width 478 height 29
click at [764, 58] on div at bounding box center [761, 57] width 11 height 13
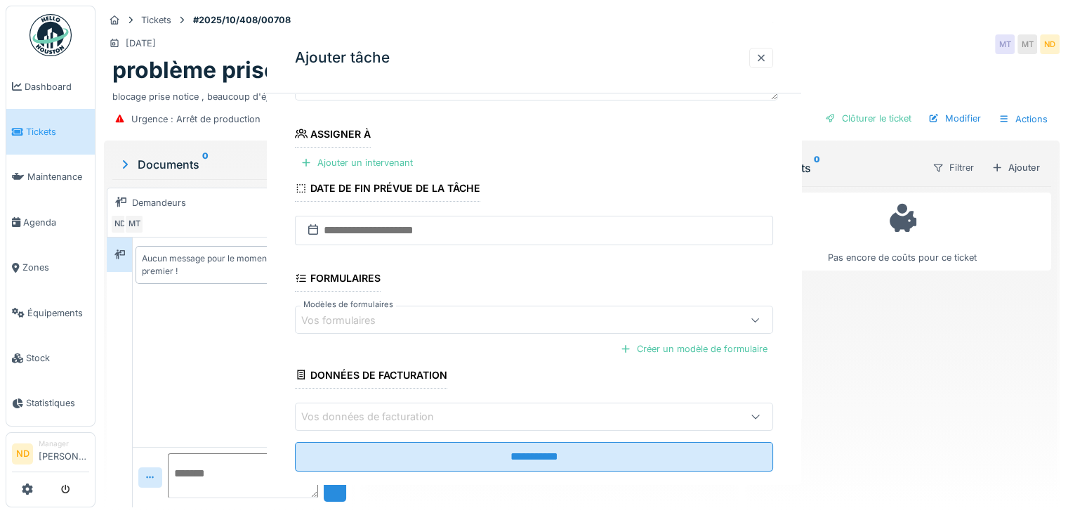
scroll to position [0, 0]
